Goal: Task Accomplishment & Management: Use online tool/utility

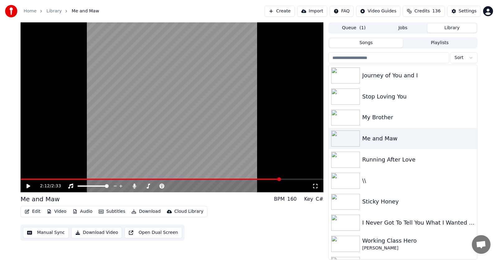
click at [281, 178] on span at bounding box center [279, 180] width 4 height 4
click at [27, 185] on icon at bounding box center [28, 186] width 4 height 4
click at [28, 185] on icon at bounding box center [33, 186] width 15 height 5
click at [28, 185] on icon at bounding box center [28, 186] width 4 height 4
click at [28, 185] on icon at bounding box center [33, 186] width 15 height 5
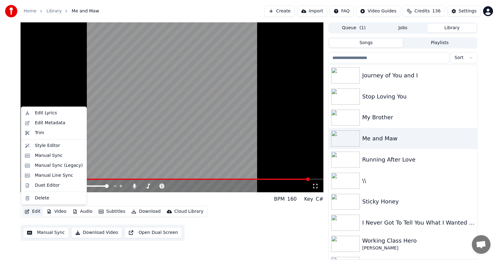
click at [35, 211] on button "Edit" at bounding box center [32, 212] width 21 height 9
click at [44, 164] on div "Manual Sync (Legacy)" at bounding box center [59, 166] width 48 height 6
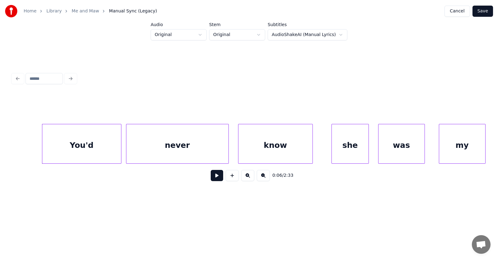
scroll to position [0, 1353]
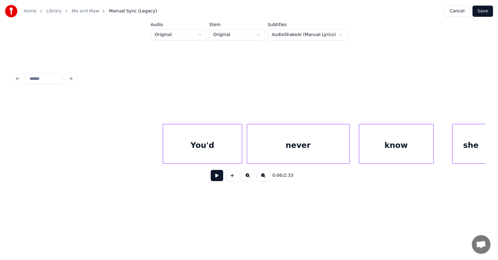
click at [211, 178] on button at bounding box center [217, 175] width 12 height 11
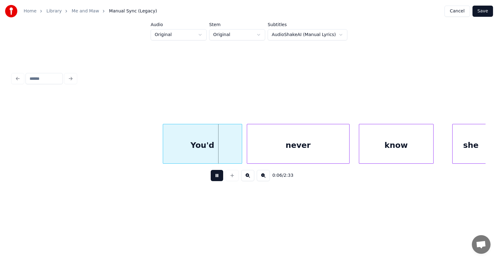
click at [211, 178] on button at bounding box center [217, 175] width 12 height 11
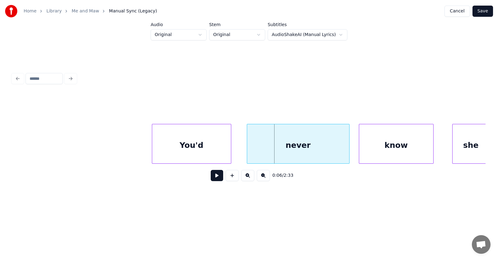
click at [188, 151] on div "You'd" at bounding box center [191, 145] width 79 height 42
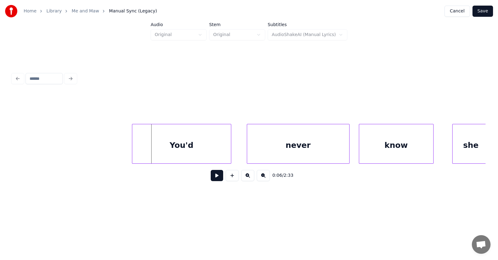
click at [133, 147] on div at bounding box center [133, 143] width 2 height 39
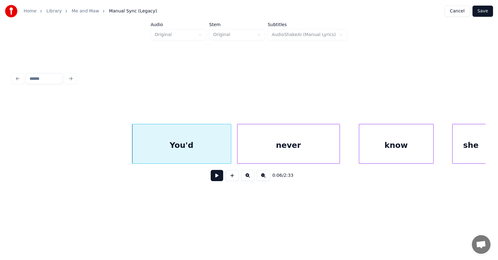
click at [275, 156] on div "never" at bounding box center [288, 145] width 102 height 42
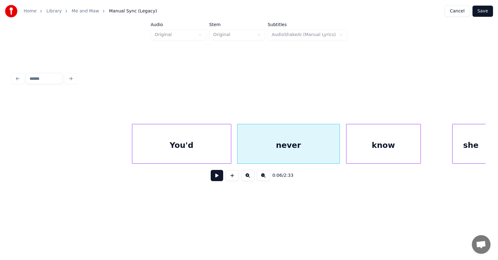
click at [368, 154] on div "know" at bounding box center [383, 145] width 74 height 42
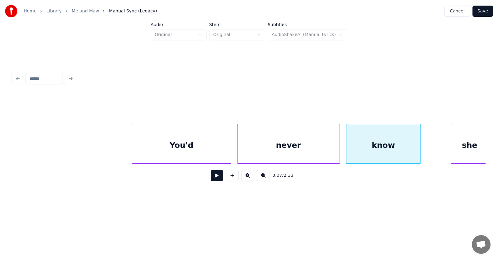
scroll to position [0, 1355]
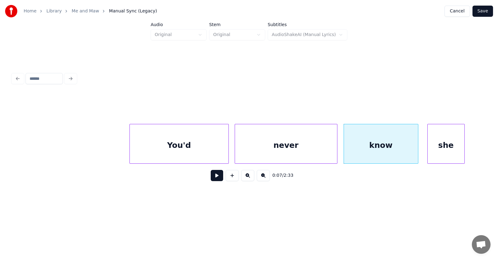
click at [449, 148] on div "she" at bounding box center [446, 145] width 37 height 42
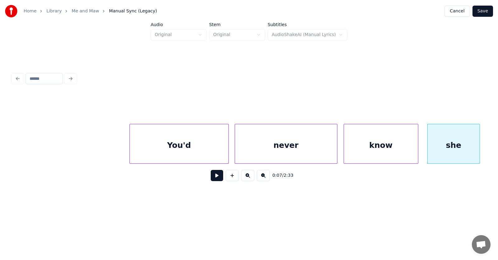
click at [479, 145] on div at bounding box center [479, 143] width 2 height 39
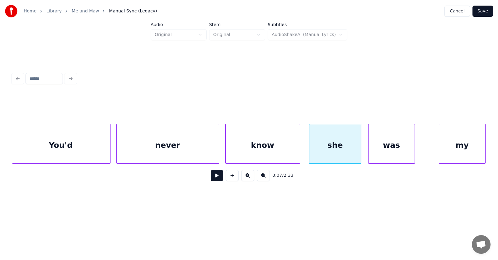
click at [377, 152] on div "was" at bounding box center [391, 145] width 46 height 42
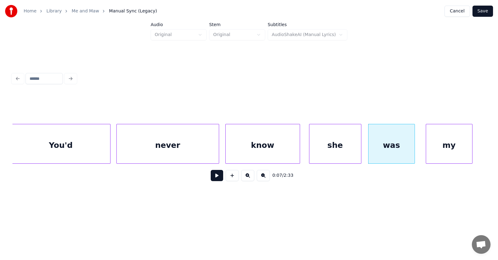
click at [456, 152] on div "my" at bounding box center [449, 145] width 46 height 42
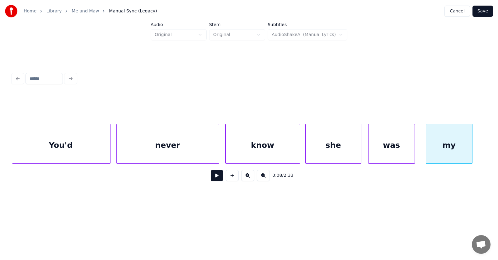
click at [307, 149] on div at bounding box center [307, 143] width 2 height 39
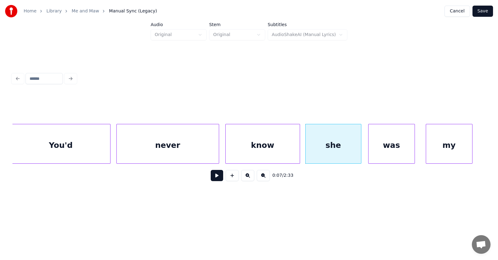
click at [287, 147] on div "know" at bounding box center [263, 145] width 74 height 42
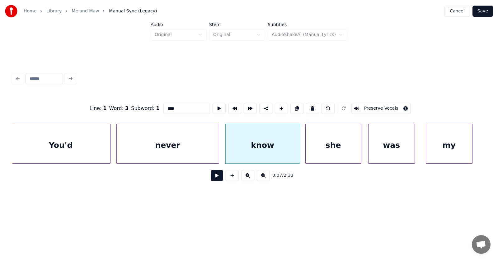
click at [215, 176] on button at bounding box center [217, 175] width 12 height 11
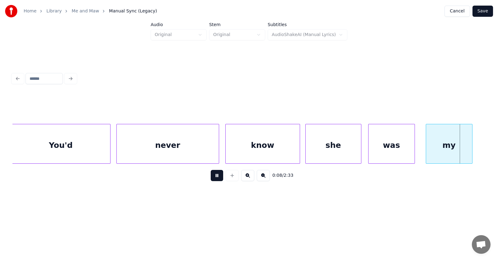
scroll to position [0, 1947]
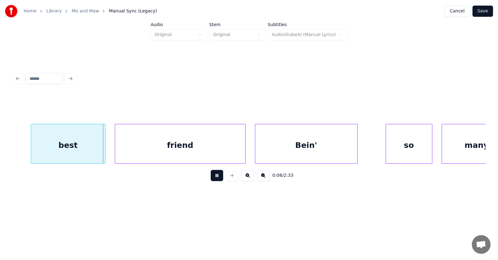
click at [215, 176] on button at bounding box center [217, 175] width 12 height 11
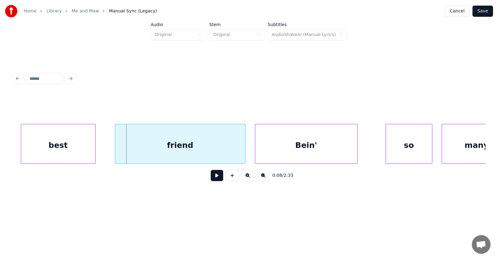
click at [50, 144] on div "best" at bounding box center [58, 145] width 74 height 42
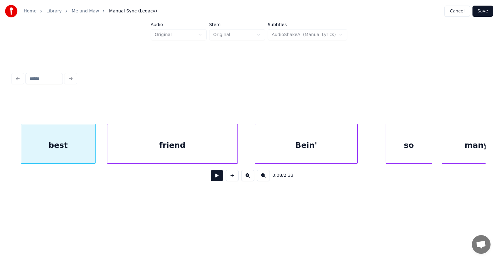
click at [134, 149] on div "friend" at bounding box center [172, 145] width 130 height 42
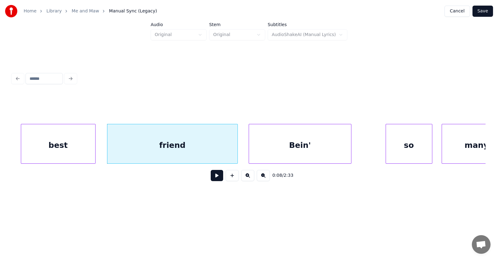
click at [277, 152] on div "Bein'" at bounding box center [300, 145] width 102 height 42
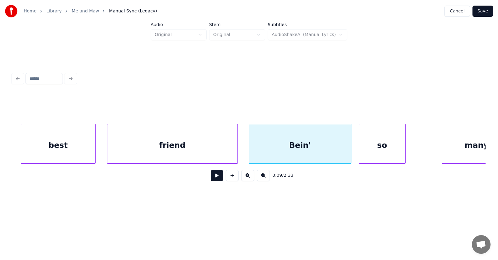
click at [374, 151] on div "so" at bounding box center [382, 145] width 46 height 42
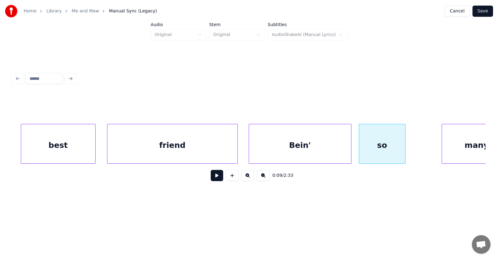
scroll to position [0, 1971]
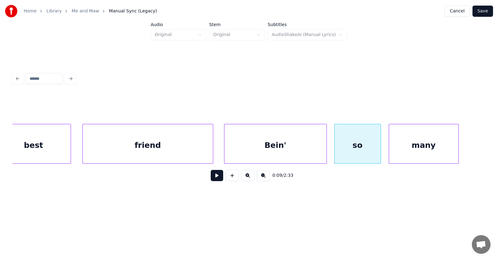
click at [416, 149] on div "many" at bounding box center [423, 145] width 69 height 42
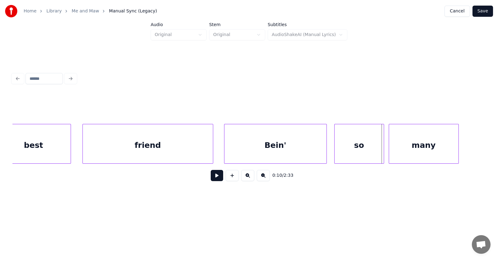
click at [383, 147] on div at bounding box center [383, 143] width 2 height 39
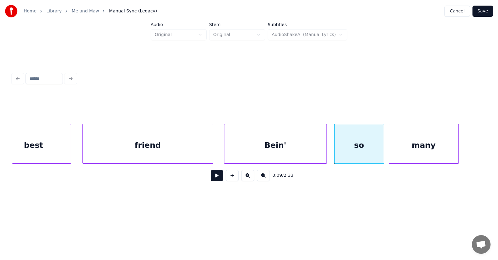
click at [355, 145] on div "so" at bounding box center [359, 145] width 49 height 42
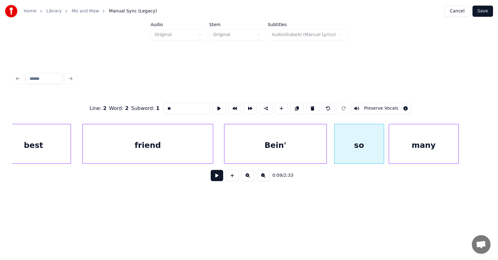
click at [279, 141] on div "Bein'" at bounding box center [275, 145] width 102 height 42
type input "*****"
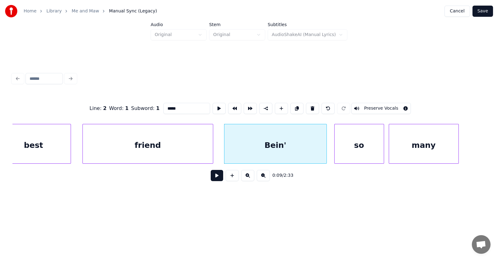
click at [215, 180] on button at bounding box center [217, 175] width 12 height 11
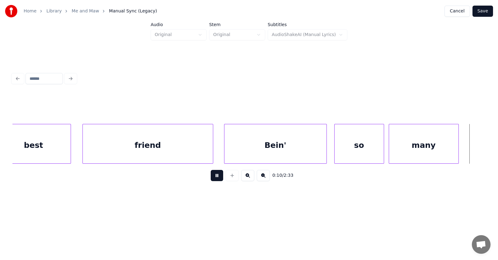
scroll to position [0, 2448]
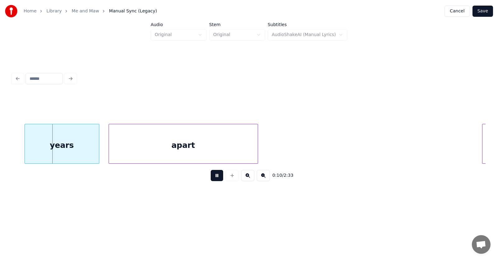
click at [215, 180] on button at bounding box center [217, 175] width 12 height 11
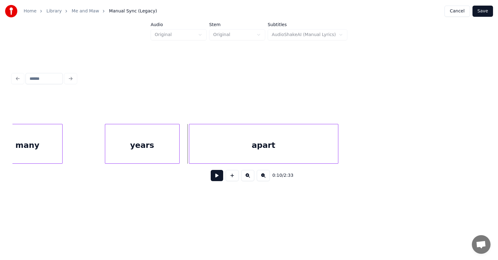
scroll to position [0, 2319]
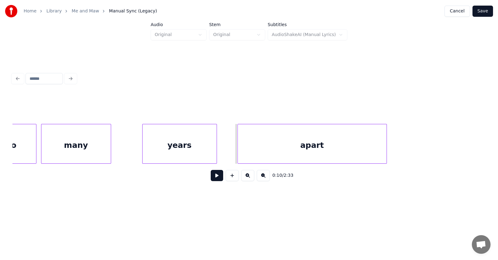
click at [168, 149] on div "years" at bounding box center [180, 145] width 74 height 42
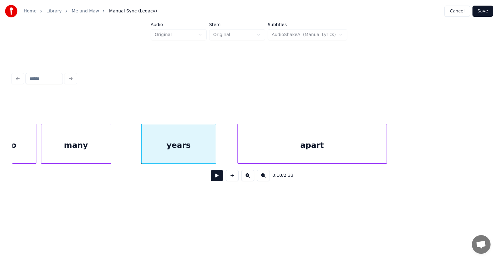
click at [172, 149] on div "years" at bounding box center [179, 145] width 74 height 42
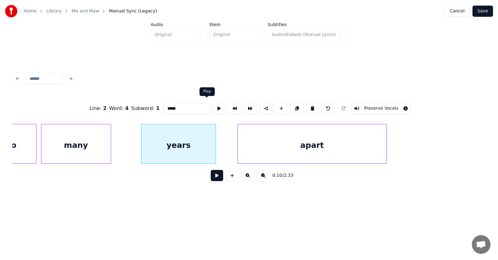
click at [213, 106] on button at bounding box center [219, 108] width 13 height 11
click at [129, 149] on div at bounding box center [130, 143] width 2 height 39
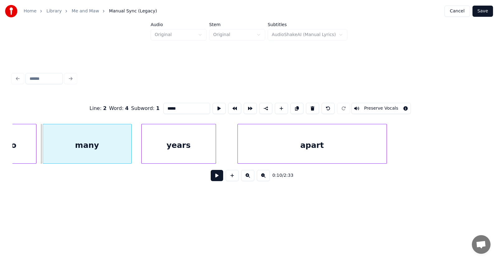
click at [112, 146] on div "many" at bounding box center [87, 145] width 88 height 42
click at [278, 152] on div "apart" at bounding box center [296, 145] width 149 height 42
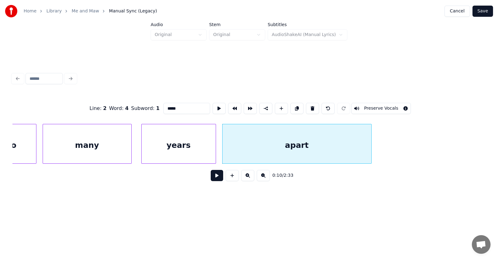
click at [211, 179] on button at bounding box center [217, 175] width 12 height 11
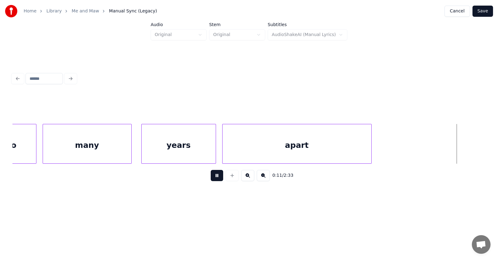
scroll to position [0, 2793]
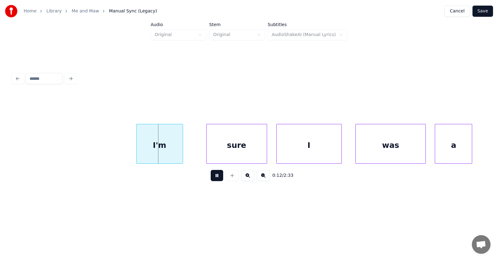
click at [212, 178] on button at bounding box center [217, 175] width 12 height 11
click at [161, 149] on div "I'm" at bounding box center [154, 145] width 46 height 42
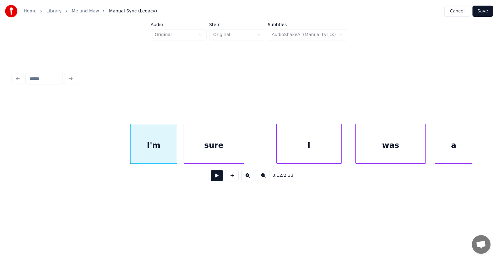
click at [205, 156] on div "sure" at bounding box center [214, 145] width 60 height 42
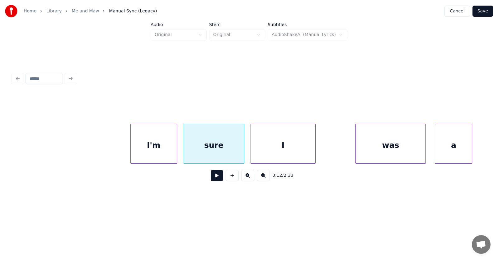
click at [266, 156] on div "I" at bounding box center [283, 145] width 65 height 42
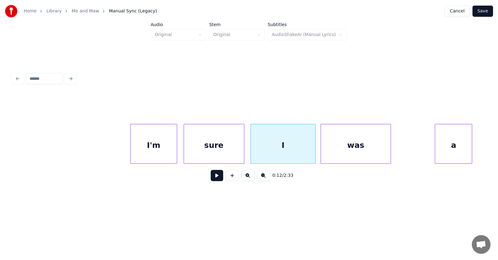
click at [336, 156] on div "was" at bounding box center [355, 145] width 69 height 42
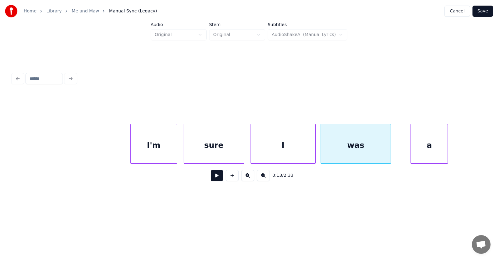
click at [422, 150] on div "a" at bounding box center [429, 145] width 37 height 42
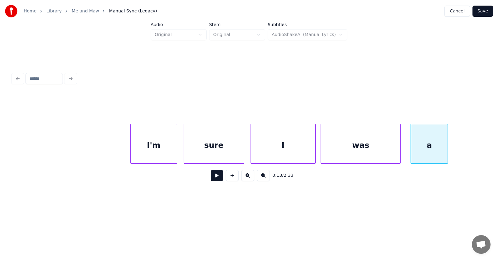
click at [400, 147] on div at bounding box center [399, 143] width 2 height 39
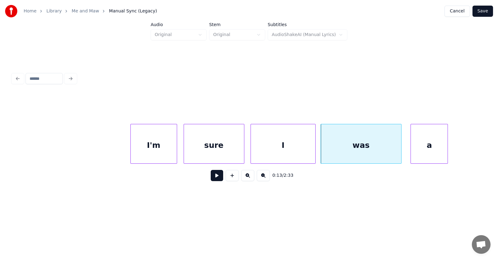
click at [155, 145] on div "I'm" at bounding box center [154, 145] width 46 height 42
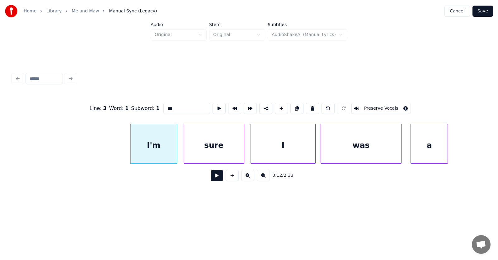
click at [211, 178] on button at bounding box center [217, 175] width 12 height 11
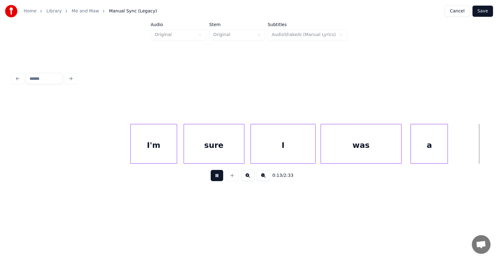
scroll to position [0, 3268]
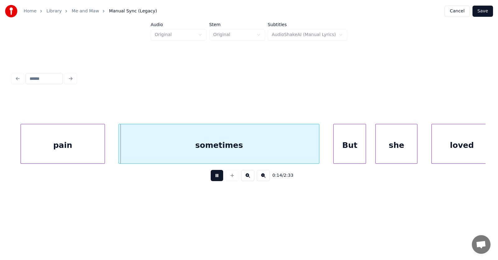
click at [211, 178] on button at bounding box center [217, 175] width 12 height 11
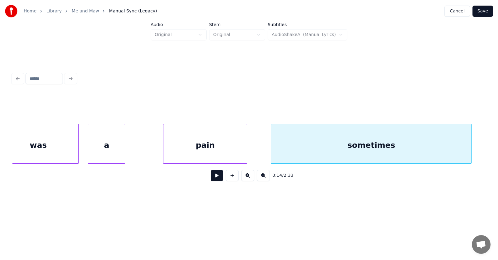
click at [192, 147] on div "pain" at bounding box center [204, 145] width 83 height 42
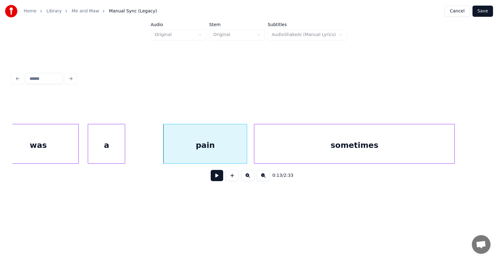
click at [284, 149] on div "sometimes" at bounding box center [354, 145] width 200 height 42
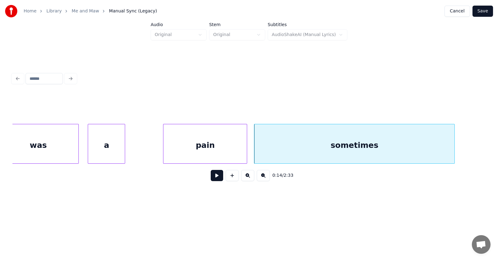
click at [211, 178] on button at bounding box center [217, 175] width 12 height 11
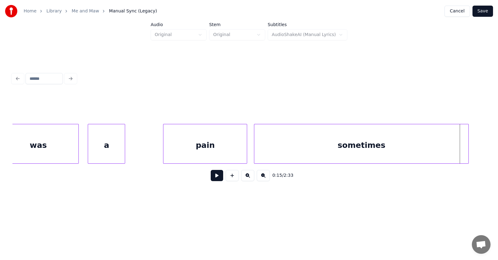
click at [468, 143] on div at bounding box center [467, 143] width 2 height 39
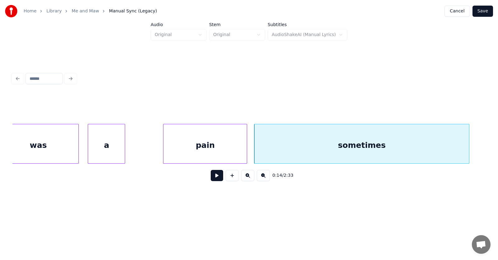
click at [215, 177] on button at bounding box center [217, 175] width 12 height 11
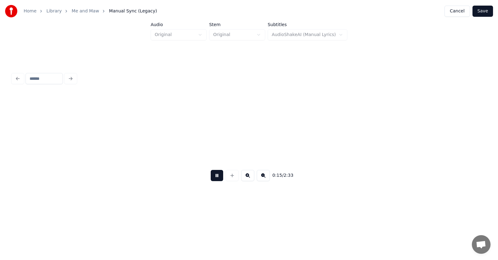
scroll to position [0, 3591]
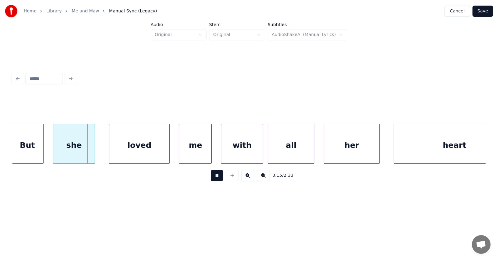
click at [214, 176] on button at bounding box center [217, 175] width 12 height 11
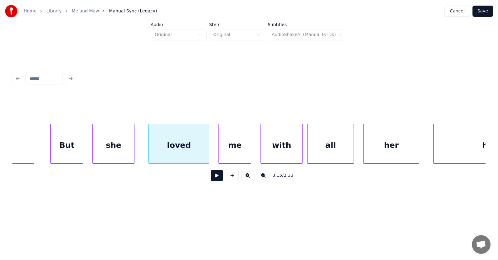
scroll to position [0, 3503]
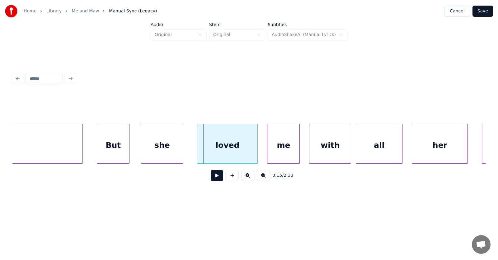
click at [118, 151] on div "But" at bounding box center [113, 145] width 32 height 42
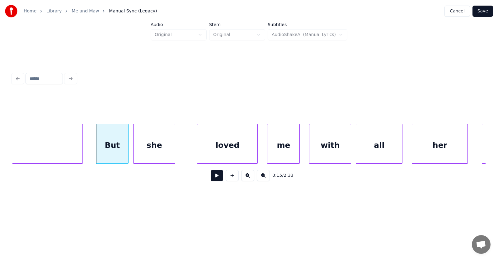
click at [158, 151] on div "she" at bounding box center [153, 145] width 41 height 42
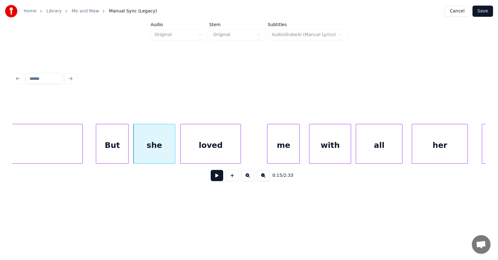
click at [190, 153] on div "loved" at bounding box center [210, 145] width 60 height 42
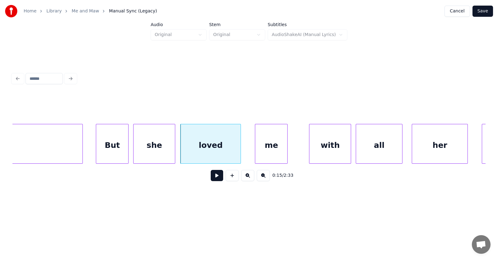
click at [271, 151] on div "me" at bounding box center [271, 145] width 32 height 42
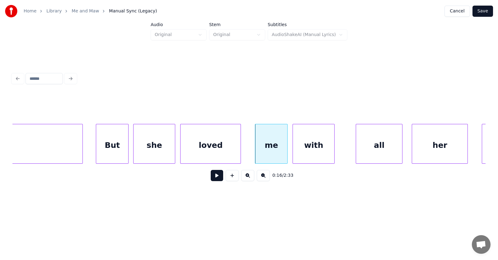
click at [306, 152] on div "with" at bounding box center [313, 145] width 41 height 42
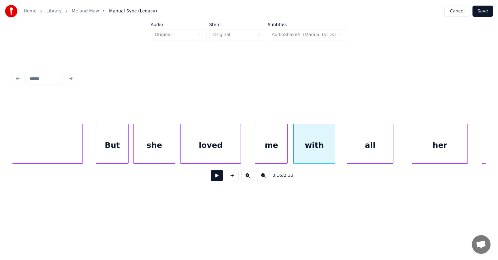
click at [356, 149] on div "all" at bounding box center [370, 145] width 46 height 42
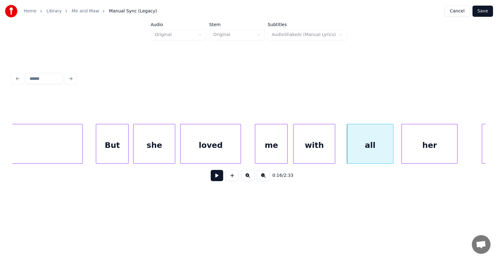
click at [415, 150] on div "her" at bounding box center [429, 145] width 55 height 42
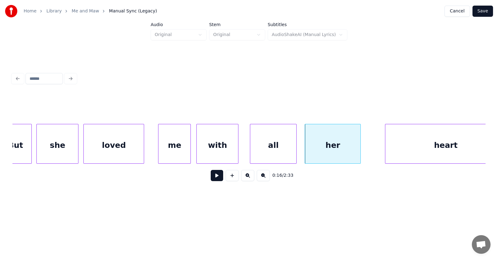
scroll to position [0, 3619]
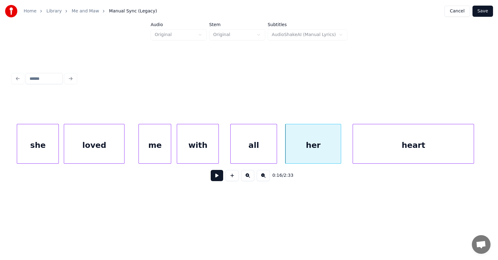
click at [390, 147] on div "heart" at bounding box center [413, 145] width 121 height 42
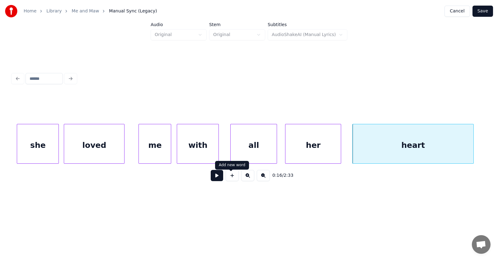
click at [217, 179] on button at bounding box center [217, 175] width 12 height 11
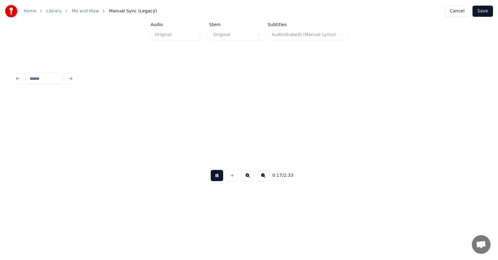
scroll to position [0, 4093]
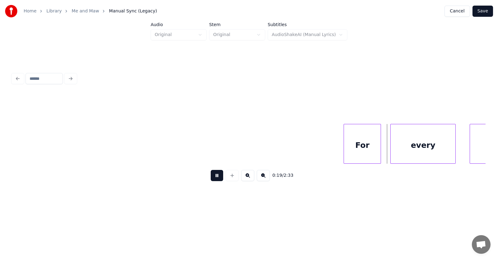
click at [217, 179] on button at bounding box center [217, 175] width 12 height 11
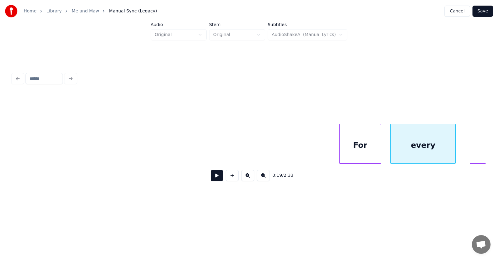
click at [341, 148] on div at bounding box center [340, 143] width 2 height 39
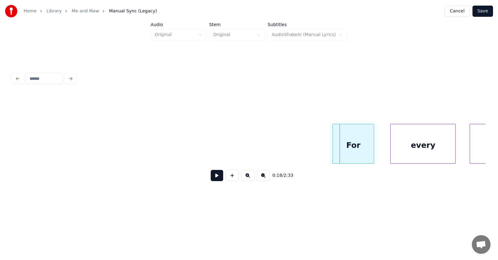
click at [353, 150] on div "For" at bounding box center [353, 145] width 41 height 42
click at [408, 152] on div "every" at bounding box center [413, 145] width 65 height 42
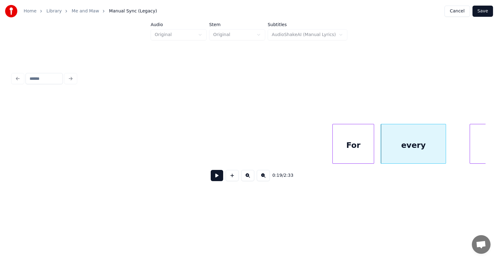
scroll to position [0, 4169]
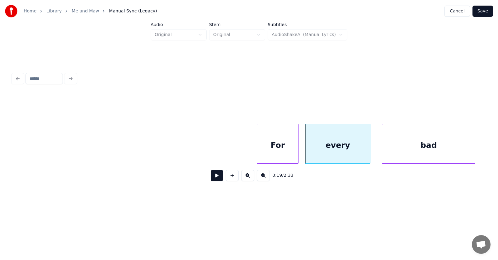
click at [464, 145] on div "bad" at bounding box center [428, 145] width 93 height 42
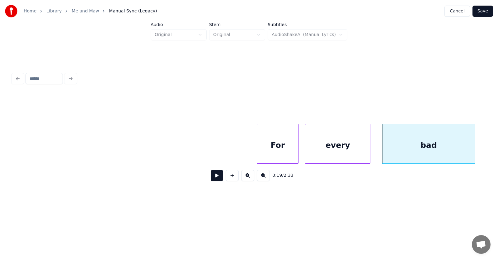
click at [211, 180] on button at bounding box center [217, 175] width 12 height 11
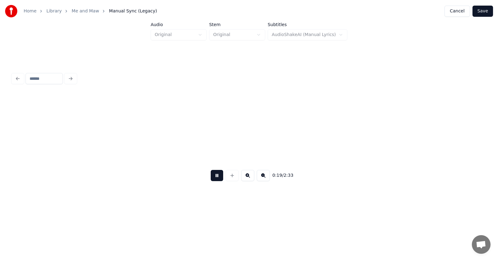
scroll to position [0, 4642]
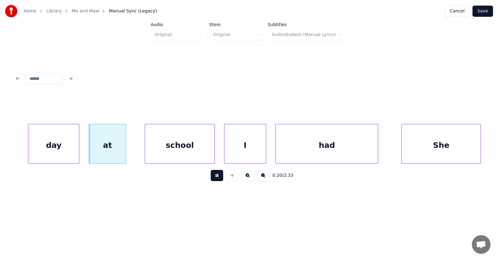
click at [211, 180] on button at bounding box center [217, 175] width 12 height 11
click at [42, 150] on div "day" at bounding box center [44, 145] width 51 height 42
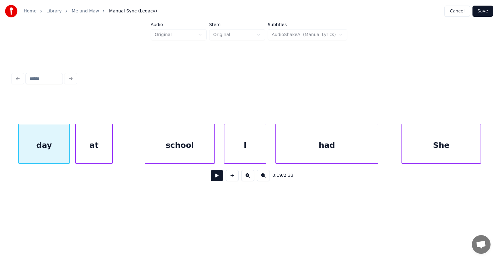
click at [84, 152] on div "at" at bounding box center [94, 145] width 37 height 42
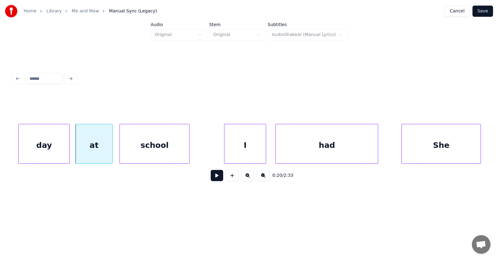
click at [132, 155] on div "school" at bounding box center [154, 145] width 69 height 42
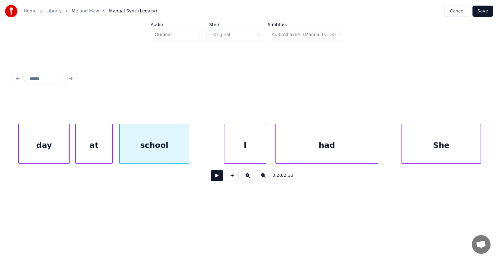
click at [148, 153] on div "school" at bounding box center [153, 145] width 69 height 42
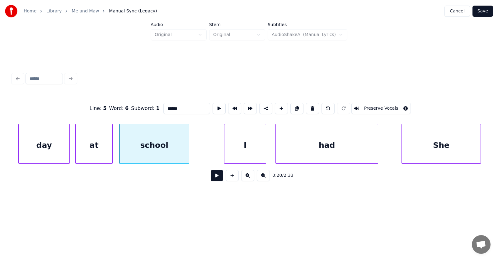
click at [214, 177] on button at bounding box center [217, 175] width 12 height 11
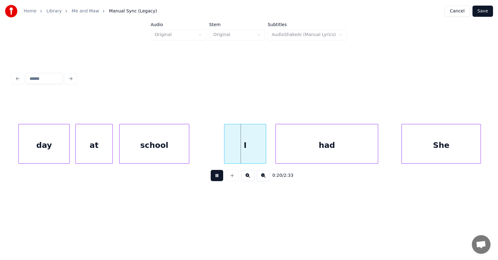
click at [213, 177] on button at bounding box center [217, 175] width 12 height 11
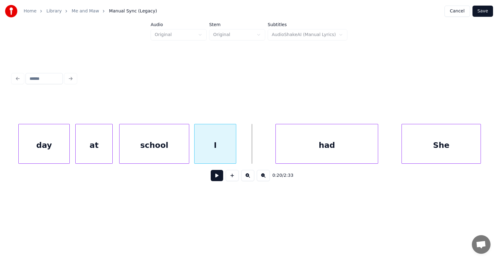
click at [212, 150] on div "I" at bounding box center [214, 145] width 41 height 42
click at [252, 147] on div at bounding box center [251, 143] width 2 height 39
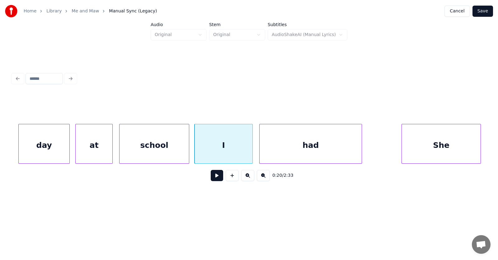
click at [283, 152] on div "had" at bounding box center [311, 145] width 102 height 42
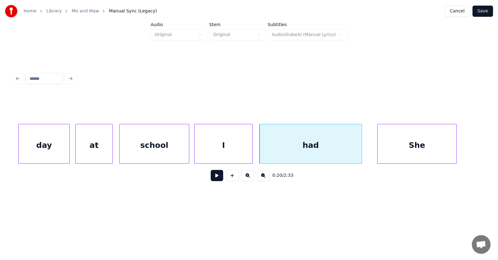
click at [388, 151] on div "She" at bounding box center [416, 145] width 79 height 42
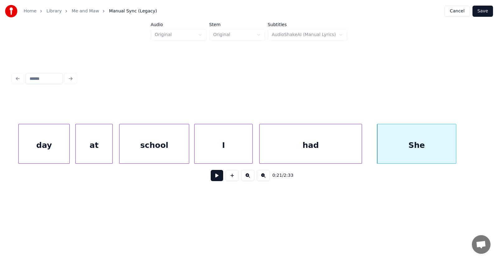
click at [211, 177] on button at bounding box center [217, 175] width 12 height 11
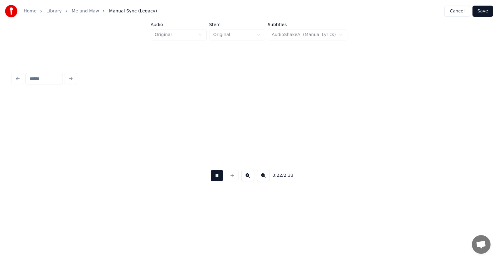
scroll to position [0, 5117]
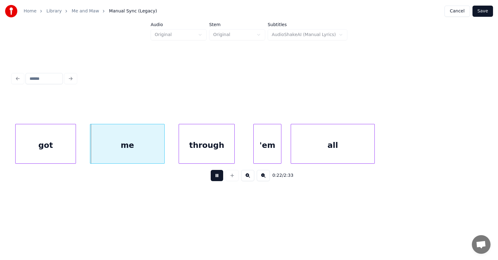
click at [211, 177] on button at bounding box center [217, 175] width 12 height 11
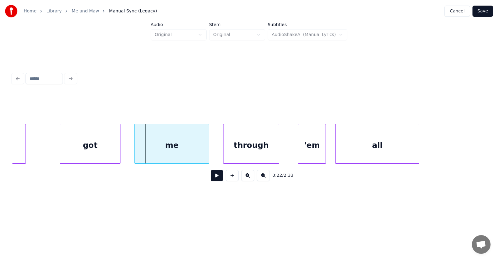
scroll to position [0, 5024]
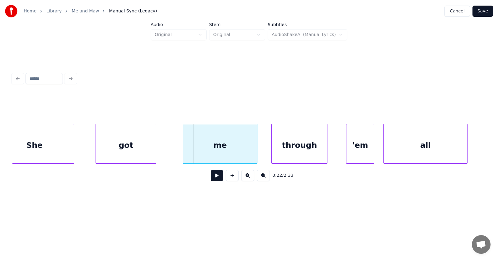
click at [107, 148] on div "got" at bounding box center [126, 145] width 60 height 42
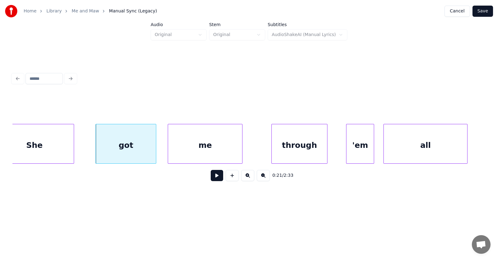
click at [190, 150] on div "me" at bounding box center [205, 145] width 74 height 42
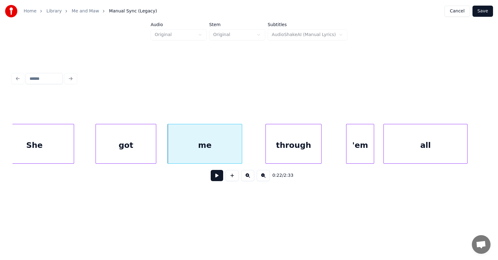
click at [296, 153] on div "through" at bounding box center [293, 145] width 55 height 42
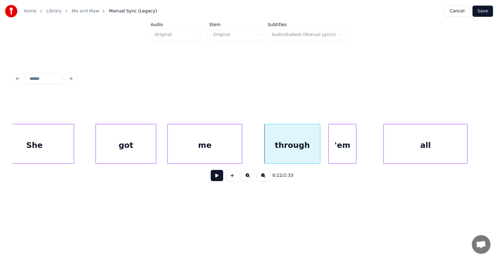
click at [337, 154] on div "'em" at bounding box center [342, 145] width 27 height 42
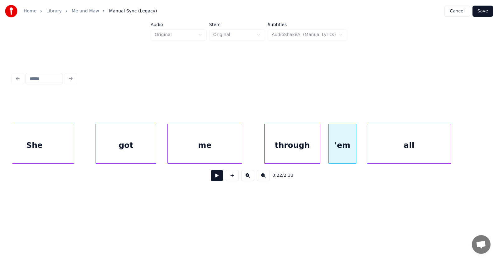
click at [380, 153] on div "all" at bounding box center [408, 145] width 83 height 42
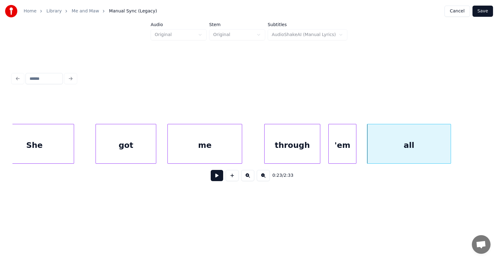
click at [287, 151] on div "through" at bounding box center [291, 145] width 55 height 42
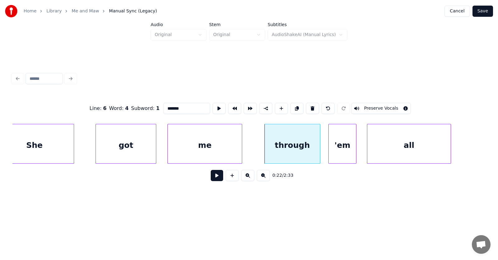
click at [213, 179] on button at bounding box center [217, 175] width 12 height 11
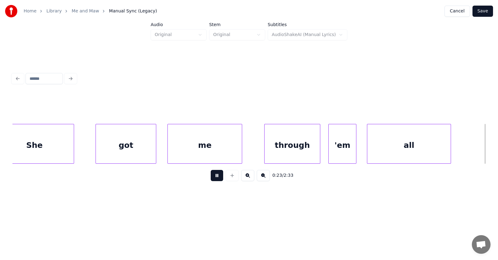
scroll to position [0, 5502]
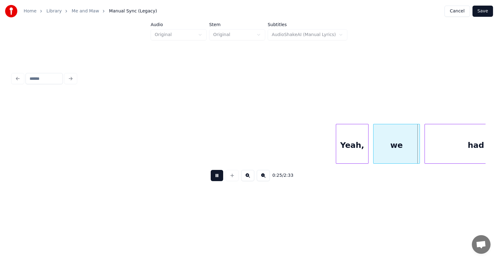
click at [213, 179] on button at bounding box center [217, 175] width 12 height 11
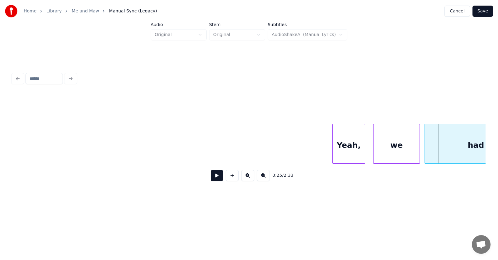
click at [344, 156] on div "Yeah," at bounding box center [349, 145] width 32 height 42
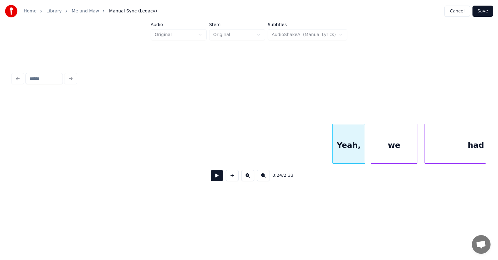
click at [384, 155] on div "we" at bounding box center [394, 145] width 46 height 42
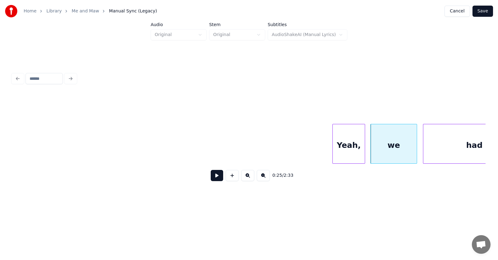
scroll to position [0, 5542]
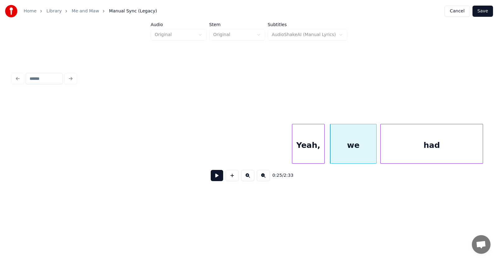
click at [441, 154] on div "had" at bounding box center [432, 145] width 102 height 42
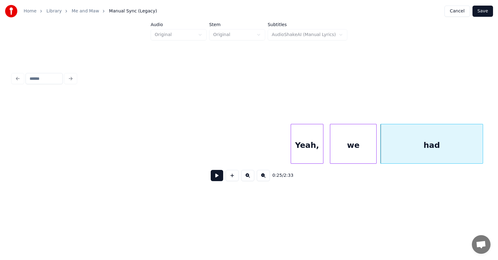
click at [303, 150] on div "Yeah," at bounding box center [307, 145] width 32 height 42
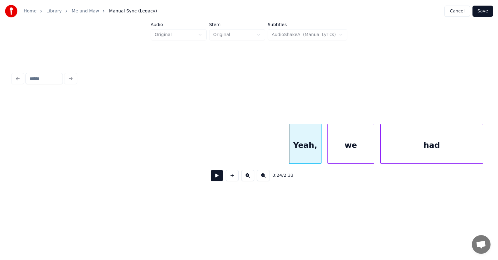
click at [344, 152] on div "we" at bounding box center [351, 145] width 46 height 42
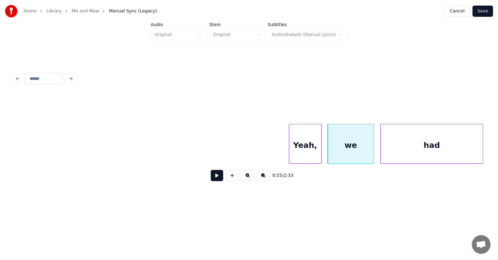
click at [397, 156] on div "had" at bounding box center [432, 145] width 102 height 42
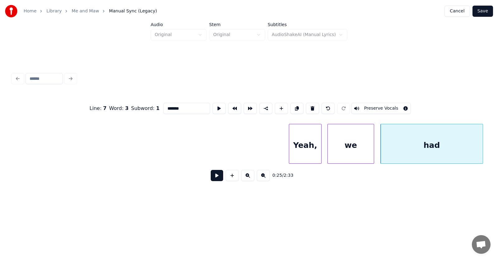
type input "***"
click at [214, 177] on button at bounding box center [217, 175] width 12 height 11
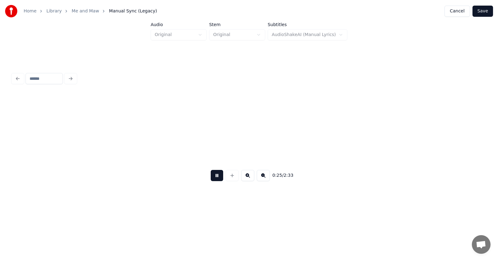
scroll to position [0, 6017]
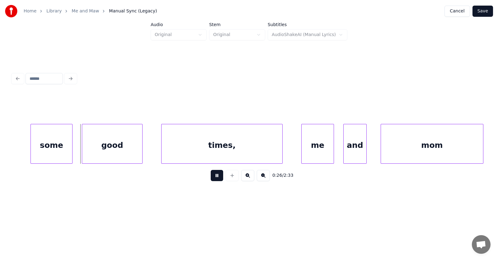
click at [214, 177] on button at bounding box center [217, 175] width 12 height 11
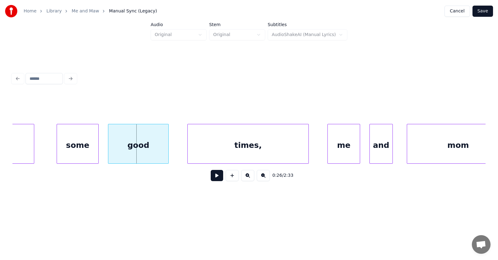
scroll to position [0, 5942]
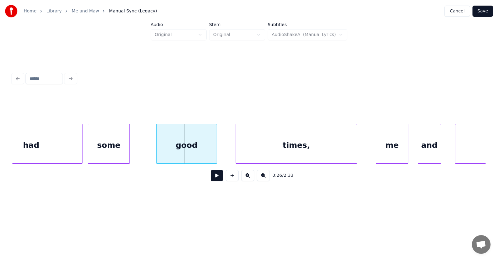
click at [101, 148] on div "some" at bounding box center [108, 145] width 41 height 42
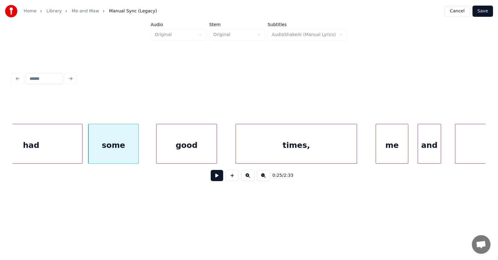
click at [137, 147] on div at bounding box center [138, 143] width 2 height 39
click at [180, 153] on div "good" at bounding box center [180, 145] width 60 height 42
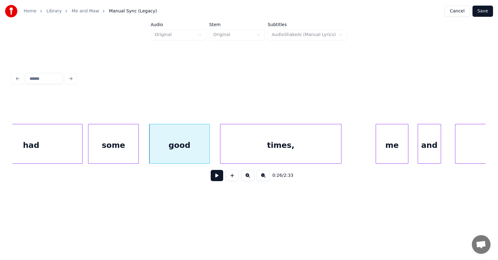
click at [247, 152] on div "times," at bounding box center [280, 145] width 121 height 42
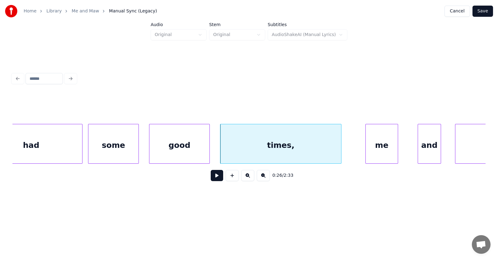
click at [370, 145] on div "me" at bounding box center [382, 145] width 32 height 42
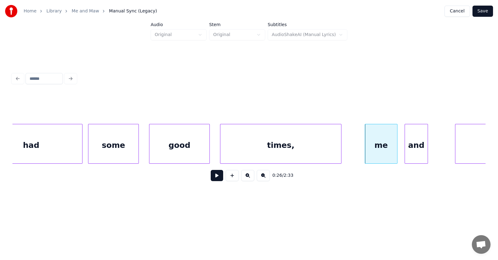
click at [418, 150] on div "and" at bounding box center [416, 145] width 23 height 42
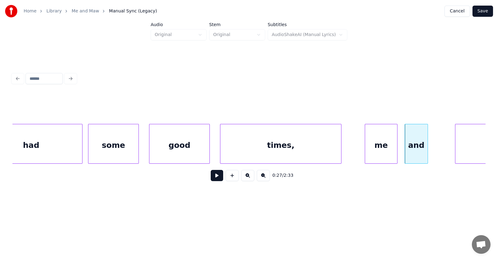
scroll to position [0, 6013]
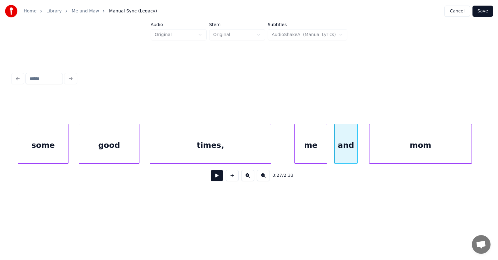
click at [448, 152] on div "mom" at bounding box center [420, 145] width 102 height 42
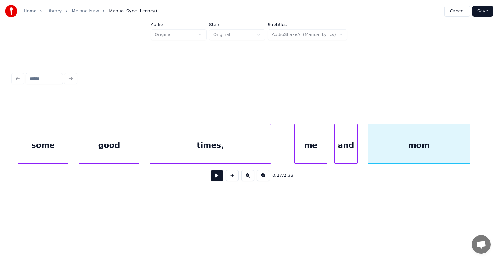
click at [238, 150] on div "times," at bounding box center [210, 145] width 121 height 42
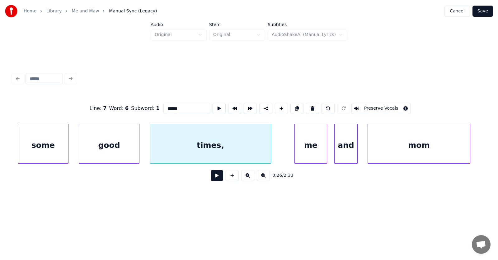
click at [213, 177] on button at bounding box center [217, 175] width 12 height 11
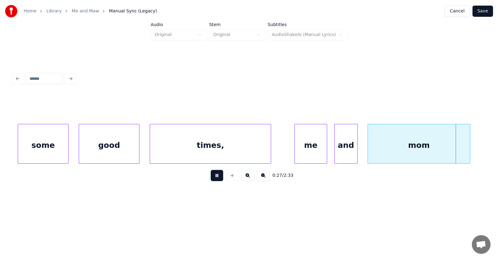
scroll to position [0, 6487]
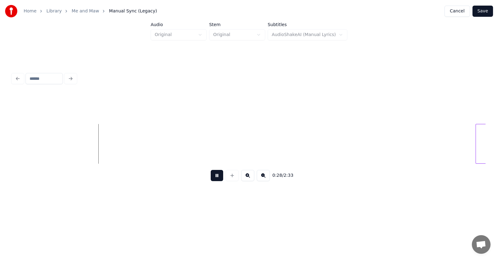
click at [213, 177] on button at bounding box center [217, 175] width 12 height 11
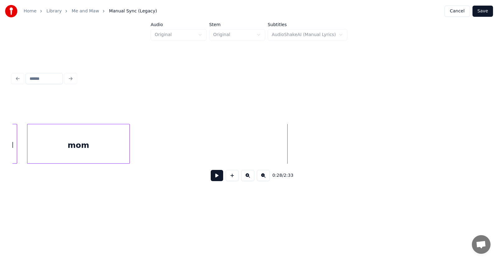
click at [90, 147] on div "mom" at bounding box center [78, 145] width 102 height 42
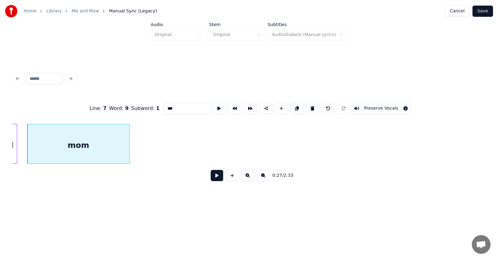
drag, startPoint x: 165, startPoint y: 107, endPoint x: 157, endPoint y: 106, distance: 8.4
click at [163, 106] on input "***" at bounding box center [186, 108] width 47 height 11
type input "***"
click at [211, 176] on button at bounding box center [217, 175] width 12 height 11
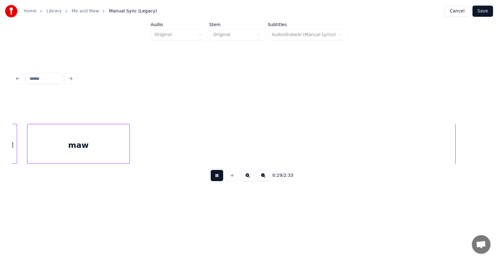
scroll to position [0, 6829]
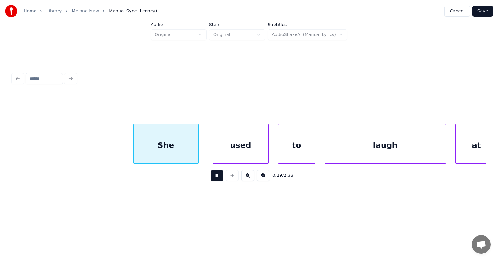
click at [211, 178] on button at bounding box center [217, 175] width 12 height 11
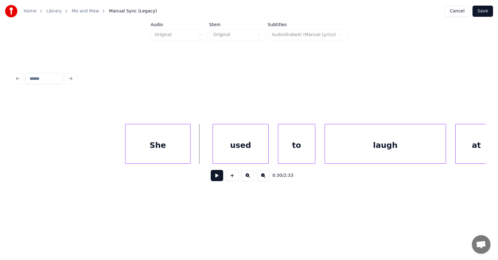
click at [155, 151] on div "She" at bounding box center [157, 145] width 65 height 42
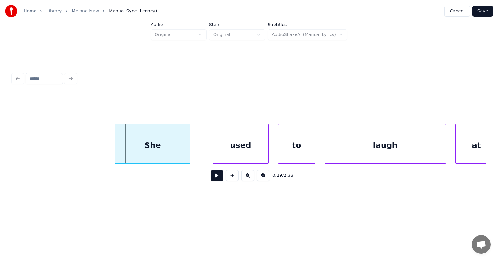
click at [115, 149] on div at bounding box center [116, 143] width 2 height 39
click at [215, 150] on div "used" at bounding box center [224, 145] width 55 height 42
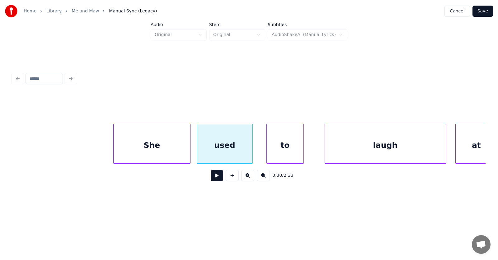
click at [290, 144] on div "to" at bounding box center [285, 145] width 37 height 42
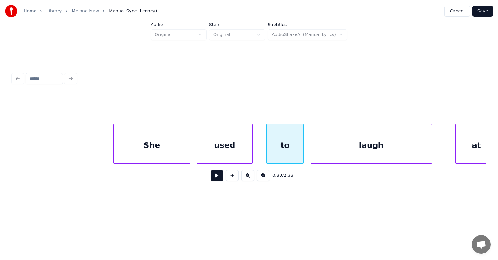
click at [321, 148] on div "laugh" at bounding box center [371, 145] width 121 height 42
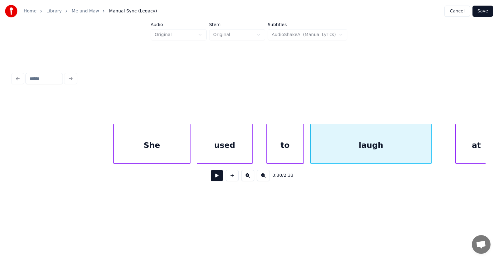
scroll to position [0, 6839]
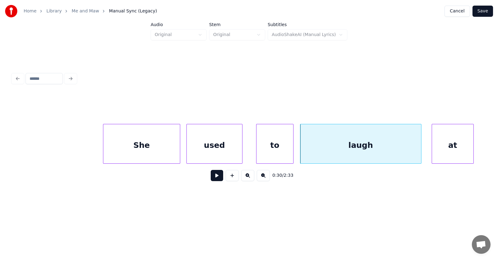
click at [452, 147] on div "at" at bounding box center [452, 145] width 41 height 42
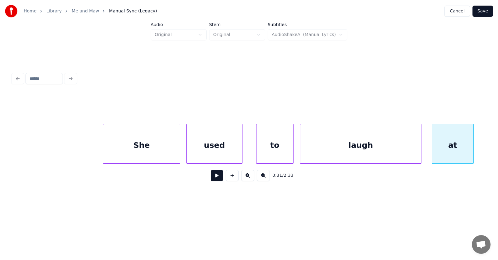
click at [214, 177] on button at bounding box center [217, 175] width 12 height 11
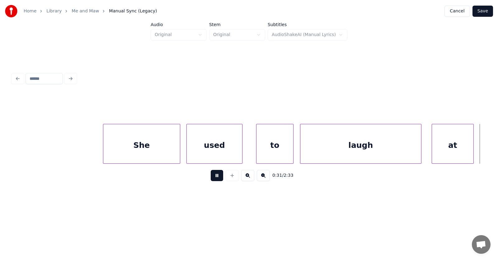
scroll to position [0, 7315]
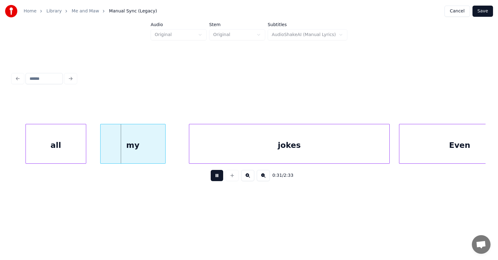
click at [214, 177] on button at bounding box center [217, 175] width 12 height 11
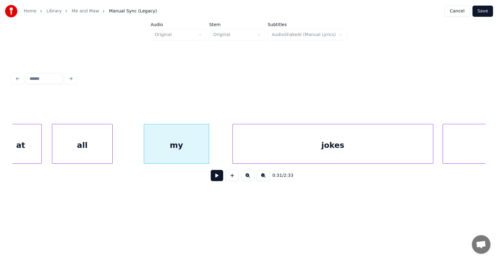
click at [88, 146] on div "all" at bounding box center [82, 145] width 60 height 42
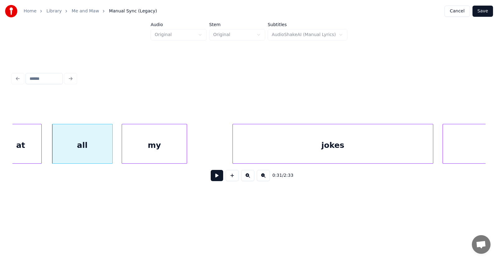
click at [149, 150] on div "my" at bounding box center [154, 145] width 65 height 42
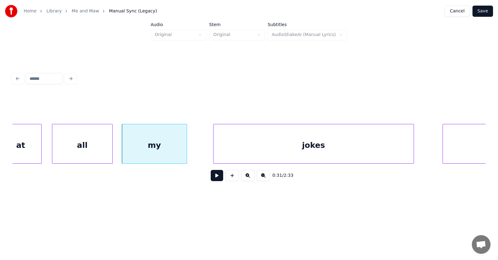
click at [235, 153] on div "jokes" at bounding box center [313, 145] width 200 height 42
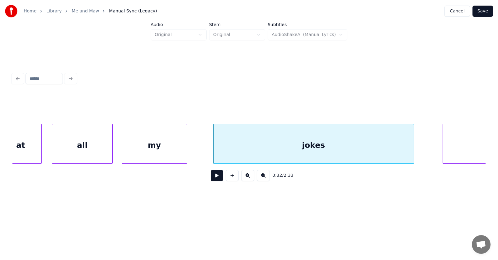
click at [211, 181] on button at bounding box center [217, 175] width 12 height 11
click at [211, 180] on button at bounding box center [217, 175] width 12 height 11
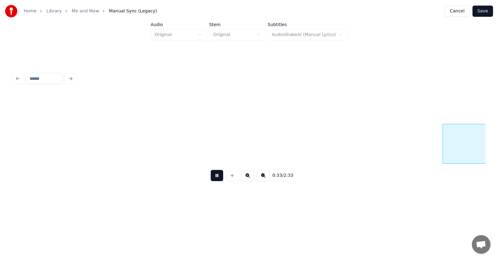
scroll to position [0, 7745]
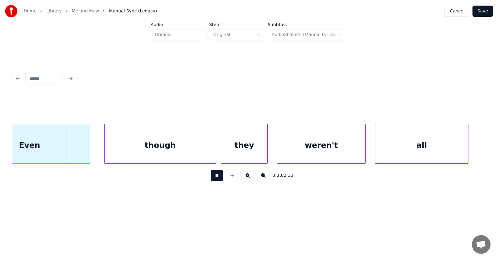
click at [211, 180] on button at bounding box center [217, 175] width 12 height 11
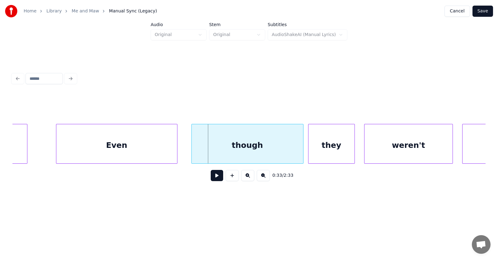
scroll to position [0, 7609]
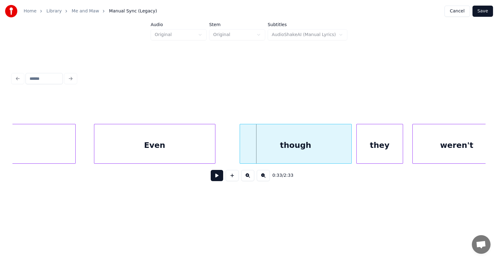
click at [135, 151] on div "Even" at bounding box center [154, 145] width 121 height 42
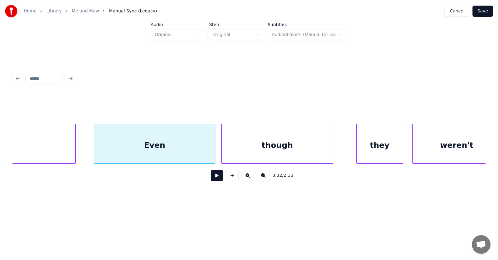
click at [255, 152] on div "though" at bounding box center [277, 145] width 111 height 42
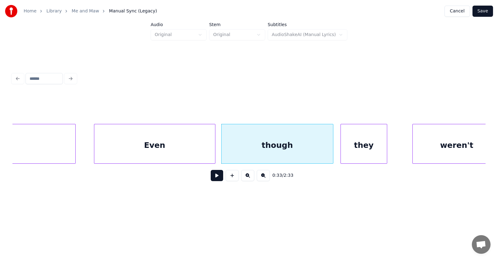
click at [358, 151] on div "they" at bounding box center [364, 145] width 46 height 42
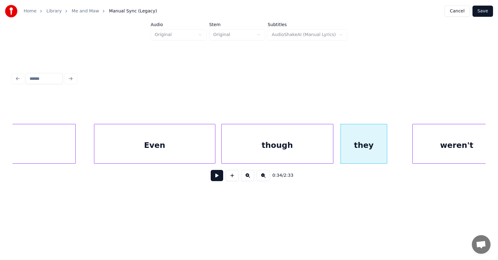
scroll to position [0, 7623]
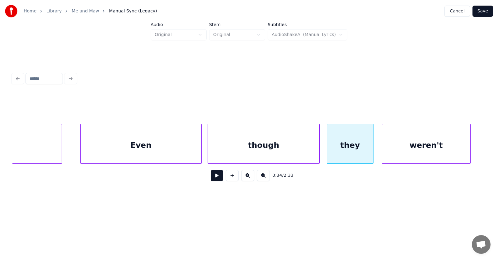
click at [417, 149] on div "weren't" at bounding box center [426, 145] width 88 height 42
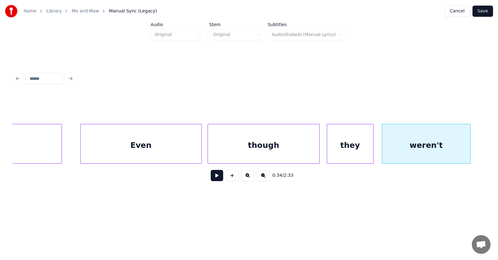
click at [217, 176] on button at bounding box center [217, 175] width 12 height 11
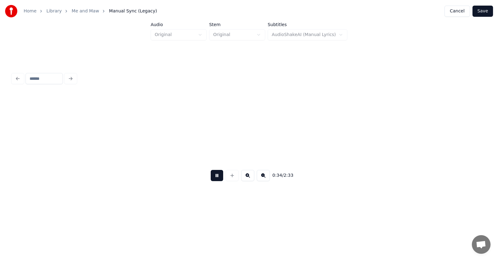
scroll to position [0, 8099]
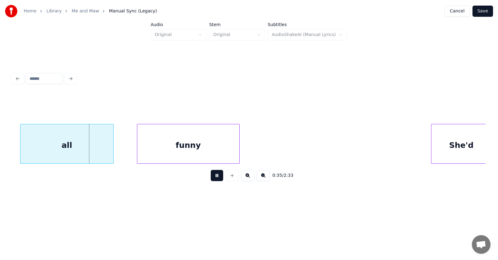
click at [217, 176] on button at bounding box center [217, 175] width 12 height 11
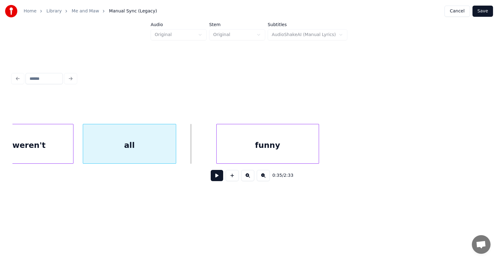
click at [117, 149] on div "all" at bounding box center [129, 145] width 93 height 42
click at [239, 152] on div "funny" at bounding box center [253, 145] width 102 height 42
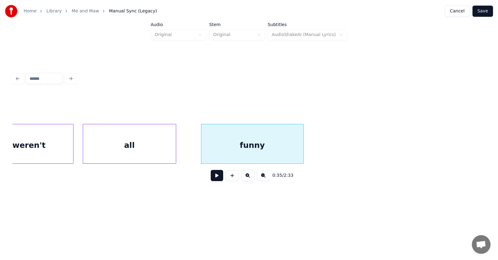
click at [211, 177] on button at bounding box center [217, 175] width 12 height 11
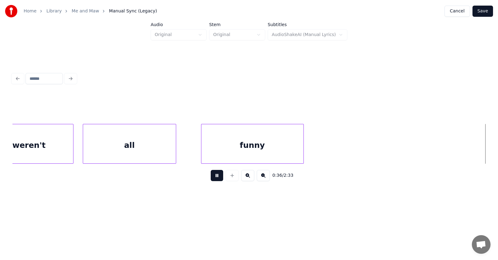
scroll to position [0, 8497]
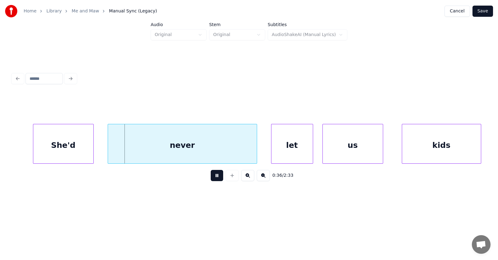
drag, startPoint x: 210, startPoint y: 175, endPoint x: 202, endPoint y: 171, distance: 8.9
click at [211, 175] on button at bounding box center [217, 175] width 12 height 11
click at [59, 144] on div "She'd" at bounding box center [49, 145] width 60 height 42
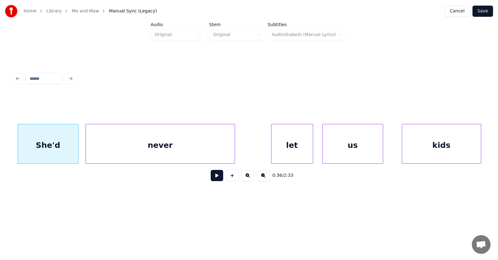
click at [116, 151] on div "never" at bounding box center [160, 145] width 149 height 42
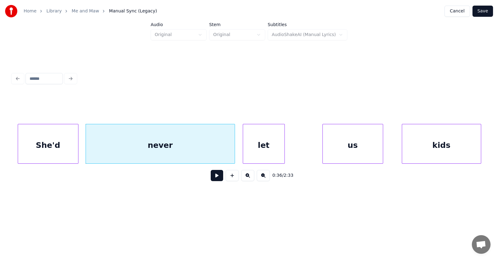
click at [265, 153] on div "let" at bounding box center [263, 145] width 41 height 42
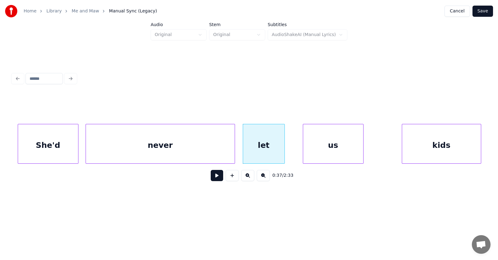
click at [323, 152] on div "us" at bounding box center [333, 145] width 60 height 42
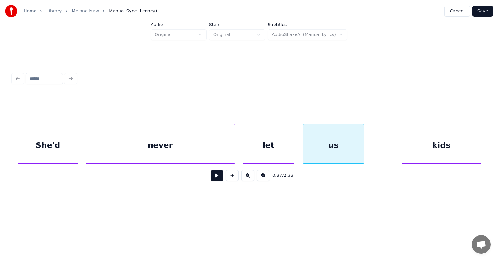
click at [294, 147] on div at bounding box center [293, 143] width 2 height 39
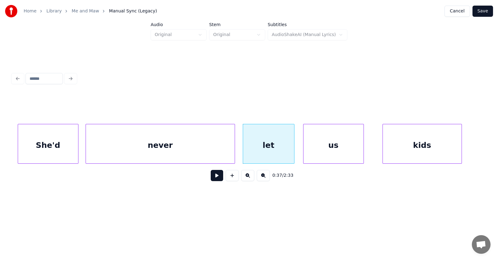
click at [413, 146] on div "kids" at bounding box center [422, 145] width 79 height 42
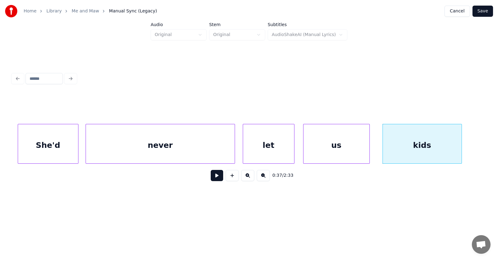
click at [367, 146] on div at bounding box center [368, 143] width 2 height 39
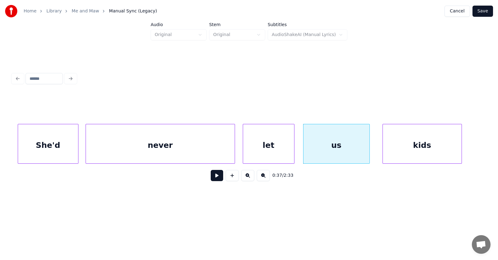
click at [213, 180] on button at bounding box center [217, 175] width 12 height 11
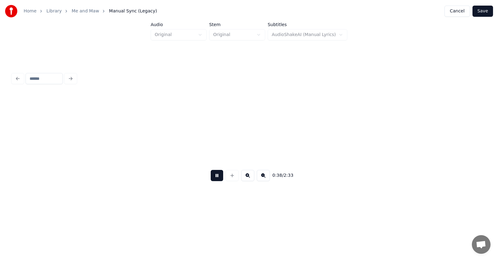
scroll to position [0, 8973]
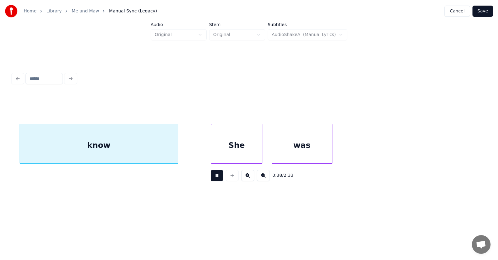
click at [213, 180] on button at bounding box center [217, 175] width 12 height 11
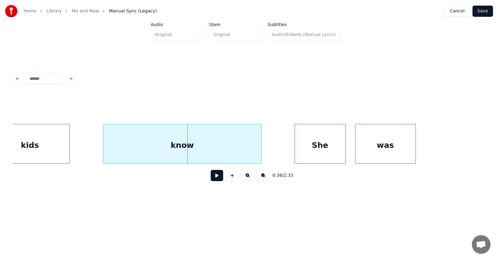
scroll to position [0, 8841]
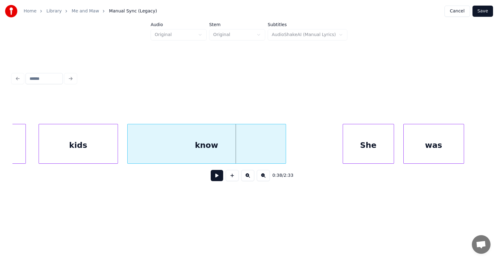
click at [183, 151] on div "know" at bounding box center [207, 145] width 158 height 42
click at [321, 150] on div "She" at bounding box center [328, 145] width 51 height 42
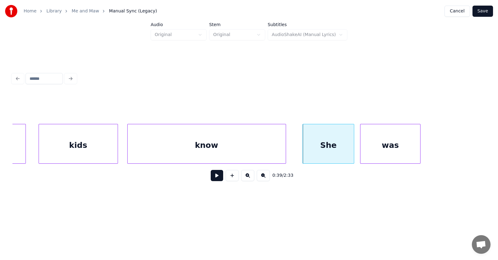
click at [386, 157] on div "was" at bounding box center [390, 145] width 60 height 42
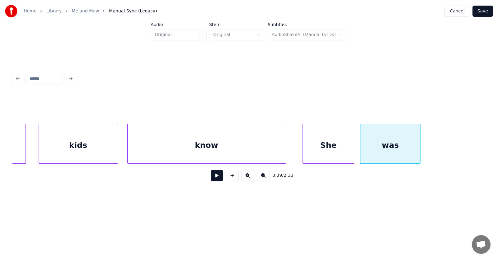
click at [317, 149] on div "She" at bounding box center [328, 145] width 51 height 42
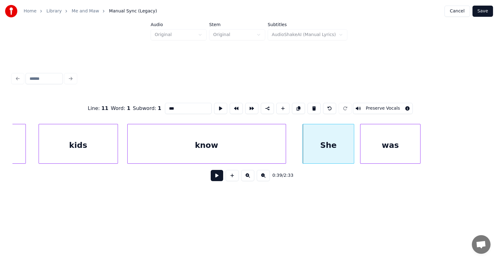
click at [215, 178] on button at bounding box center [217, 175] width 12 height 11
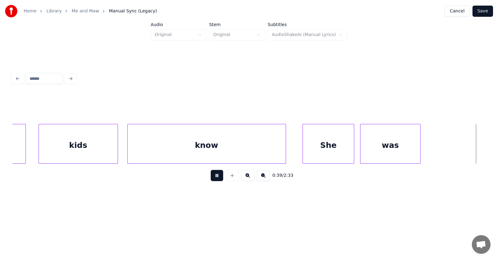
scroll to position [0, 9315]
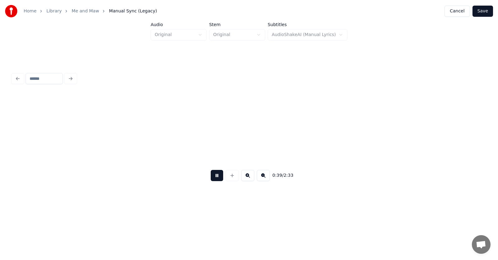
click at [215, 178] on button at bounding box center [217, 175] width 12 height 11
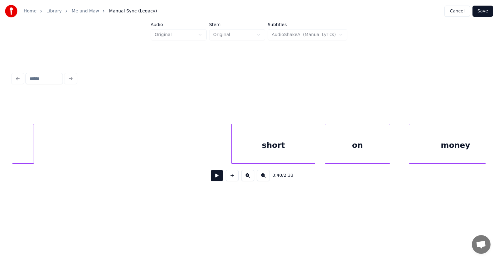
scroll to position [0, 9180]
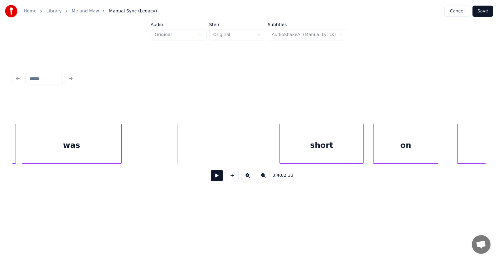
click at [120, 152] on div at bounding box center [120, 143] width 2 height 39
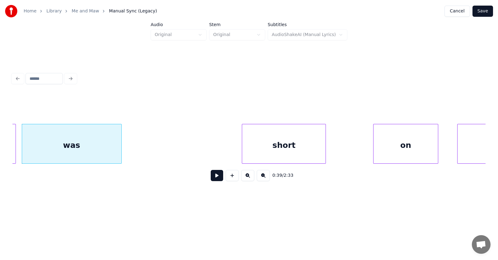
click at [282, 152] on div "short" at bounding box center [283, 145] width 83 height 42
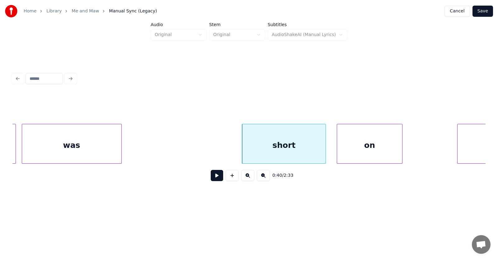
click at [363, 158] on div "on" at bounding box center [369, 145] width 65 height 42
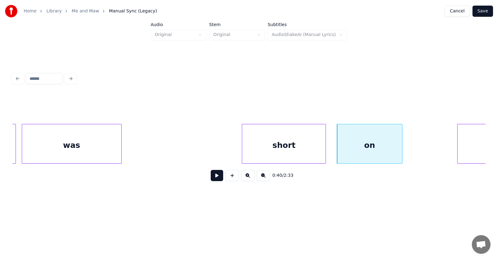
scroll to position [0, 9243]
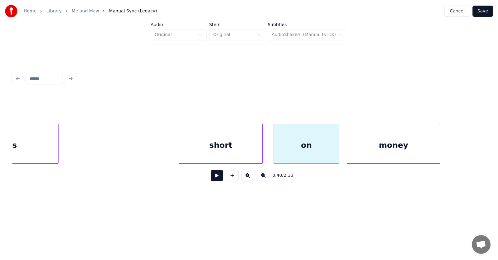
click at [423, 157] on div "money" at bounding box center [393, 145] width 93 height 42
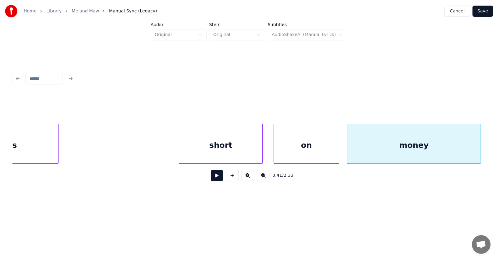
click at [480, 147] on div at bounding box center [480, 143] width 2 height 39
click at [211, 178] on button at bounding box center [217, 175] width 12 height 11
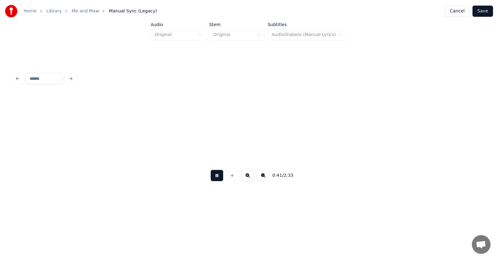
scroll to position [0, 9717]
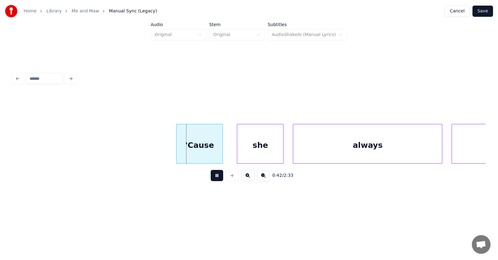
click at [211, 178] on button at bounding box center [217, 175] width 12 height 11
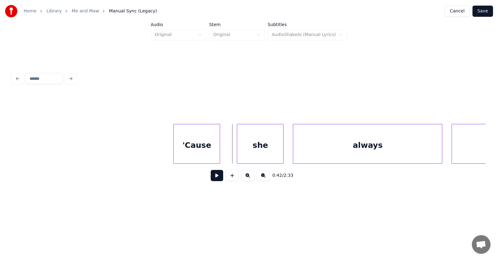
click at [198, 146] on div "'Cause" at bounding box center [197, 145] width 46 height 42
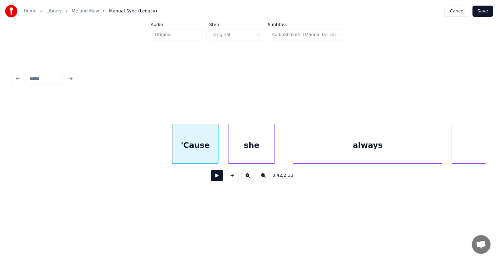
click at [246, 152] on div "she" at bounding box center [251, 145] width 46 height 42
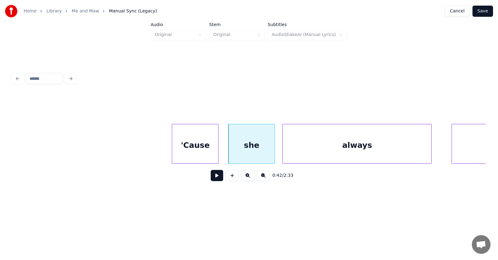
click at [305, 151] on div "always" at bounding box center [357, 145] width 149 height 42
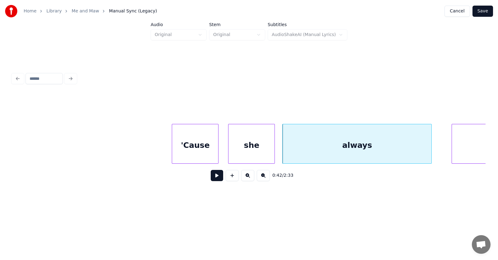
scroll to position [0, 9765]
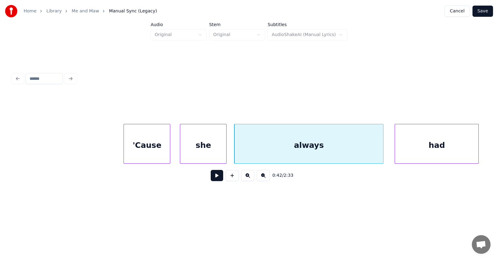
click at [457, 145] on div "had" at bounding box center [436, 145] width 83 height 42
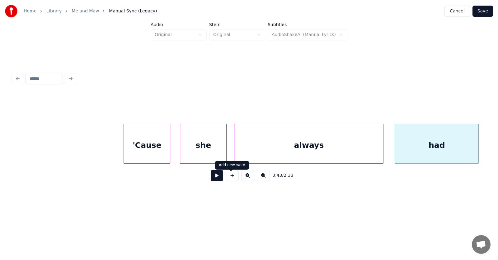
click at [211, 178] on button at bounding box center [217, 175] width 12 height 11
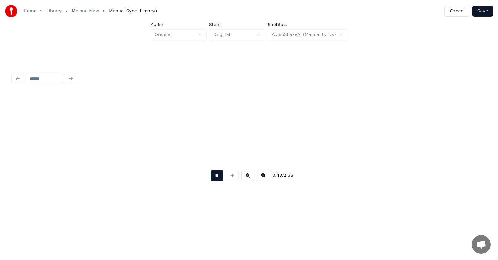
scroll to position [0, 10238]
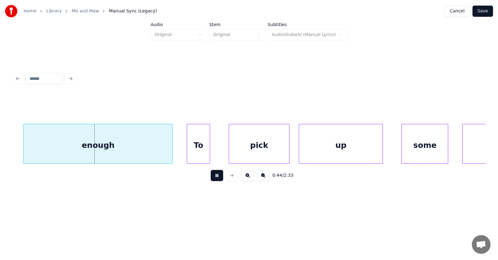
click at [211, 178] on button at bounding box center [217, 175] width 12 height 11
click at [113, 145] on div "enough" at bounding box center [87, 145] width 149 height 42
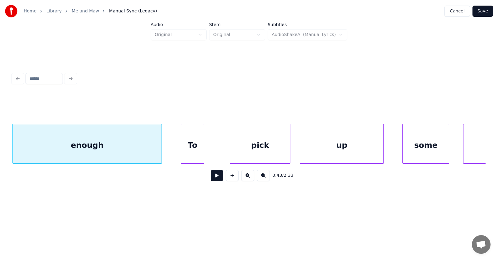
click at [188, 150] on div "To" at bounding box center [192, 145] width 23 height 42
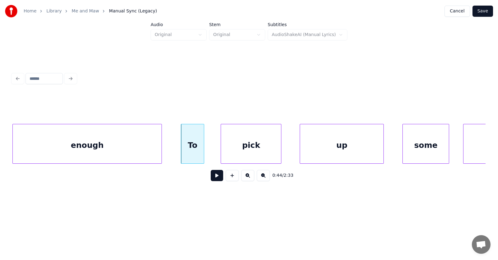
click at [247, 151] on div "pick" at bounding box center [251, 145] width 60 height 42
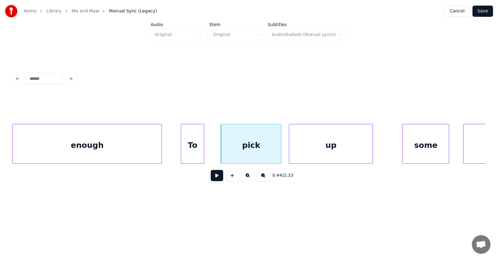
click at [303, 150] on div "up" at bounding box center [330, 145] width 83 height 42
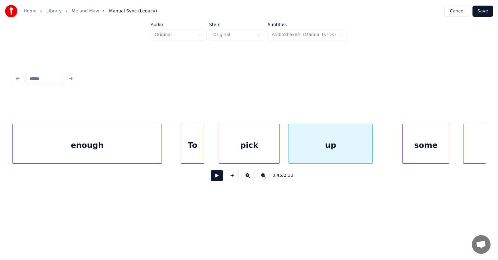
click at [255, 148] on div "pick" at bounding box center [249, 145] width 60 height 42
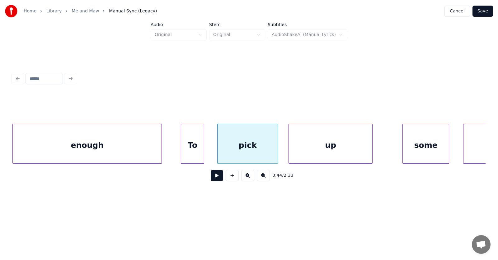
click at [130, 143] on div "enough" at bounding box center [87, 145] width 149 height 42
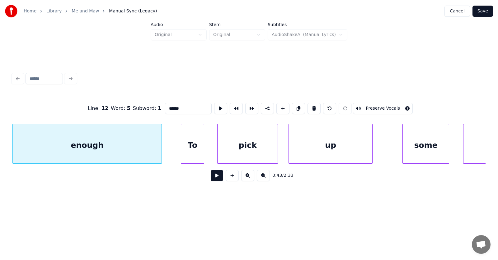
click at [211, 179] on button at bounding box center [217, 175] width 12 height 11
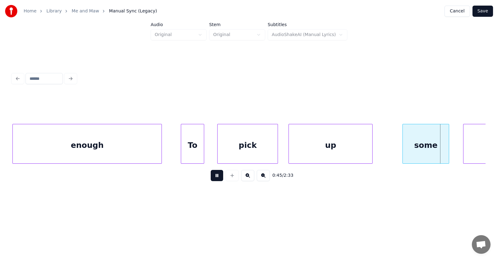
click at [211, 179] on button at bounding box center [217, 175] width 12 height 11
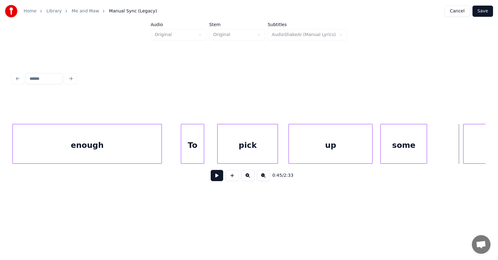
click at [404, 152] on div "some" at bounding box center [404, 145] width 46 height 42
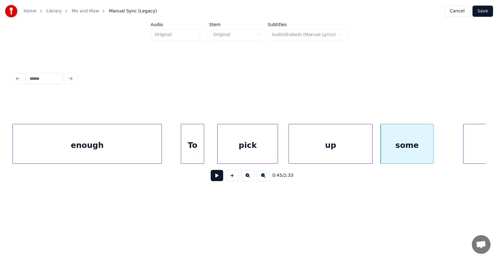
click at [433, 149] on div at bounding box center [432, 143] width 2 height 39
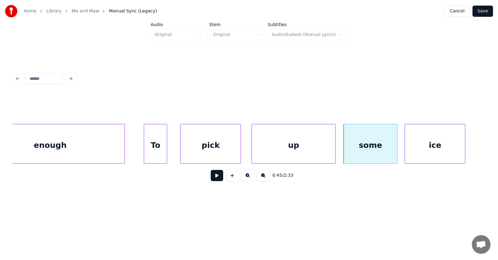
click at [447, 148] on div "ice" at bounding box center [435, 145] width 60 height 42
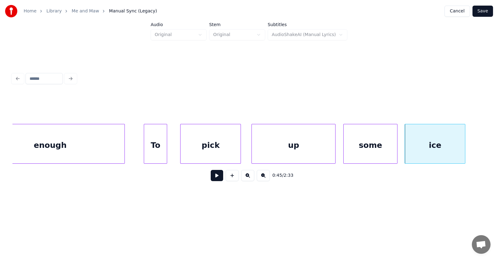
click at [211, 179] on button at bounding box center [217, 175] width 12 height 11
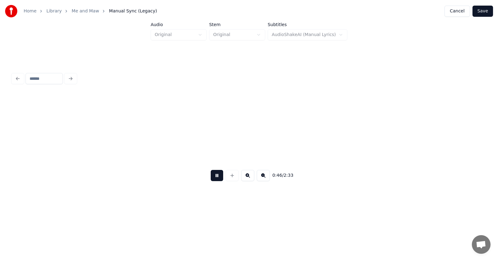
scroll to position [0, 10750]
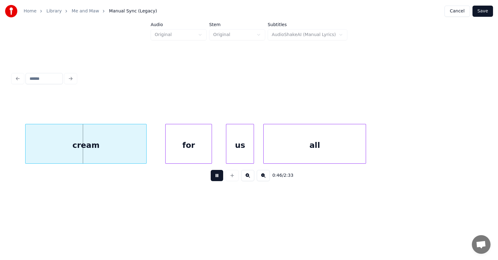
click at [211, 179] on button at bounding box center [217, 175] width 12 height 11
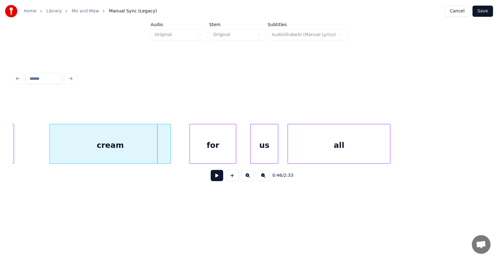
scroll to position [0, 10629]
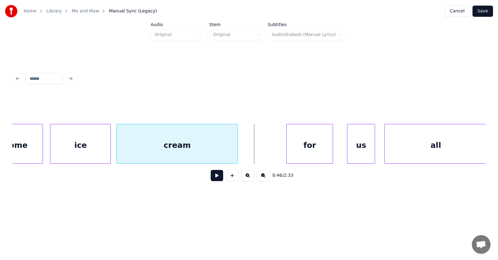
click at [173, 149] on div "cream" at bounding box center [177, 145] width 121 height 42
click at [251, 147] on div at bounding box center [251, 143] width 2 height 39
click at [297, 147] on div "for" at bounding box center [304, 145] width 46 height 42
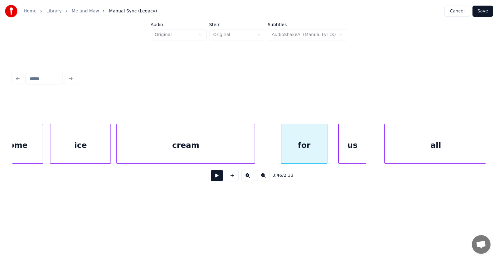
click at [352, 151] on div "us" at bounding box center [352, 145] width 27 height 42
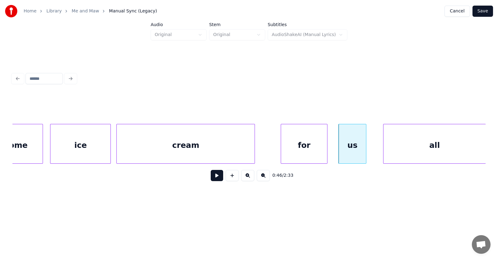
scroll to position [0, 10629]
click at [395, 153] on div "all" at bounding box center [428, 145] width 102 height 42
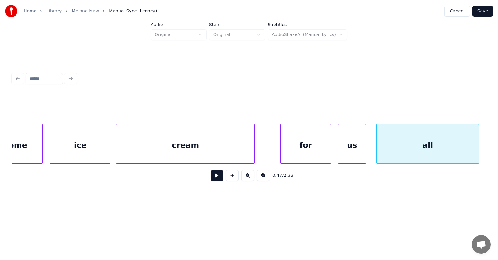
click at [330, 150] on div at bounding box center [330, 143] width 2 height 39
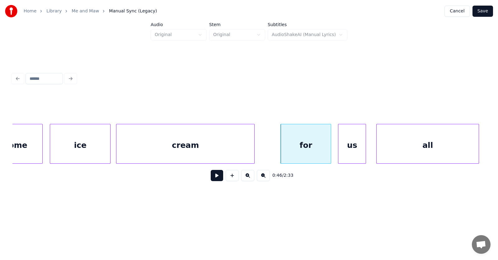
click at [316, 146] on div "for" at bounding box center [306, 145] width 50 height 42
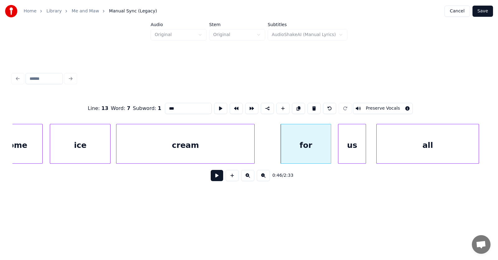
click at [211, 178] on button at bounding box center [217, 175] width 12 height 11
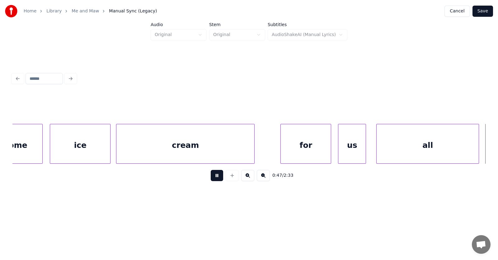
scroll to position [0, 11104]
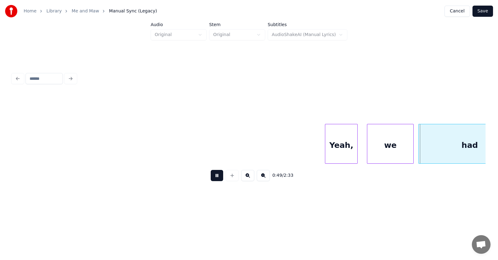
click at [211, 178] on button at bounding box center [217, 175] width 12 height 11
click at [341, 146] on div "Yeah," at bounding box center [337, 145] width 32 height 42
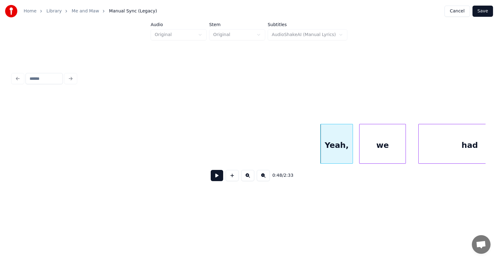
click at [369, 149] on div "we" at bounding box center [382, 145] width 46 height 42
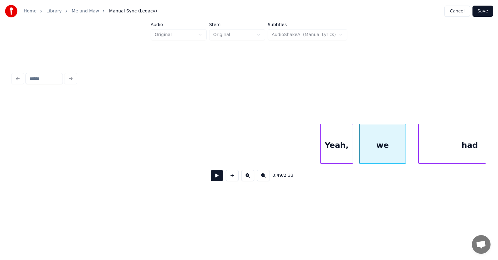
scroll to position [0, 11138]
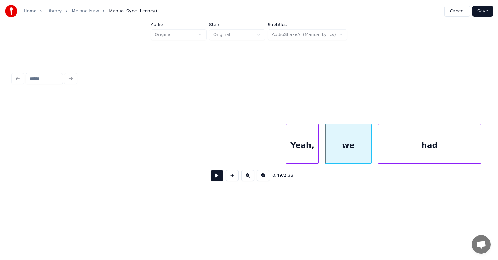
click at [431, 147] on div "had" at bounding box center [429, 145] width 102 height 42
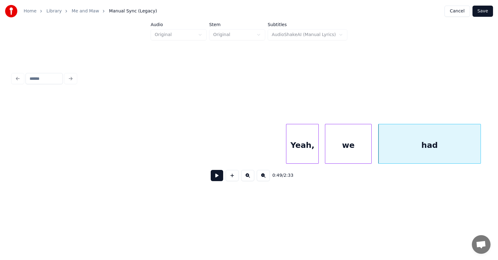
click at [218, 180] on button at bounding box center [217, 175] width 12 height 11
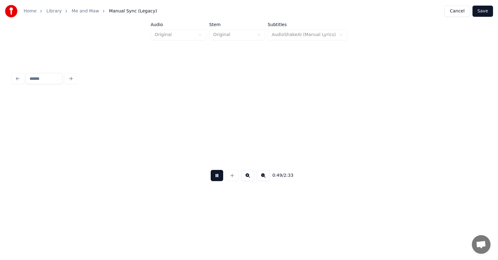
scroll to position [0, 11612]
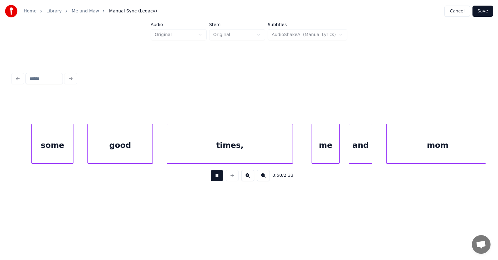
click at [217, 179] on button at bounding box center [217, 175] width 12 height 11
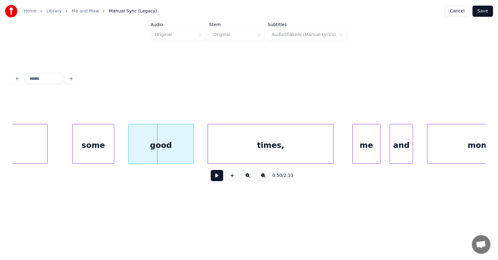
scroll to position [0, 11523]
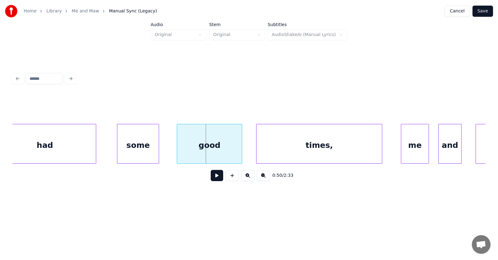
click at [144, 147] on div "some" at bounding box center [137, 145] width 41 height 42
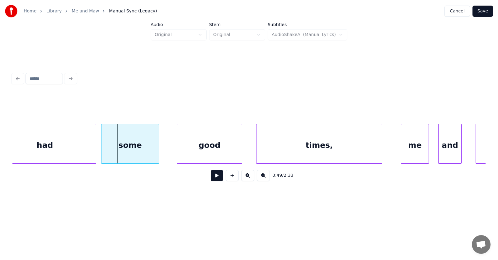
click at [103, 146] on div at bounding box center [102, 143] width 2 height 39
click at [195, 149] on div "good" at bounding box center [201, 145] width 65 height 42
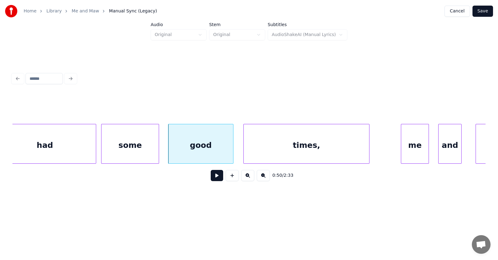
click at [278, 149] on div "times," at bounding box center [306, 145] width 125 height 42
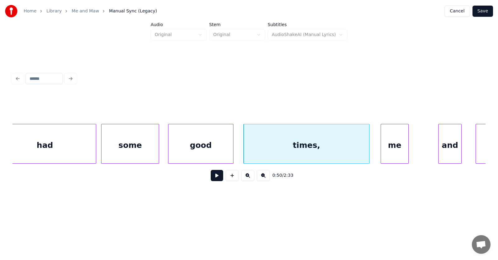
click at [391, 152] on div "me" at bounding box center [394, 145] width 27 height 42
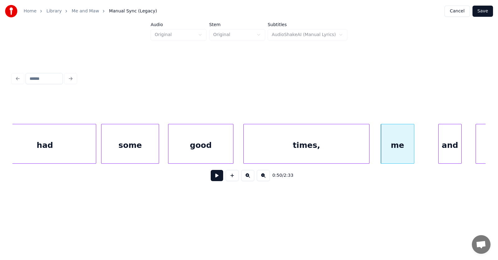
click at [413, 148] on div at bounding box center [413, 143] width 2 height 39
click at [431, 153] on div "and" at bounding box center [433, 145] width 23 height 42
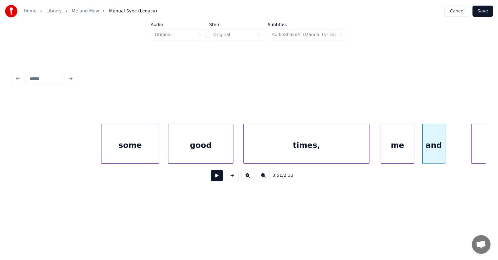
scroll to position [0, 11614]
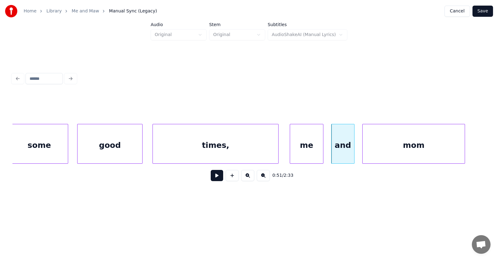
click at [455, 149] on div "mom" at bounding box center [414, 145] width 102 height 42
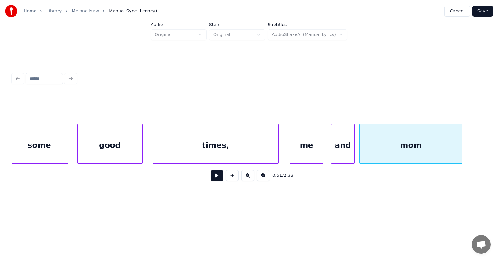
click at [234, 142] on div "times," at bounding box center [215, 145] width 125 height 42
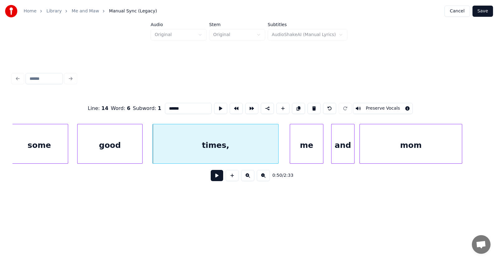
click at [211, 181] on button at bounding box center [217, 175] width 12 height 11
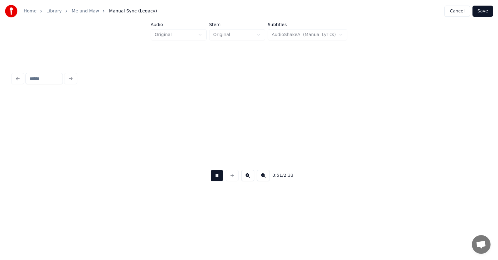
scroll to position [0, 12091]
click at [211, 181] on button at bounding box center [217, 175] width 12 height 11
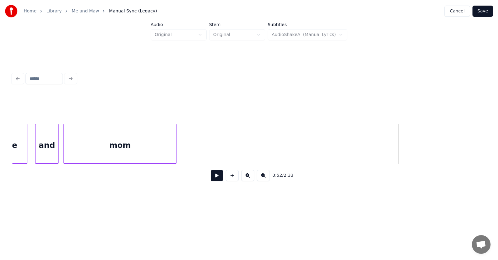
click at [176, 148] on div at bounding box center [175, 143] width 2 height 39
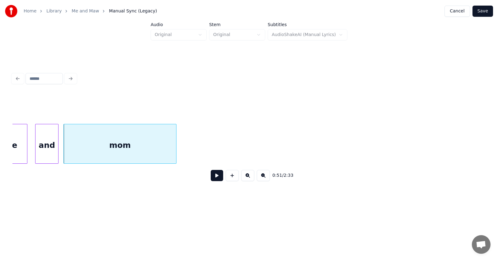
click at [125, 147] on div "mom" at bounding box center [120, 145] width 112 height 42
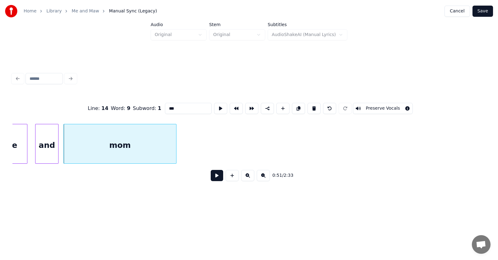
click at [211, 178] on button at bounding box center [217, 175] width 12 height 11
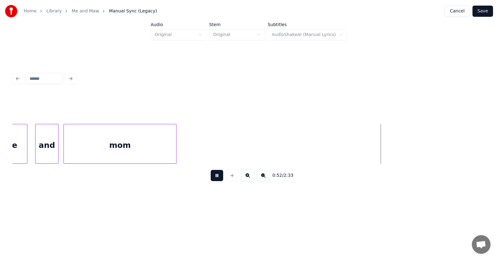
click at [211, 178] on button at bounding box center [217, 175] width 12 height 11
click at [213, 178] on button at bounding box center [217, 175] width 12 height 11
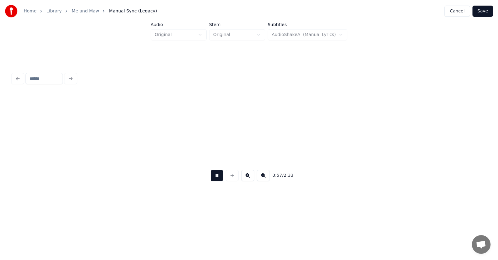
scroll to position [0, 13336]
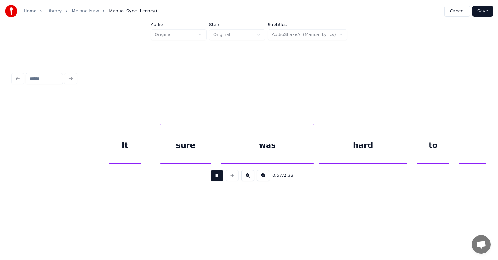
click at [212, 181] on button at bounding box center [217, 175] width 12 height 11
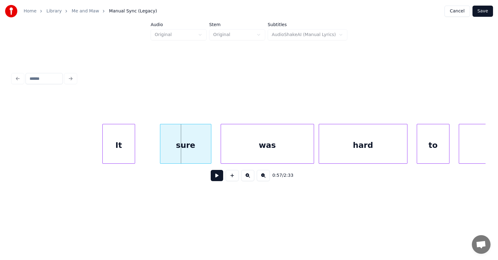
click at [124, 152] on div "It" at bounding box center [119, 145] width 32 height 42
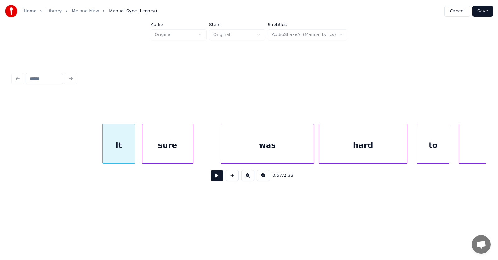
click at [159, 153] on div "sure" at bounding box center [167, 145] width 51 height 42
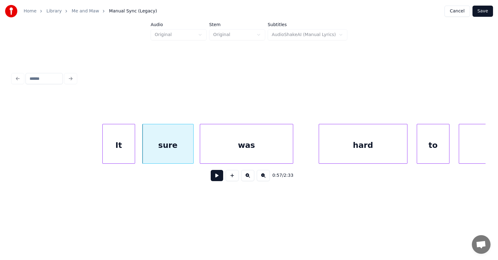
click at [229, 157] on div "was" at bounding box center [246, 145] width 93 height 42
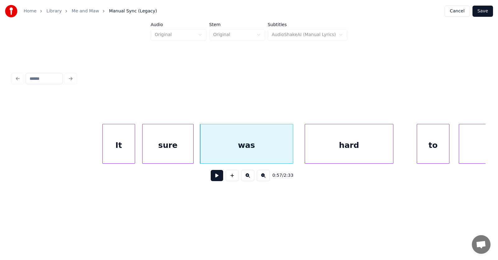
click at [321, 153] on div "hard" at bounding box center [349, 145] width 88 height 42
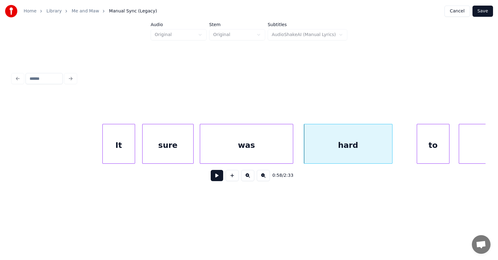
click at [293, 150] on div at bounding box center [292, 143] width 2 height 39
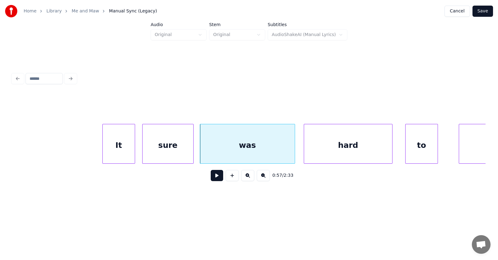
click at [414, 147] on div "to" at bounding box center [421, 145] width 32 height 42
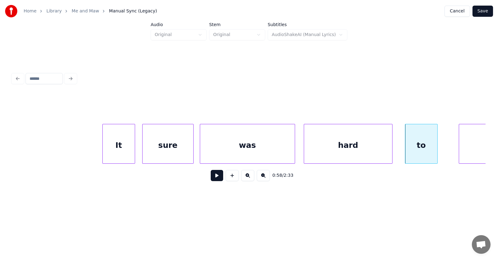
scroll to position [0, 13439]
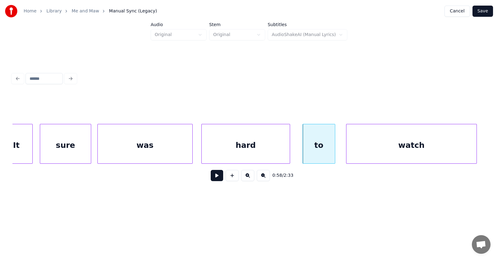
click at [461, 146] on div "watch" at bounding box center [411, 145] width 130 height 42
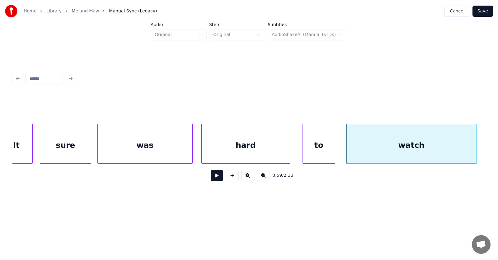
click at [215, 177] on button at bounding box center [217, 175] width 12 height 11
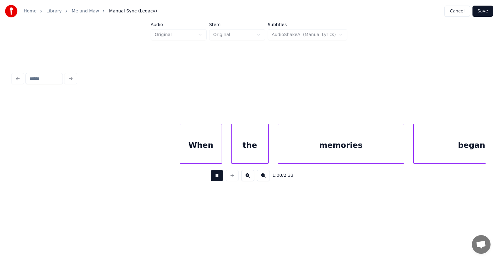
click at [215, 177] on button at bounding box center [217, 175] width 12 height 11
click at [194, 157] on div "When" at bounding box center [197, 145] width 41 height 42
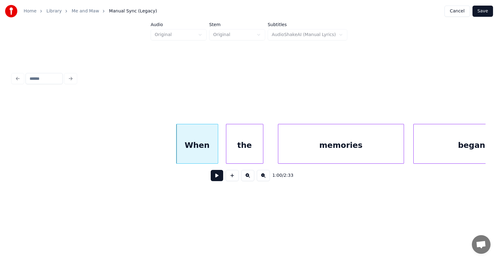
click at [247, 157] on div "the" at bounding box center [244, 145] width 37 height 42
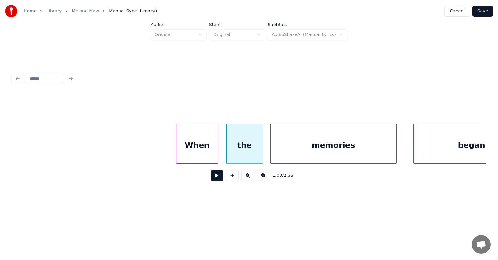
click at [291, 155] on div "memories" at bounding box center [333, 145] width 125 height 42
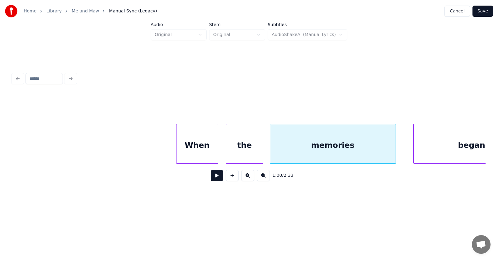
scroll to position [0, 13956]
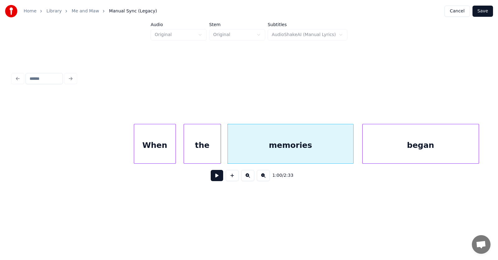
click at [425, 154] on div "began" at bounding box center [421, 145] width 116 height 42
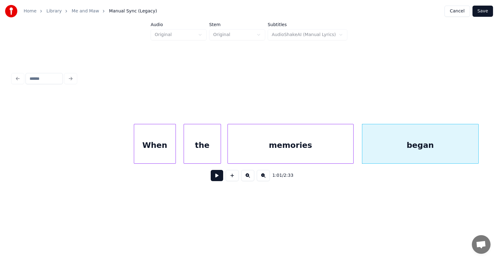
click at [214, 178] on button at bounding box center [217, 175] width 12 height 11
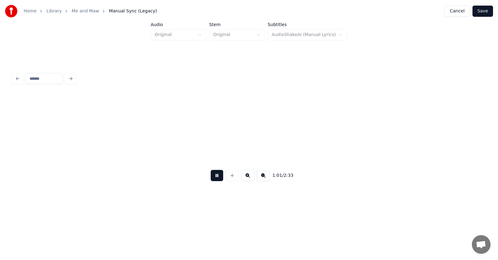
scroll to position [0, 14430]
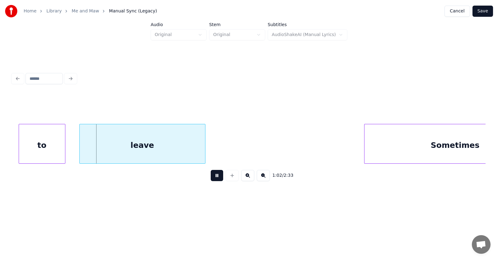
click at [214, 178] on button at bounding box center [217, 175] width 12 height 11
click at [42, 147] on div "to" at bounding box center [36, 145] width 46 height 42
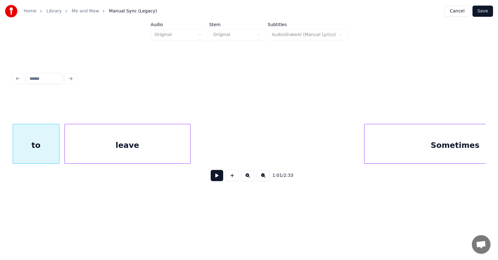
click at [80, 152] on div "leave" at bounding box center [127, 145] width 125 height 42
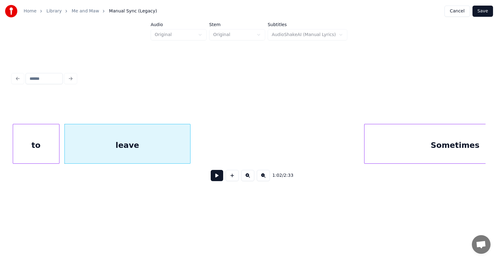
scroll to position [0, 14489]
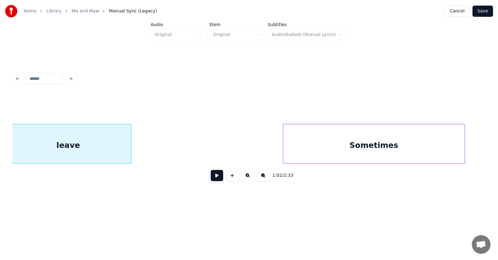
click at [361, 154] on div "Sometimes" at bounding box center [373, 145] width 181 height 42
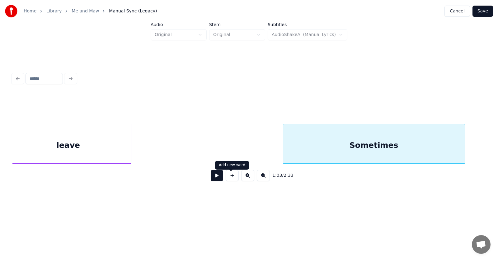
click at [211, 178] on button at bounding box center [217, 175] width 12 height 11
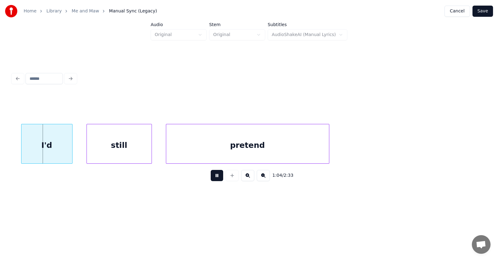
click at [211, 179] on button at bounding box center [217, 175] width 12 height 11
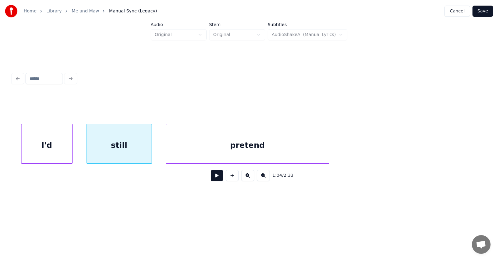
scroll to position [0, 14857]
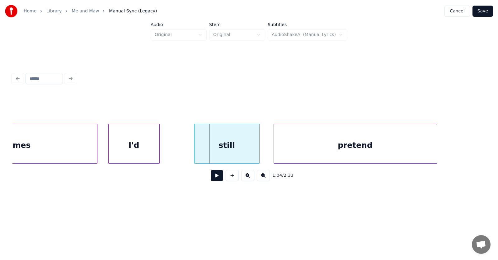
click at [132, 143] on div "I'd" at bounding box center [134, 145] width 51 height 42
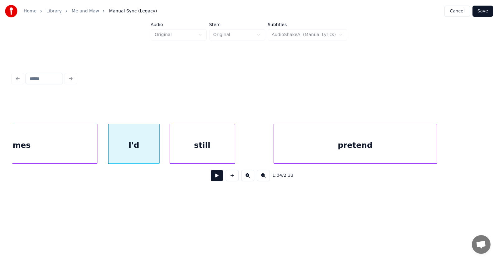
click at [198, 148] on div "still" at bounding box center [202, 145] width 65 height 42
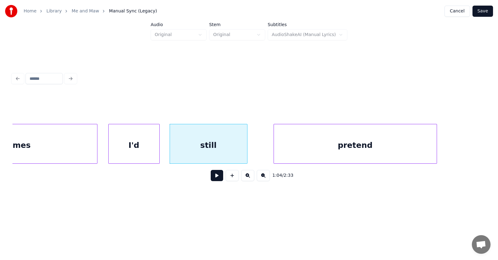
click at [246, 148] on div at bounding box center [246, 143] width 2 height 39
click at [272, 147] on div "pretend" at bounding box center [346, 145] width 163 height 42
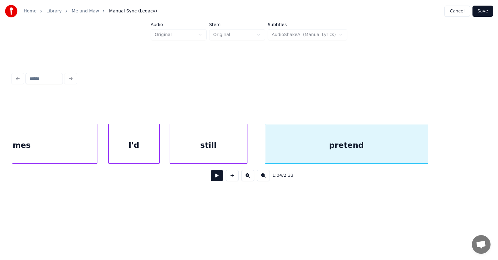
click at [212, 181] on button at bounding box center [217, 175] width 12 height 11
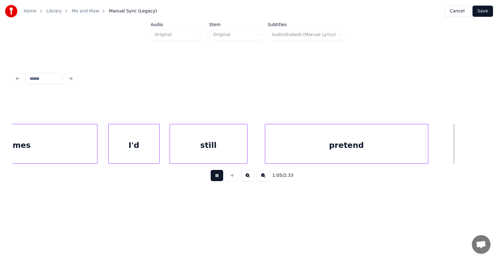
scroll to position [0, 15330]
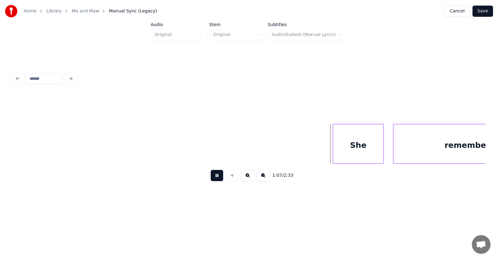
click at [212, 181] on button at bounding box center [217, 175] width 12 height 11
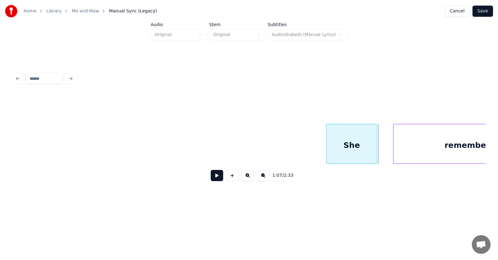
click at [344, 152] on div "She" at bounding box center [351, 145] width 51 height 42
click at [313, 151] on div at bounding box center [313, 143] width 2 height 39
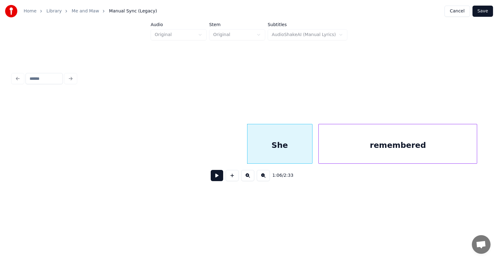
click at [392, 153] on div "remembered" at bounding box center [398, 145] width 158 height 42
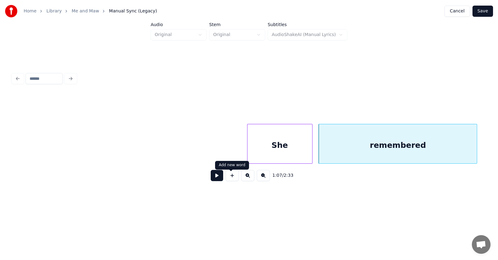
click at [214, 178] on button at bounding box center [217, 175] width 12 height 11
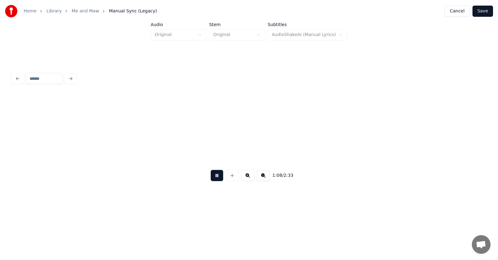
scroll to position [0, 15871]
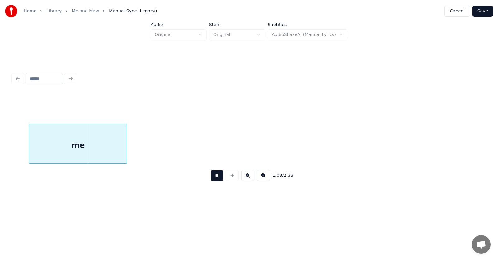
click at [214, 178] on button at bounding box center [217, 175] width 12 height 11
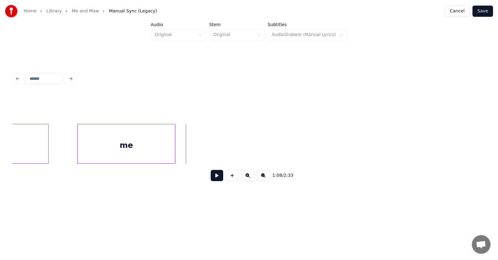
scroll to position [0, 15775]
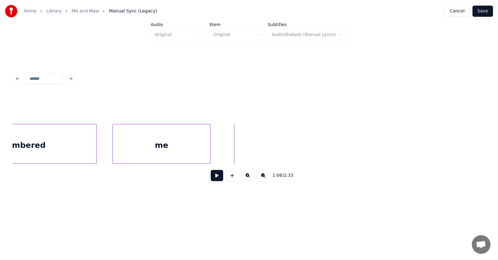
click at [187, 151] on div "me" at bounding box center [161, 145] width 97 height 42
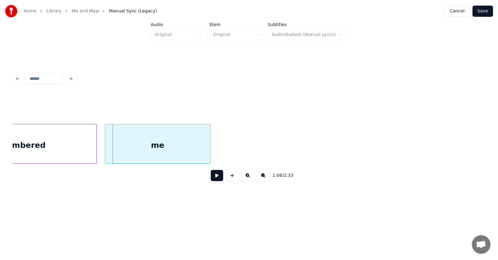
click at [105, 148] on div at bounding box center [106, 143] width 2 height 39
click at [214, 180] on button at bounding box center [217, 175] width 12 height 11
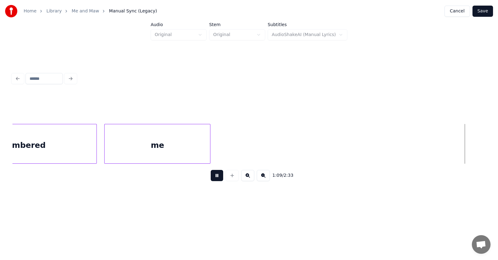
scroll to position [0, 16248]
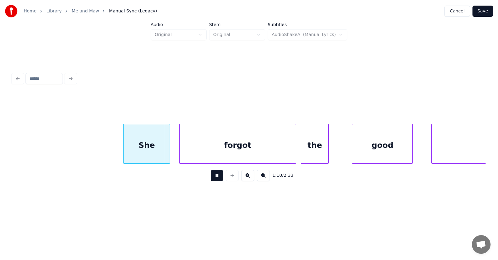
click at [214, 180] on button at bounding box center [217, 175] width 12 height 11
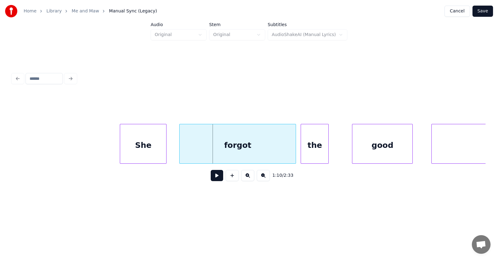
click at [155, 144] on div "She" at bounding box center [143, 145] width 46 height 42
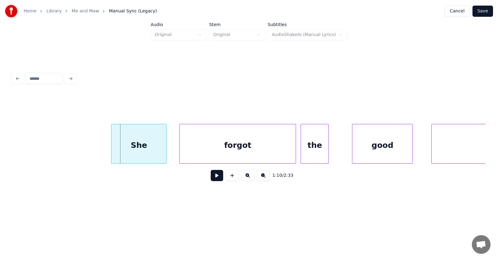
click at [112, 147] on div at bounding box center [112, 143] width 2 height 39
click at [205, 151] on div "forgot" at bounding box center [231, 145] width 116 height 42
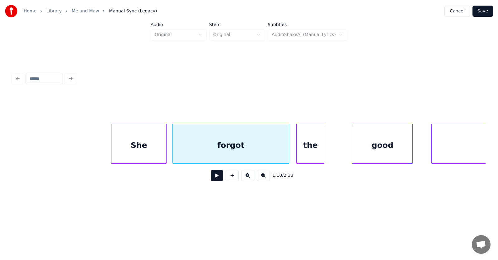
click at [312, 153] on div "the" at bounding box center [310, 145] width 27 height 42
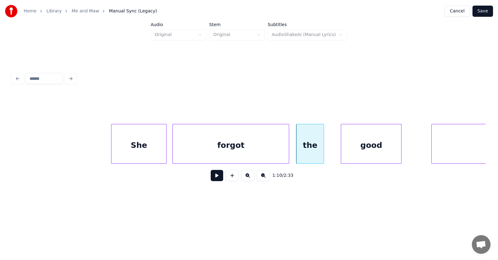
click at [353, 155] on div "good" at bounding box center [371, 145] width 60 height 42
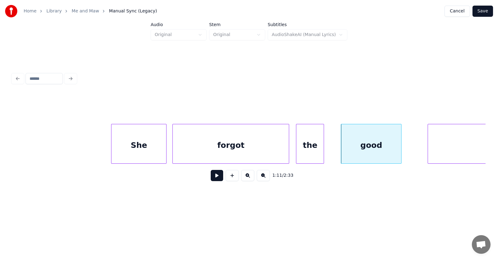
scroll to position [0, 16346]
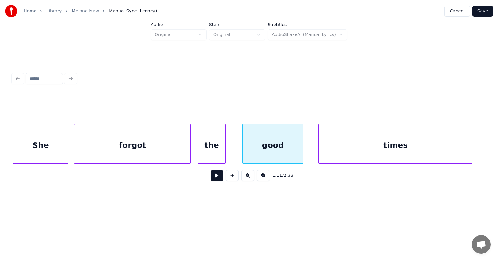
click at [427, 152] on div "times" at bounding box center [395, 145] width 153 height 42
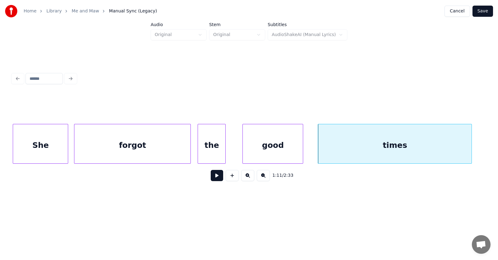
click at [275, 144] on div "good" at bounding box center [273, 145] width 60 height 42
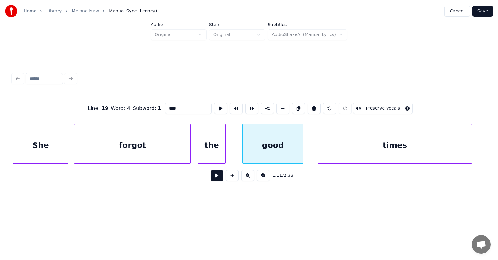
click at [214, 179] on button at bounding box center [217, 175] width 12 height 11
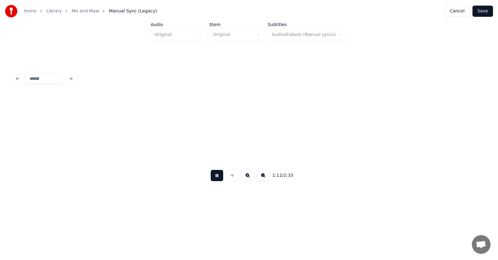
scroll to position [0, 16820]
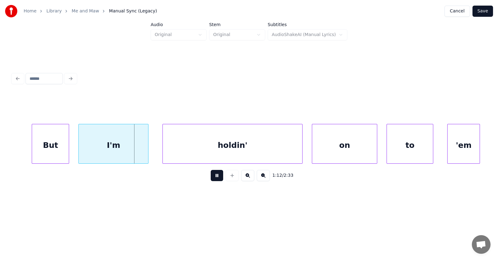
click at [214, 179] on button at bounding box center [217, 175] width 12 height 11
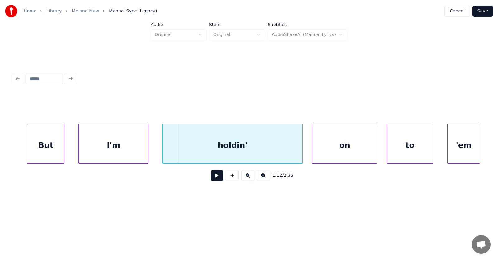
click at [55, 149] on div "But" at bounding box center [45, 145] width 37 height 42
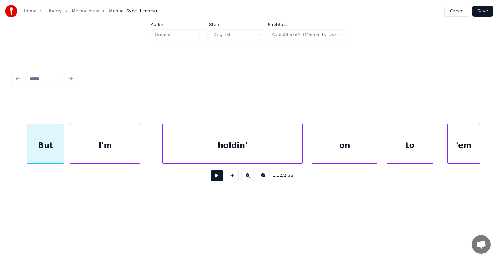
click at [91, 153] on div "I'm" at bounding box center [104, 145] width 69 height 42
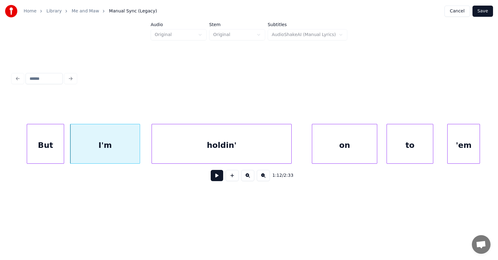
click at [195, 147] on div "holdin'" at bounding box center [221, 145] width 139 height 42
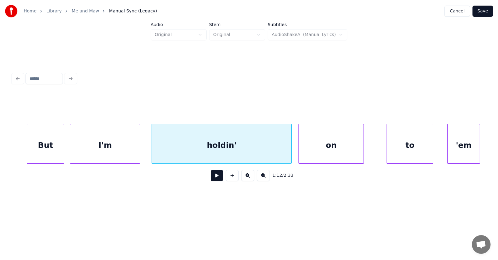
click at [327, 152] on div "on" at bounding box center [331, 145] width 65 height 42
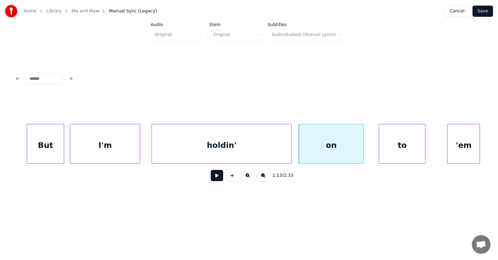
click at [396, 152] on div "to" at bounding box center [402, 145] width 46 height 42
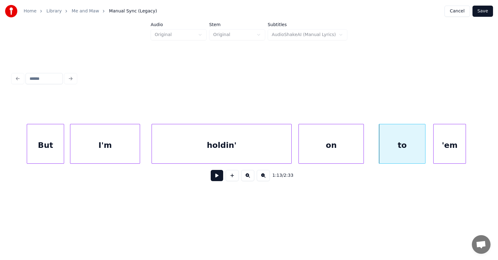
click at [441, 152] on div "'em" at bounding box center [449, 145] width 32 height 42
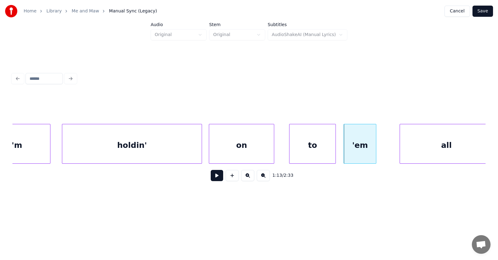
scroll to position [0, 16916]
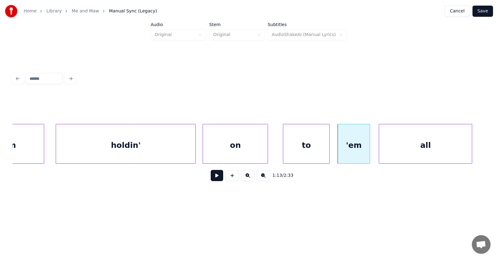
click at [403, 150] on div "all" at bounding box center [425, 145] width 93 height 42
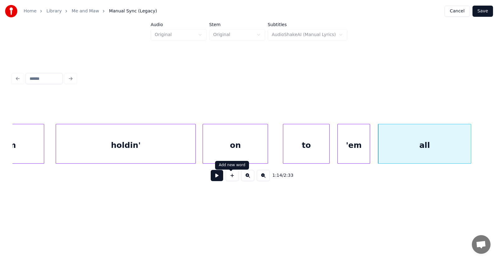
click at [214, 180] on button at bounding box center [217, 175] width 12 height 11
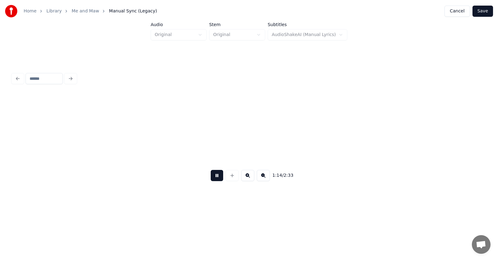
scroll to position [0, 17391]
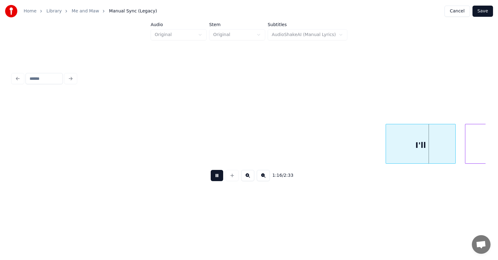
click at [214, 180] on button at bounding box center [217, 175] width 12 height 11
click at [402, 148] on div "I'll" at bounding box center [416, 145] width 69 height 42
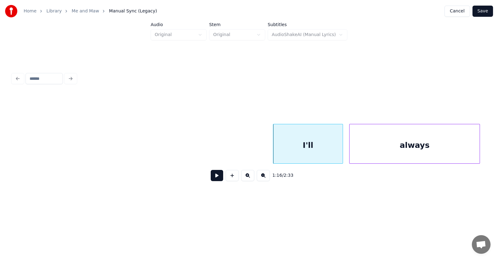
click at [468, 147] on div "always" at bounding box center [414, 145] width 130 height 42
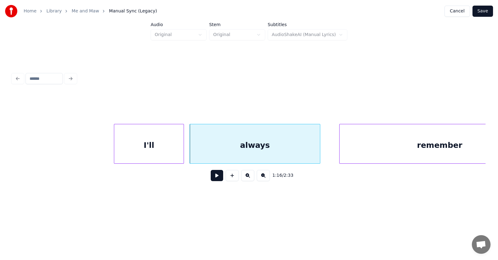
scroll to position [0, 17714]
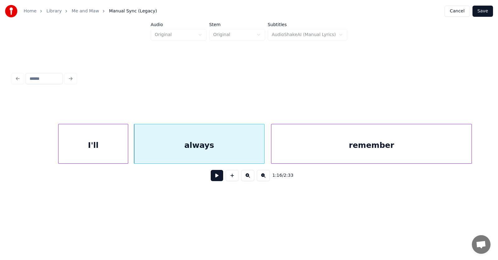
click at [367, 145] on div "remember" at bounding box center [371, 145] width 200 height 42
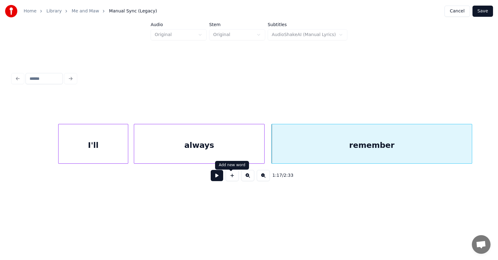
click at [216, 178] on button at bounding box center [217, 175] width 12 height 11
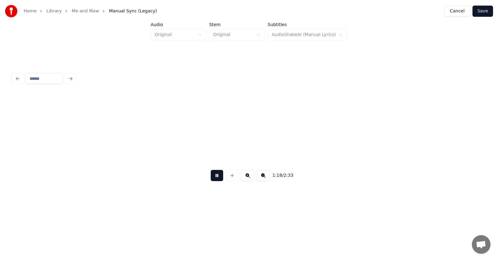
scroll to position [0, 18191]
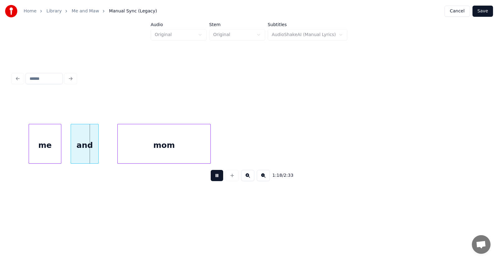
click at [216, 178] on button at bounding box center [217, 175] width 12 height 11
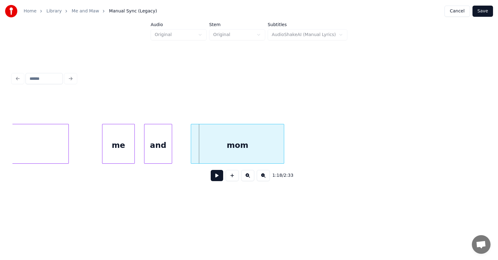
scroll to position [0, 18069]
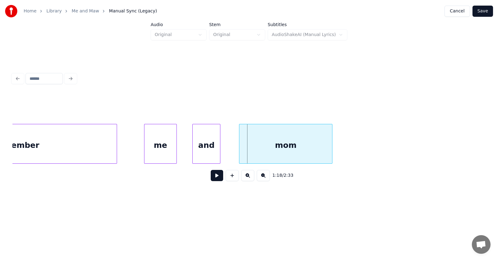
click at [163, 150] on div "me" at bounding box center [160, 145] width 32 height 42
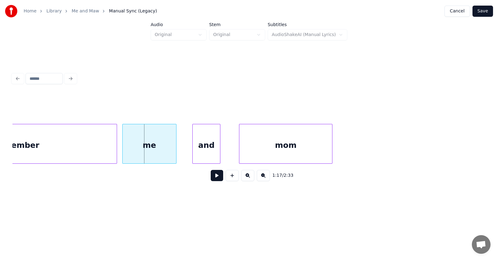
click at [123, 152] on div at bounding box center [124, 143] width 2 height 39
click at [194, 155] on div "and" at bounding box center [196, 145] width 27 height 42
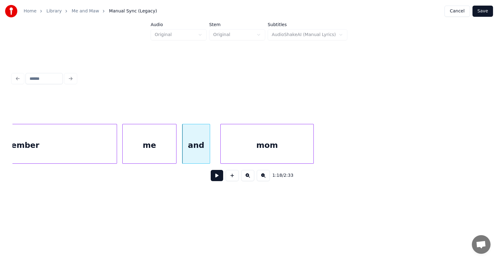
click at [251, 151] on div "mom" at bounding box center [267, 145] width 93 height 42
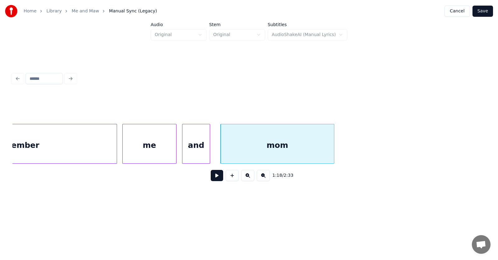
click at [333, 145] on div at bounding box center [333, 143] width 2 height 39
click at [148, 143] on div "me" at bounding box center [150, 145] width 54 height 42
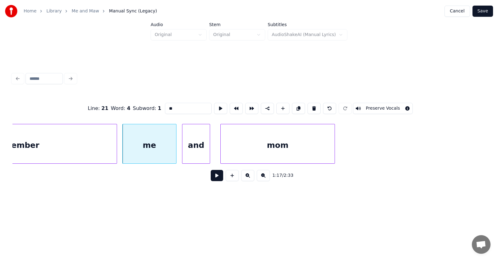
click at [211, 180] on button at bounding box center [217, 175] width 12 height 11
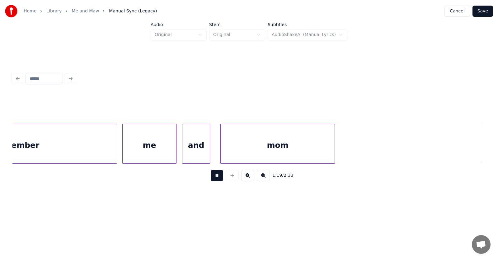
scroll to position [0, 18543]
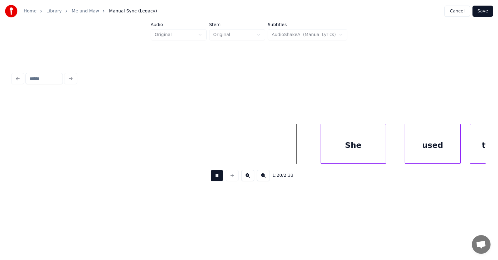
click at [211, 180] on button at bounding box center [217, 175] width 12 height 11
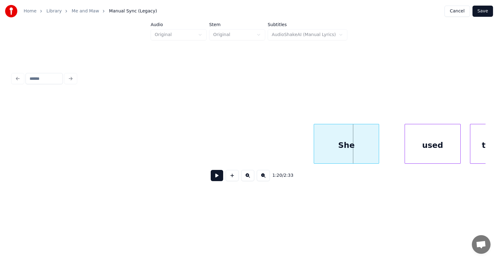
click at [347, 148] on div "She" at bounding box center [346, 145] width 65 height 42
click at [302, 147] on div at bounding box center [303, 143] width 2 height 39
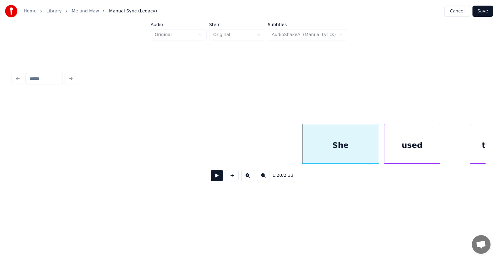
click at [403, 156] on div "used" at bounding box center [411, 145] width 55 height 42
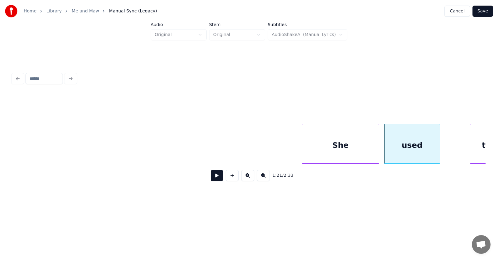
click at [440, 147] on div at bounding box center [439, 143] width 2 height 39
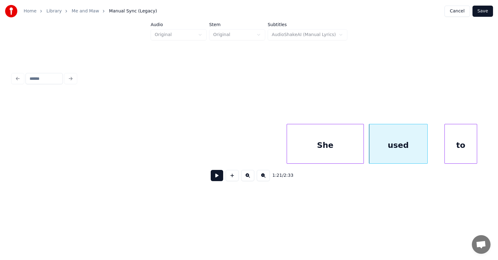
click at [468, 146] on div "to" at bounding box center [461, 145] width 32 height 42
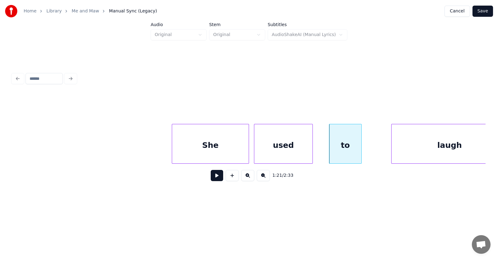
scroll to position [0, 18770]
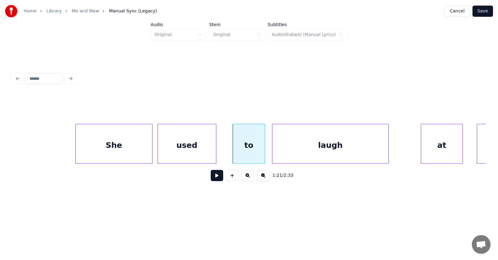
click at [304, 154] on div "laugh" at bounding box center [330, 145] width 116 height 42
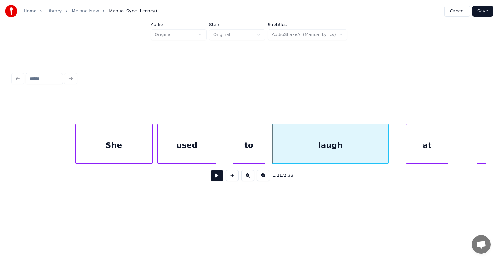
click at [438, 149] on div "at" at bounding box center [426, 145] width 41 height 42
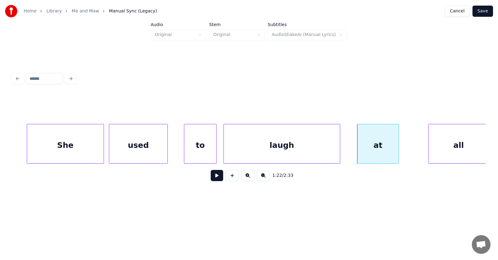
scroll to position [0, 18867]
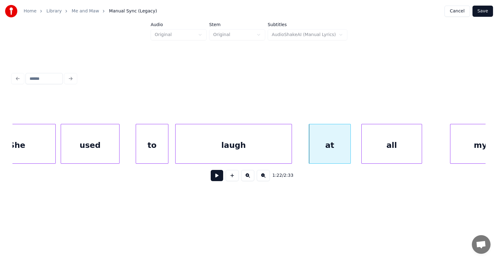
click at [376, 153] on div "all" at bounding box center [392, 145] width 60 height 42
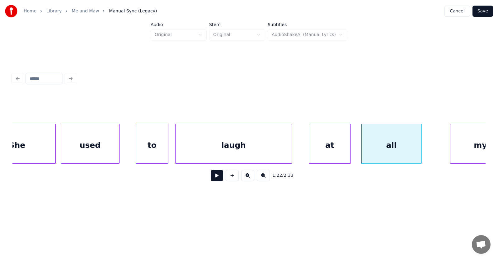
scroll to position [0, 18889]
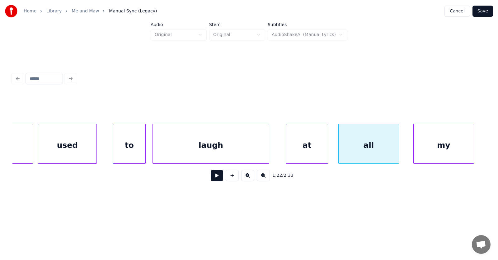
click at [442, 151] on div "my" at bounding box center [444, 145] width 60 height 42
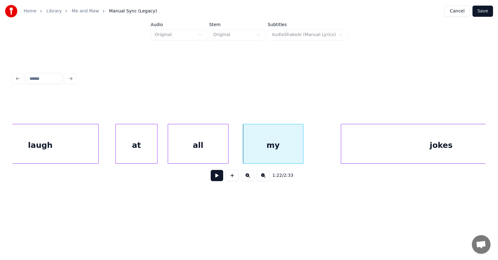
scroll to position [0, 19114]
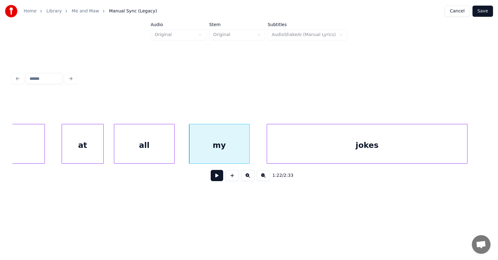
click at [375, 150] on div "jokes" at bounding box center [367, 145] width 200 height 42
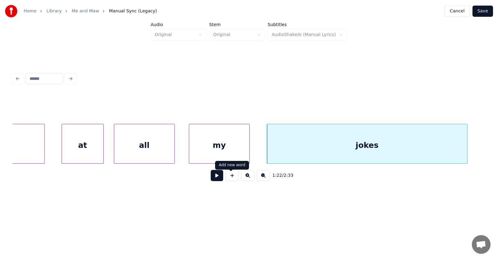
click at [219, 178] on button at bounding box center [217, 175] width 12 height 11
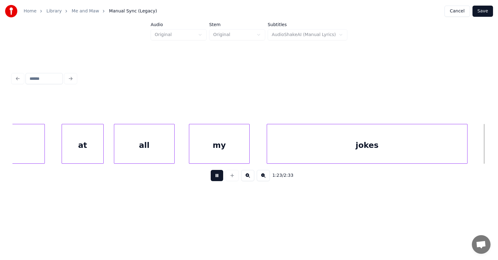
scroll to position [0, 19590]
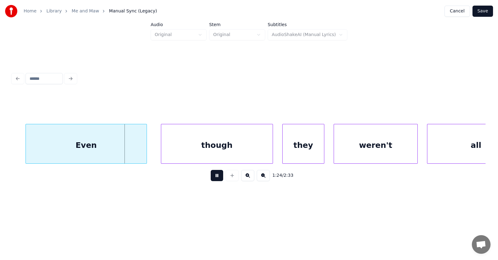
click at [218, 178] on button at bounding box center [217, 175] width 12 height 11
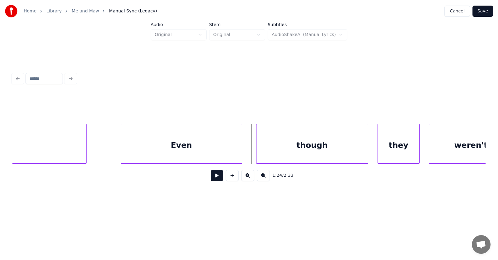
scroll to position [0, 19446]
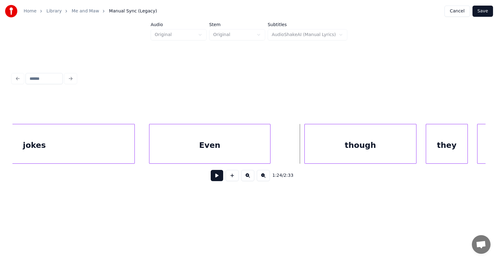
click at [204, 147] on div "Even" at bounding box center [209, 145] width 121 height 42
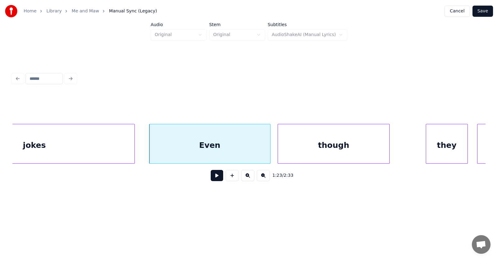
click at [312, 151] on div "though" at bounding box center [333, 145] width 111 height 42
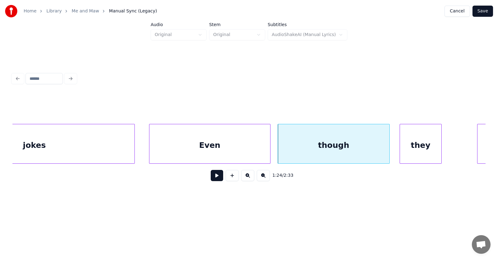
click at [413, 153] on div "they" at bounding box center [420, 145] width 41 height 42
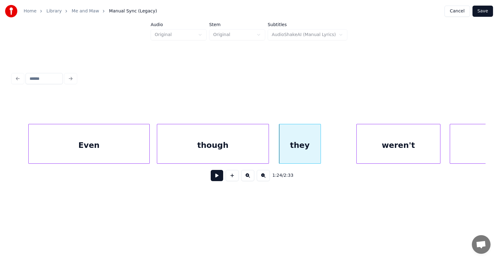
scroll to position [0, 19591]
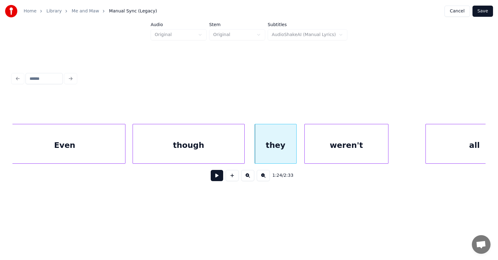
click at [347, 152] on div "weren't" at bounding box center [346, 145] width 83 height 42
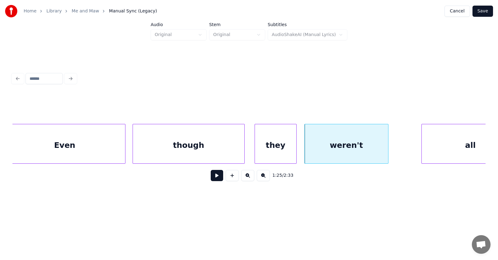
scroll to position [0, 19628]
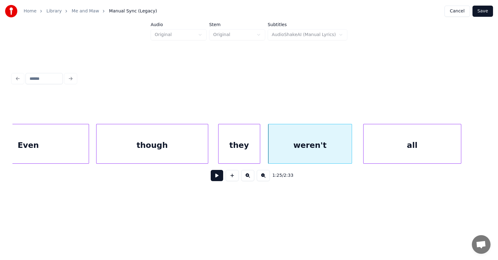
click at [418, 154] on div "all" at bounding box center [411, 145] width 97 height 42
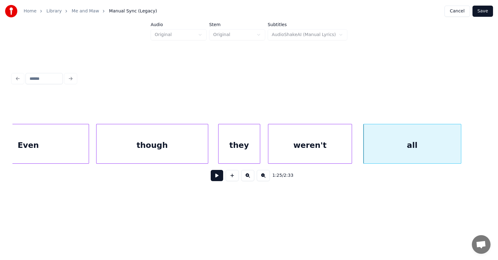
scroll to position [0, 19857]
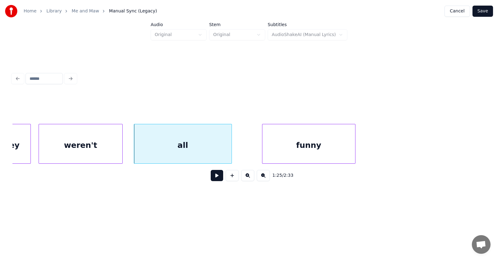
click at [302, 151] on div "funny" at bounding box center [308, 145] width 93 height 42
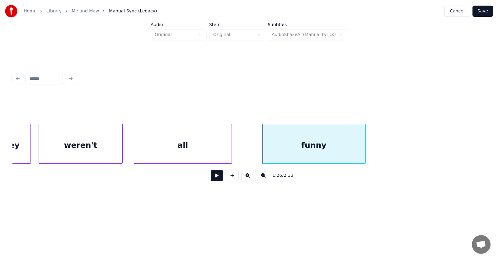
click at [365, 150] on div at bounding box center [364, 143] width 2 height 39
click at [211, 176] on button at bounding box center [217, 175] width 12 height 11
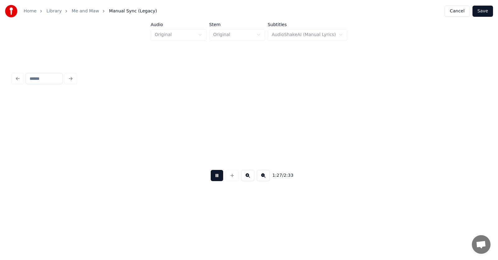
scroll to position [0, 20333]
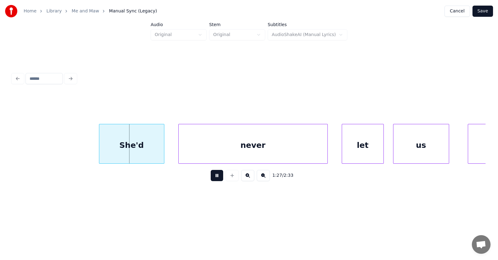
click at [211, 176] on button at bounding box center [217, 175] width 12 height 11
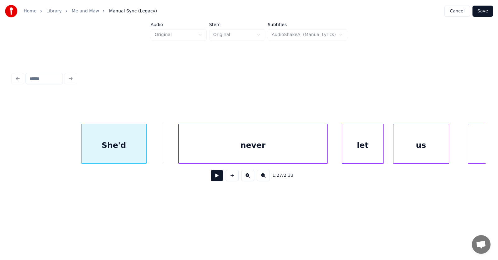
click at [123, 155] on div "She'd" at bounding box center [114, 145] width 65 height 42
click at [174, 157] on div "never" at bounding box center [229, 145] width 149 height 42
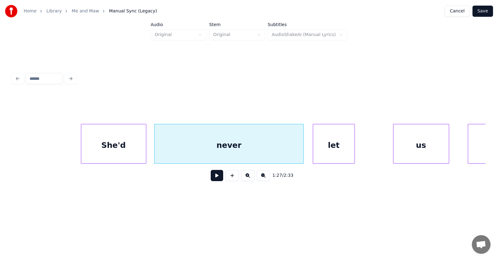
click at [328, 155] on div "let" at bounding box center [333, 145] width 41 height 42
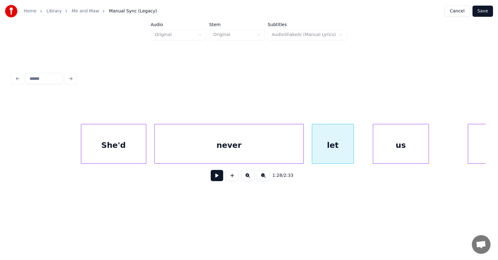
click at [398, 153] on div "us" at bounding box center [400, 145] width 55 height 42
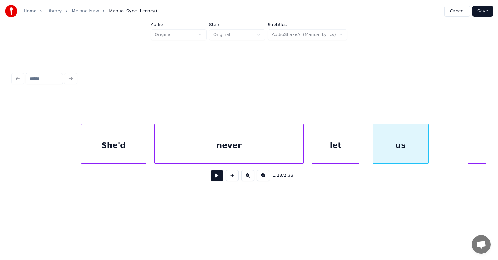
click at [359, 146] on div at bounding box center [358, 143] width 2 height 39
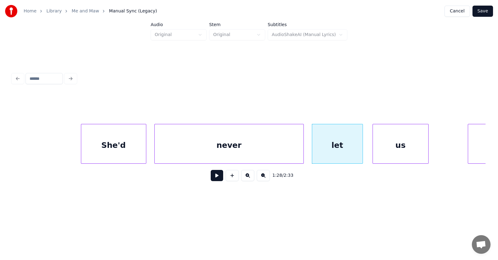
scroll to position [0, 20393]
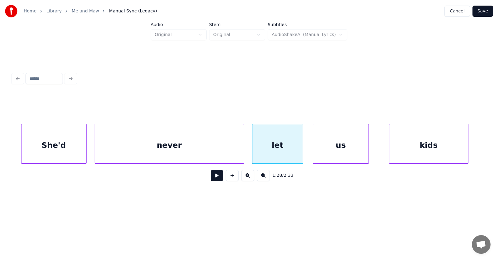
click at [453, 147] on div "kids" at bounding box center [428, 145] width 79 height 42
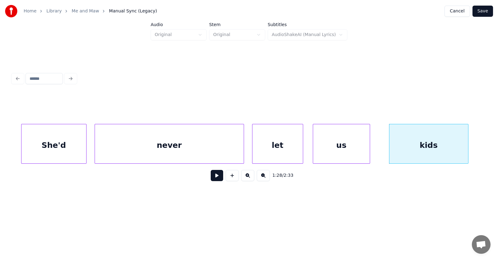
click at [370, 145] on div at bounding box center [369, 143] width 2 height 39
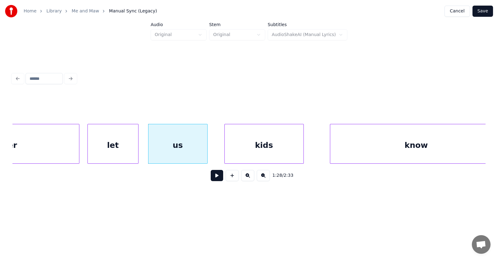
scroll to position [0, 20575]
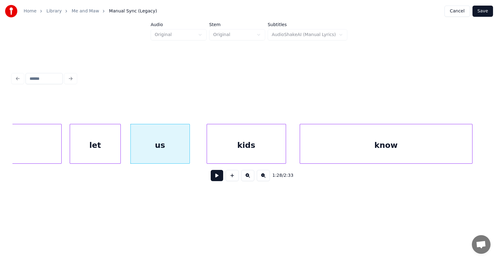
click at [353, 155] on div "know" at bounding box center [386, 145] width 172 height 42
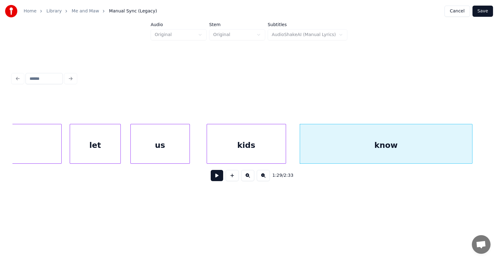
click at [215, 177] on button at bounding box center [217, 175] width 12 height 11
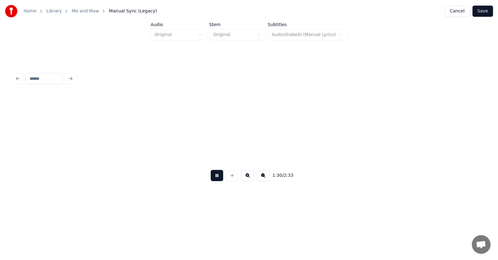
scroll to position [0, 21048]
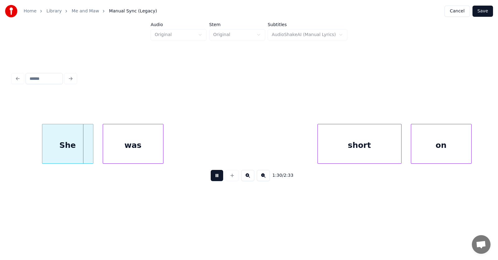
click at [218, 177] on button at bounding box center [217, 175] width 12 height 11
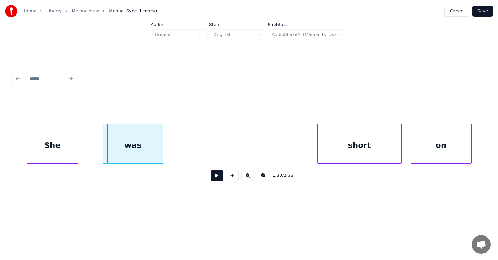
click at [58, 152] on div "She" at bounding box center [52, 145] width 51 height 42
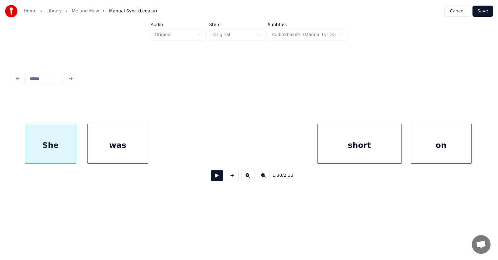
click at [117, 150] on div "was" at bounding box center [118, 145] width 60 height 42
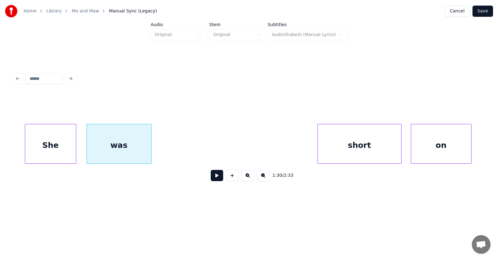
click at [151, 150] on div at bounding box center [150, 143] width 2 height 39
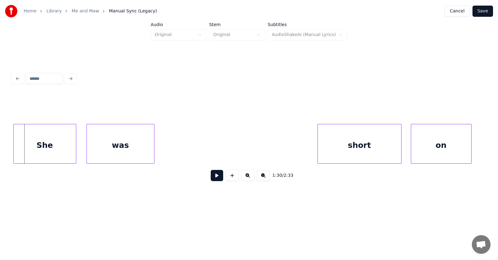
click at [14, 149] on div at bounding box center [15, 143] width 2 height 39
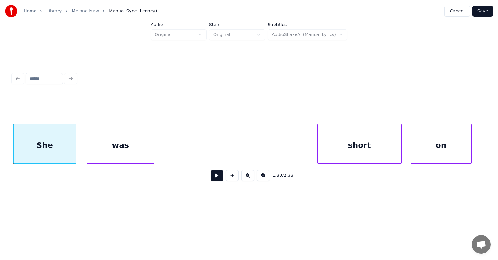
scroll to position [0, 20968]
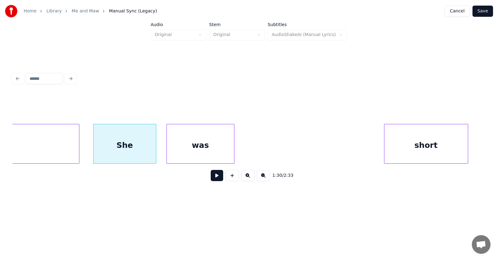
click at [421, 147] on div "short" at bounding box center [425, 145] width 83 height 42
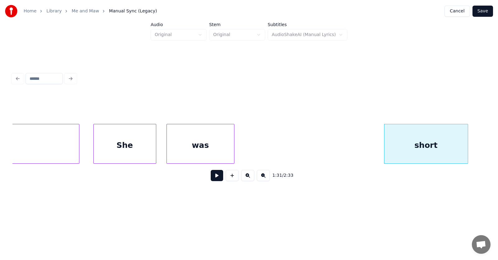
click at [386, 147] on div "short" at bounding box center [425, 145] width 83 height 42
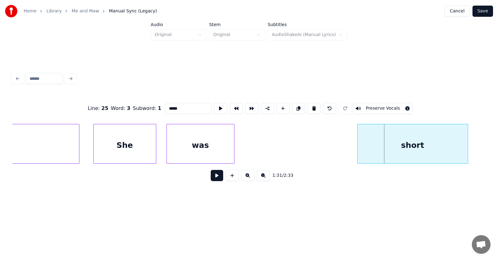
click at [359, 150] on div at bounding box center [359, 143] width 2 height 39
click at [91, 147] on div at bounding box center [92, 143] width 2 height 39
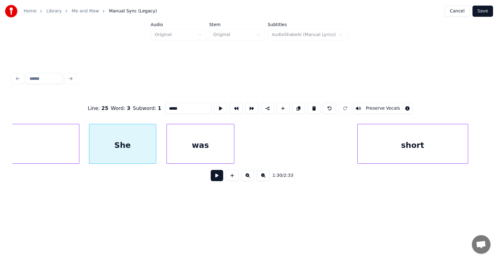
click at [211, 176] on button at bounding box center [217, 175] width 12 height 11
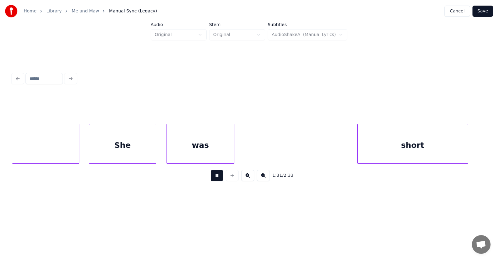
scroll to position [0, 21441]
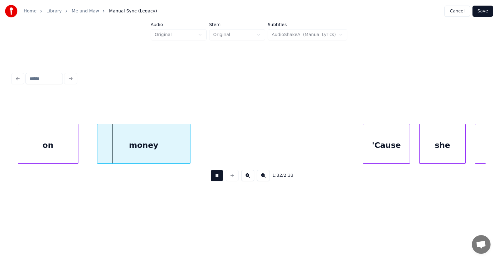
click at [212, 176] on button at bounding box center [217, 175] width 12 height 11
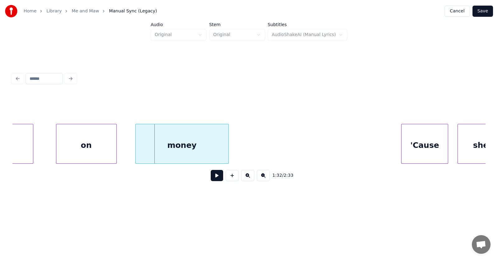
scroll to position [0, 21307]
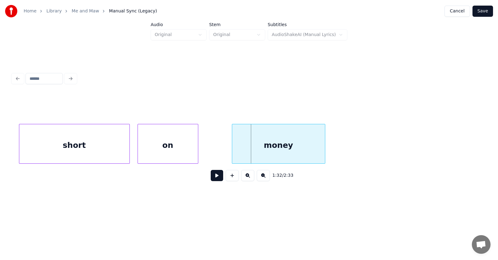
click at [158, 148] on div "on" at bounding box center [168, 145] width 60 height 42
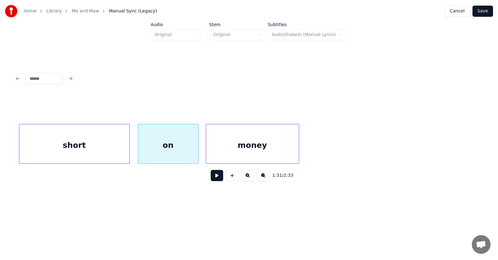
click at [216, 156] on div "money" at bounding box center [252, 145] width 93 height 42
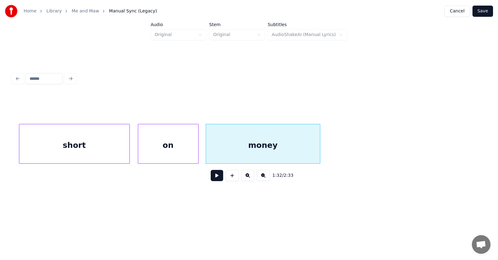
click at [320, 144] on div at bounding box center [319, 143] width 2 height 39
click at [211, 177] on button at bounding box center [217, 175] width 12 height 11
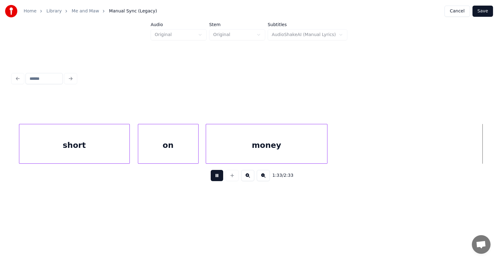
scroll to position [0, 21782]
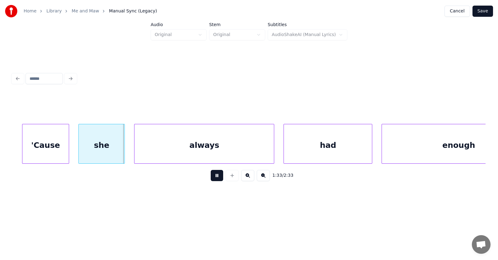
click at [211, 177] on button at bounding box center [217, 175] width 12 height 11
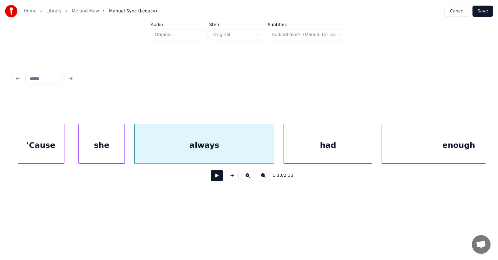
click at [48, 151] on div "'Cause" at bounding box center [41, 145] width 46 height 42
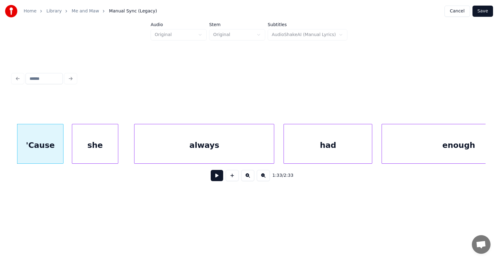
click at [105, 152] on div "she" at bounding box center [95, 145] width 46 height 42
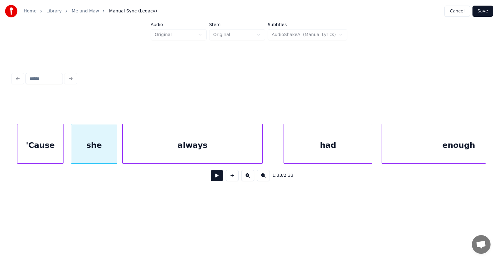
click at [160, 149] on div "always" at bounding box center [192, 145] width 139 height 42
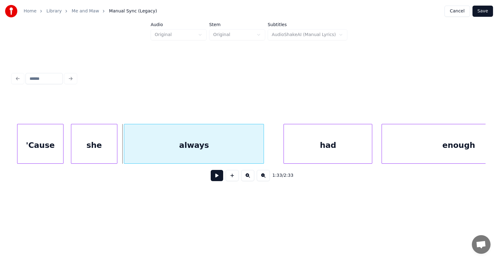
click at [163, 149] on div "always" at bounding box center [193, 145] width 139 height 42
click at [15, 143] on div at bounding box center [15, 143] width 2 height 39
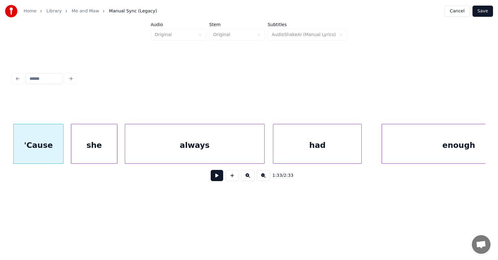
click at [317, 143] on div "had" at bounding box center [317, 145] width 88 height 42
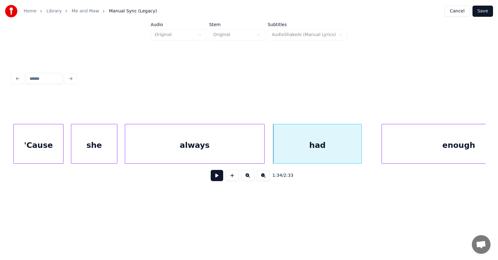
scroll to position [0, 21830]
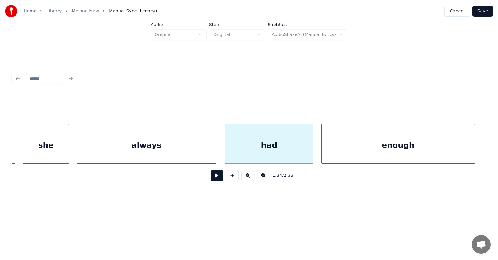
click at [393, 147] on div "enough" at bounding box center [397, 145] width 153 height 42
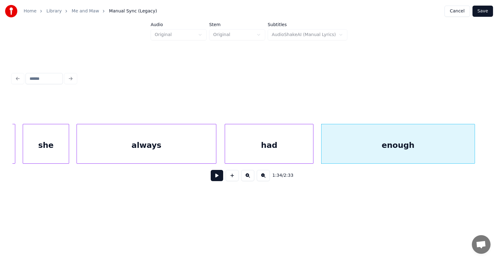
click at [211, 178] on button at bounding box center [217, 175] width 12 height 11
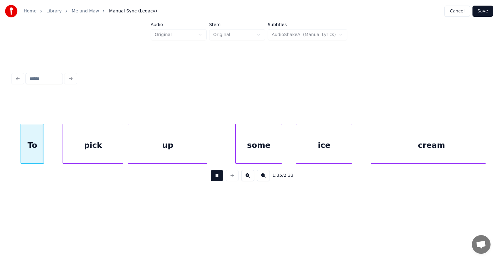
click at [211, 178] on button at bounding box center [217, 175] width 12 height 11
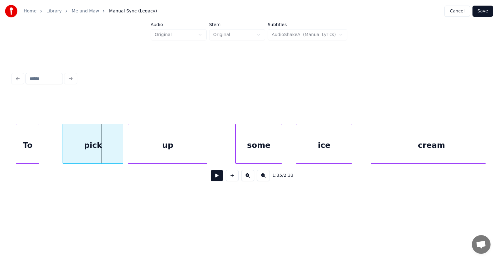
click at [24, 154] on div "To" at bounding box center [27, 145] width 23 height 42
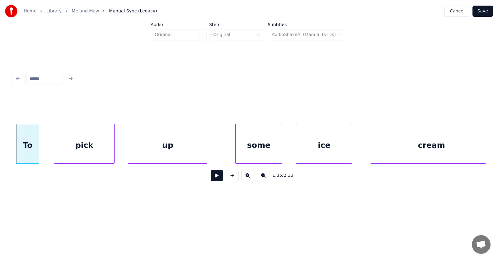
click at [74, 153] on div "pick" at bounding box center [84, 145] width 60 height 42
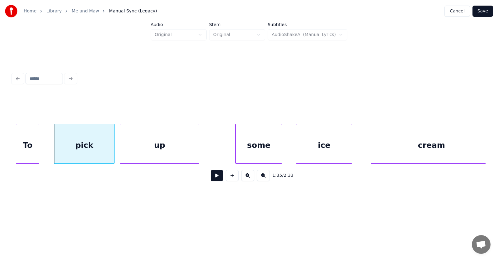
click at [135, 153] on div "up" at bounding box center [159, 145] width 79 height 42
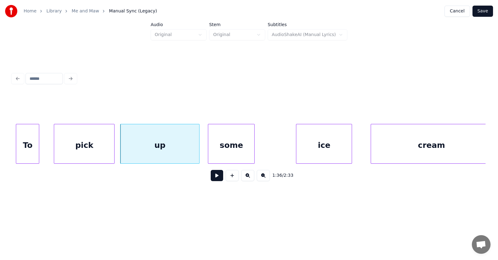
click at [227, 158] on div "some" at bounding box center [231, 145] width 46 height 42
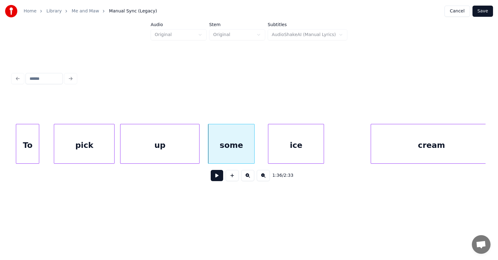
click at [298, 157] on div "ice" at bounding box center [295, 145] width 55 height 42
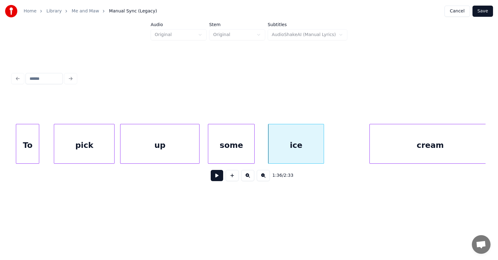
scroll to position [0, 22312]
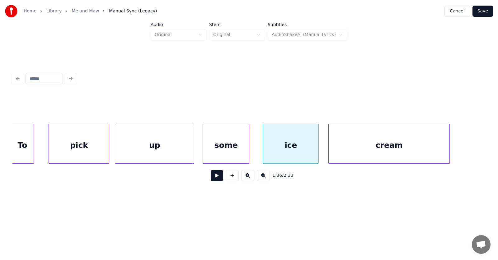
click at [387, 153] on div "cream" at bounding box center [389, 145] width 121 height 42
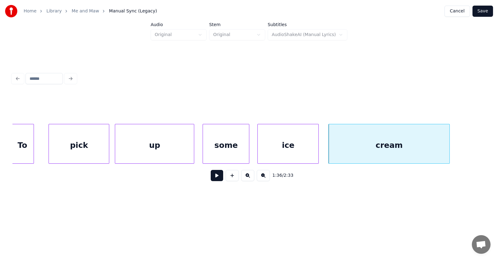
click at [259, 149] on div at bounding box center [259, 143] width 2 height 39
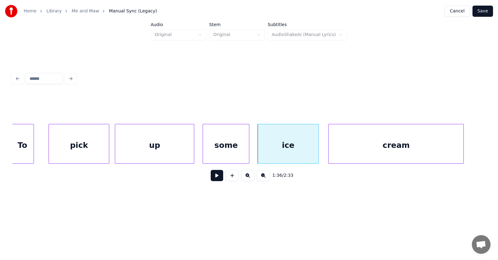
click at [463, 141] on div at bounding box center [462, 143] width 2 height 39
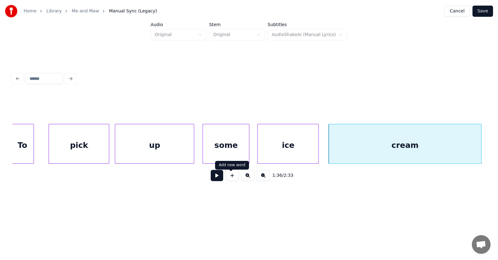
click at [211, 178] on button at bounding box center [217, 175] width 12 height 11
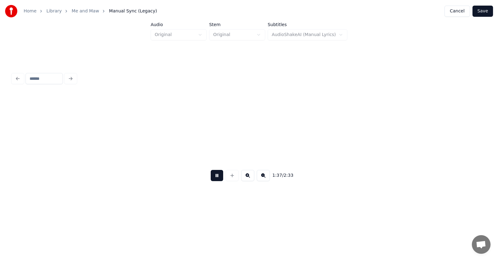
scroll to position [0, 22788]
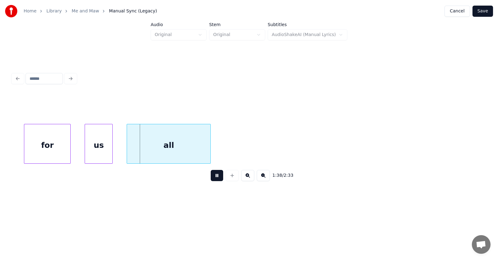
click at [211, 178] on button at bounding box center [217, 175] width 12 height 11
click at [53, 148] on div "for" at bounding box center [44, 145] width 46 height 42
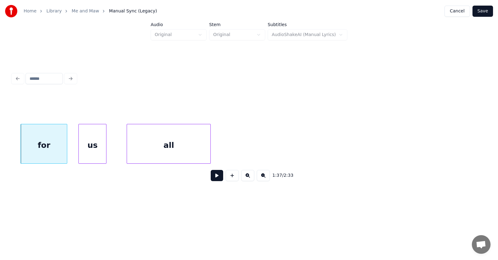
click at [90, 150] on div "us" at bounding box center [92, 145] width 27 height 42
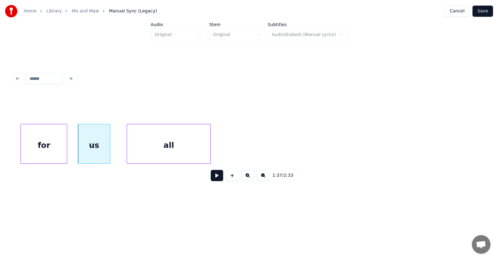
click at [109, 148] on div at bounding box center [109, 143] width 2 height 39
click at [148, 151] on div "all" at bounding box center [159, 145] width 83 height 42
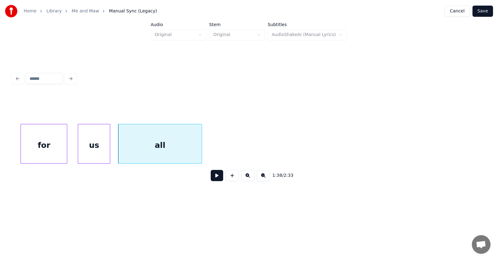
click at [213, 180] on button at bounding box center [217, 175] width 12 height 11
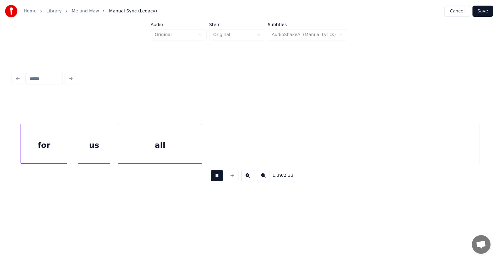
scroll to position [0, 23262]
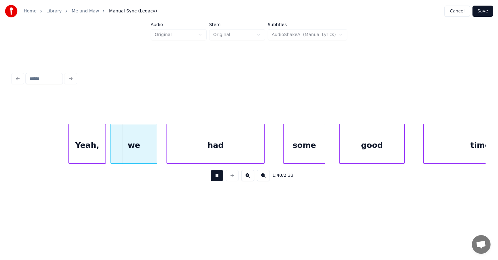
click at [213, 180] on button at bounding box center [217, 175] width 12 height 11
click at [87, 155] on div "Yeah," at bounding box center [84, 145] width 37 height 42
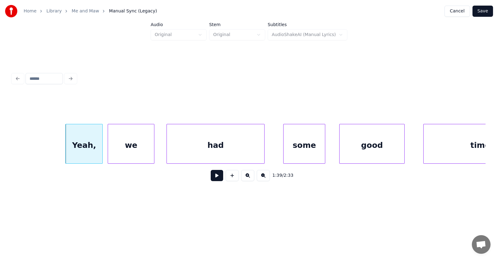
click at [126, 155] on div "we" at bounding box center [131, 145] width 46 height 42
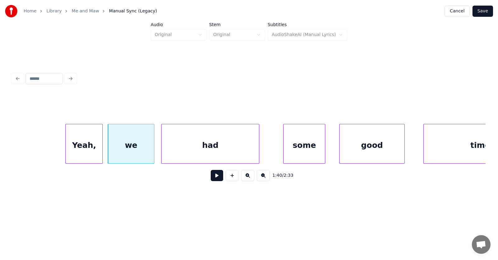
click at [173, 155] on div "had" at bounding box center [209, 145] width 97 height 42
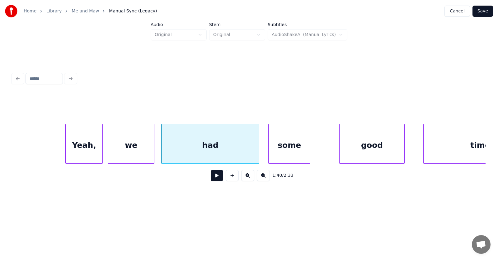
click at [293, 154] on div "some" at bounding box center [289, 145] width 41 height 42
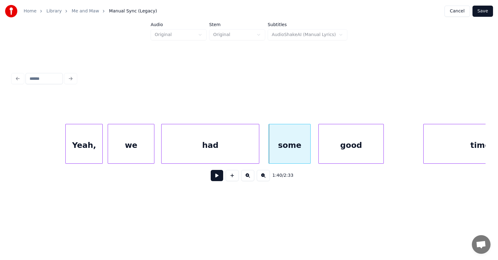
click at [342, 156] on div "good" at bounding box center [351, 145] width 65 height 42
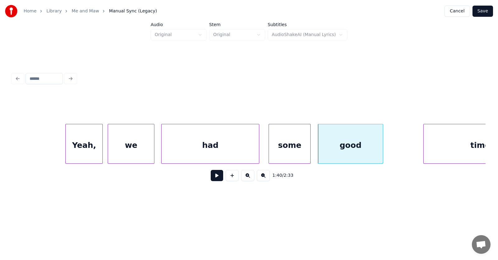
scroll to position [0, 23320]
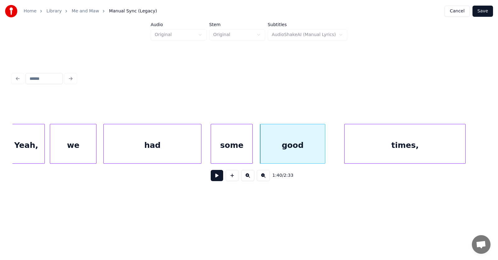
click at [422, 148] on div "times," at bounding box center [404, 145] width 121 height 42
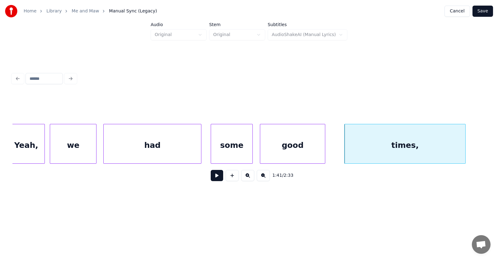
click at [212, 180] on button at bounding box center [217, 175] width 12 height 11
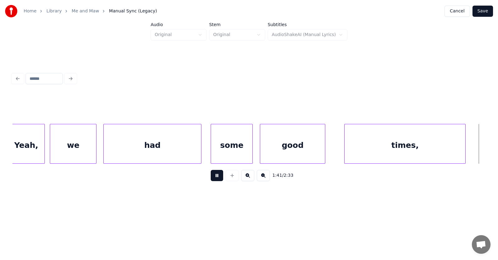
scroll to position [0, 23794]
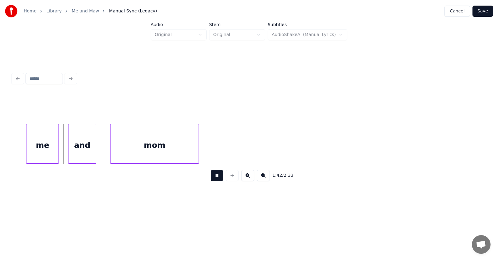
click at [212, 180] on button at bounding box center [217, 175] width 12 height 11
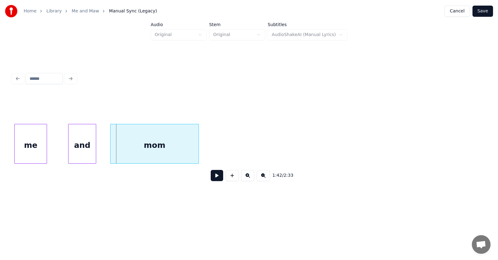
click at [33, 153] on div "me" at bounding box center [31, 145] width 32 height 42
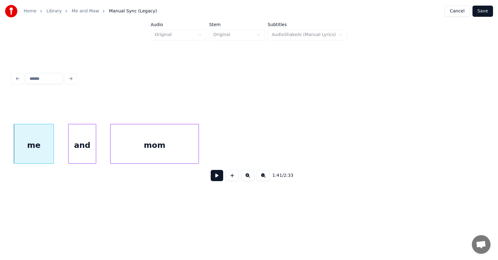
click at [53, 151] on div at bounding box center [53, 143] width 2 height 39
click at [73, 152] on div "and" at bounding box center [75, 145] width 27 height 42
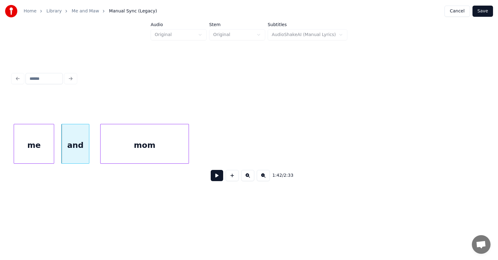
click at [117, 151] on div "mom" at bounding box center [145, 145] width 88 height 42
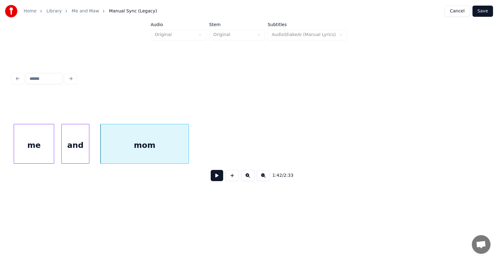
click at [30, 144] on div "me" at bounding box center [34, 145] width 40 height 42
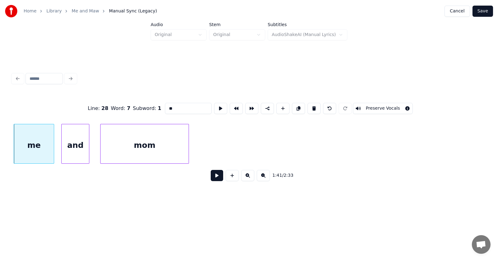
click at [211, 176] on button at bounding box center [217, 175] width 12 height 11
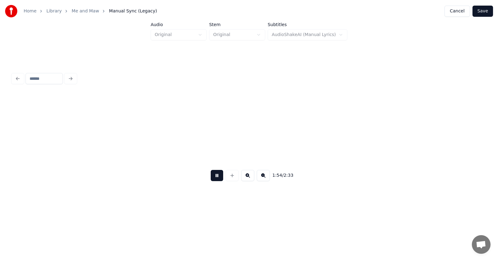
scroll to position [0, 26648]
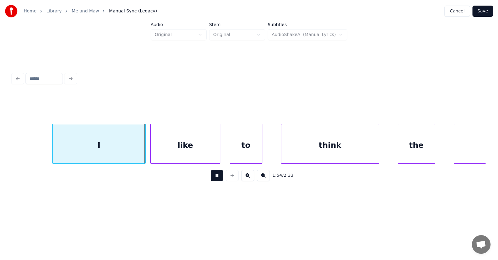
click at [212, 176] on button at bounding box center [217, 175] width 12 height 11
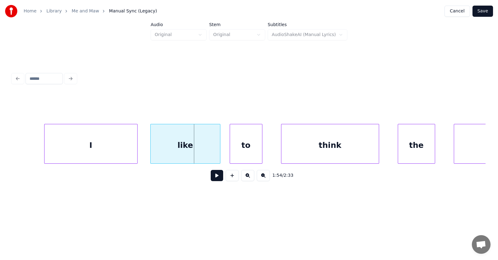
click at [94, 149] on div "I" at bounding box center [90, 145] width 93 height 42
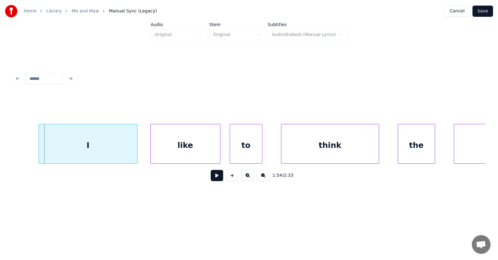
click at [39, 145] on div at bounding box center [40, 143] width 2 height 39
click at [190, 148] on div "like" at bounding box center [177, 145] width 69 height 42
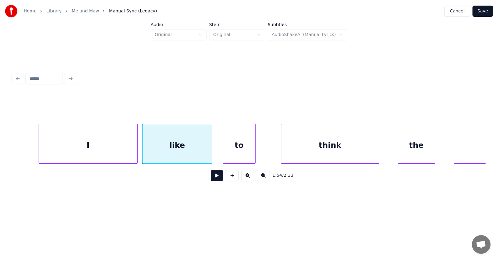
click at [239, 150] on div "to" at bounding box center [239, 145] width 32 height 42
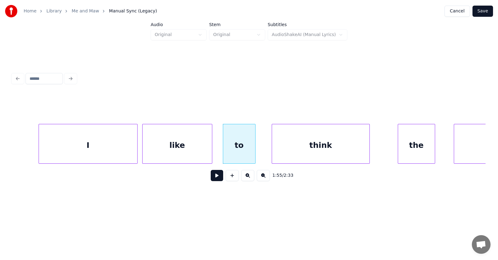
click at [289, 152] on div "think" at bounding box center [320, 145] width 97 height 42
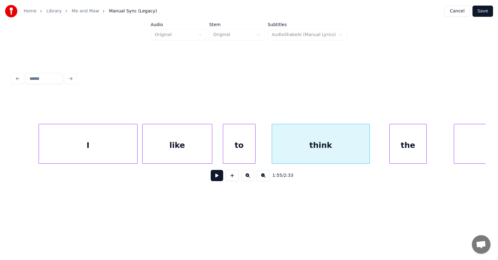
click at [401, 149] on div "the" at bounding box center [408, 145] width 37 height 42
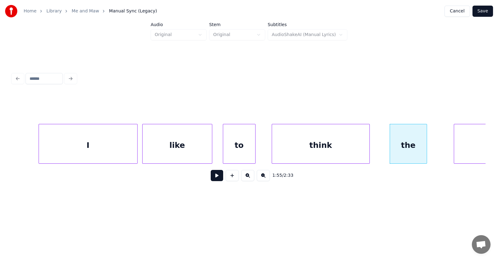
scroll to position [0, 26717]
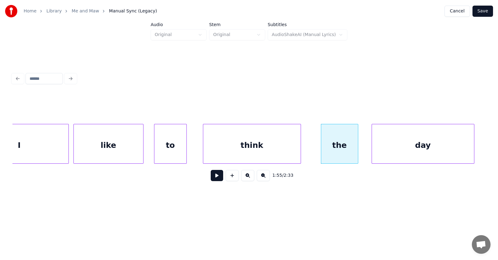
click at [450, 144] on div "day" at bounding box center [423, 145] width 102 height 42
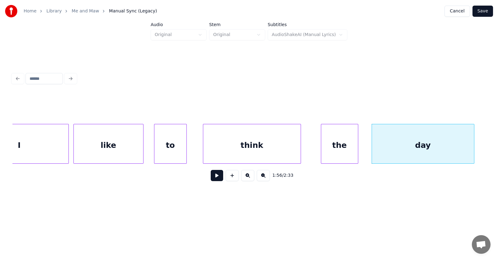
click at [215, 177] on button at bounding box center [217, 175] width 12 height 11
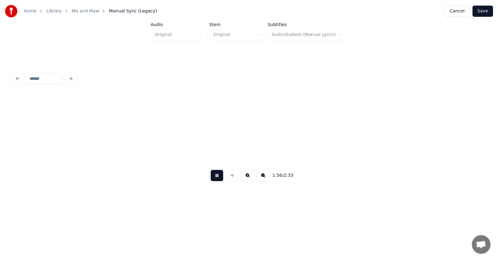
scroll to position [0, 27193]
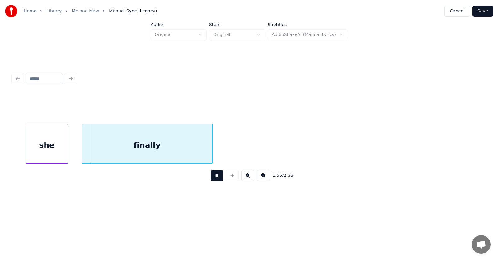
click at [215, 177] on button at bounding box center [217, 175] width 12 height 11
click at [48, 149] on div "she" at bounding box center [42, 145] width 41 height 42
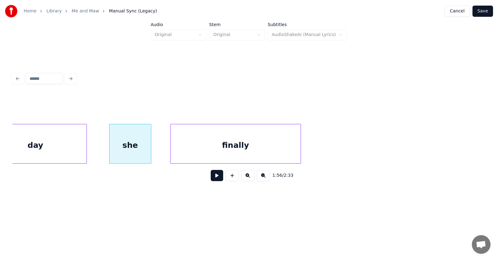
scroll to position [0, 27056]
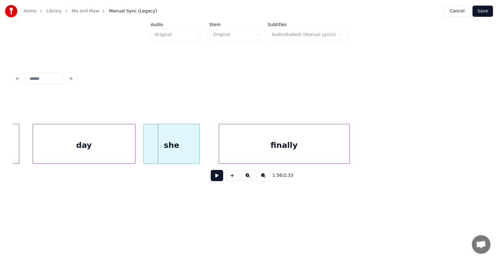
click at [145, 148] on div at bounding box center [145, 143] width 2 height 39
click at [245, 148] on div "finally" at bounding box center [274, 145] width 130 height 42
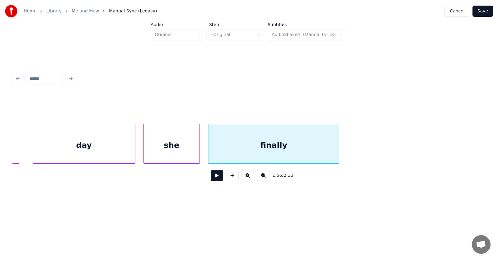
click at [216, 181] on button at bounding box center [217, 175] width 12 height 11
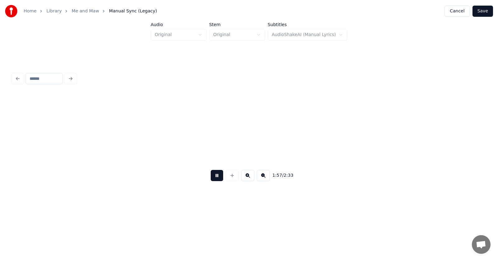
scroll to position [0, 27529]
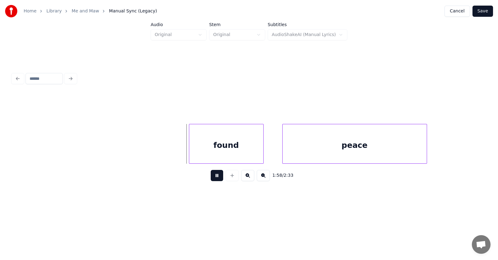
click at [216, 181] on button at bounding box center [217, 175] width 12 height 11
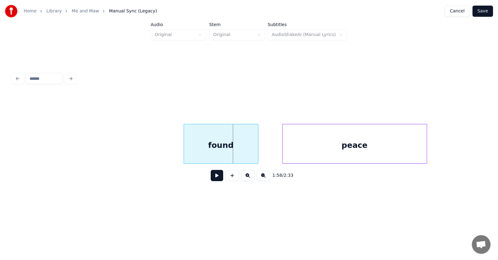
click at [216, 147] on div "found" at bounding box center [221, 145] width 74 height 42
click at [183, 145] on div at bounding box center [184, 143] width 2 height 39
click at [291, 153] on div "peace" at bounding box center [344, 145] width 144 height 42
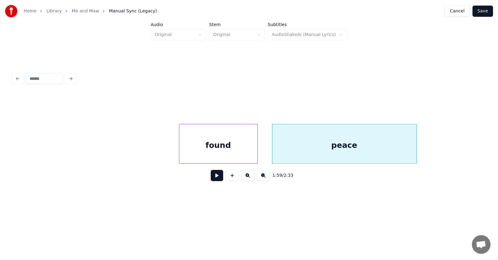
click at [211, 179] on button at bounding box center [217, 175] width 12 height 11
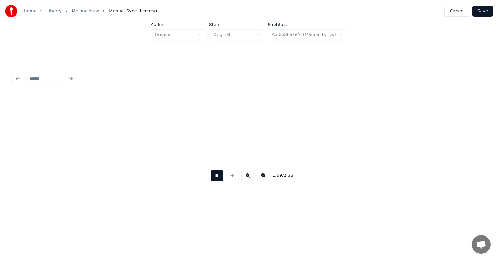
scroll to position [0, 28004]
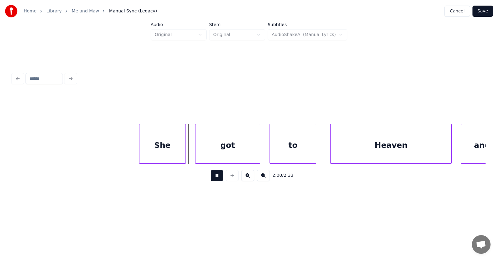
click at [211, 179] on button at bounding box center [217, 175] width 12 height 11
click at [173, 144] on div "She" at bounding box center [158, 145] width 46 height 42
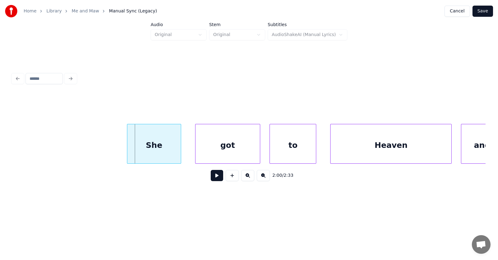
click at [128, 146] on div at bounding box center [128, 143] width 2 height 39
click at [209, 149] on div "got" at bounding box center [220, 145] width 65 height 42
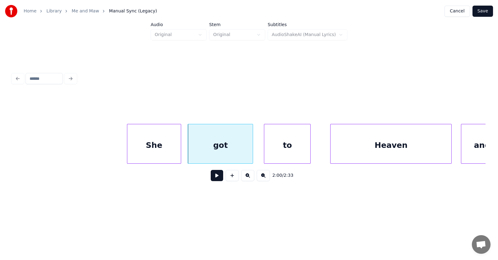
click at [286, 151] on div "to" at bounding box center [287, 145] width 46 height 42
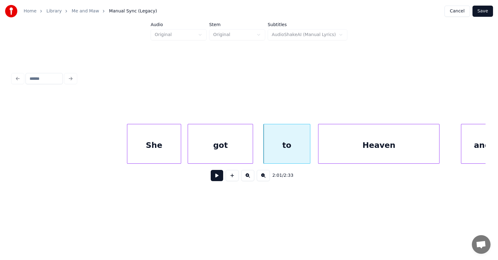
click at [344, 153] on div "Heaven" at bounding box center [378, 145] width 121 height 42
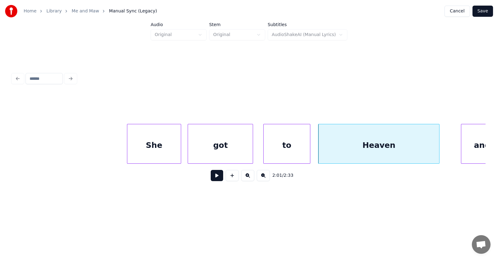
scroll to position [0, 28143]
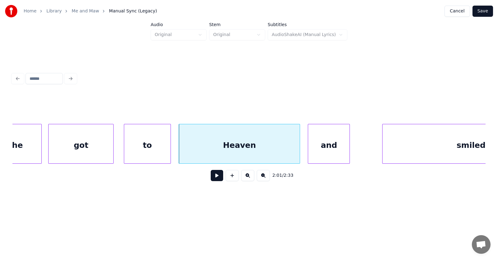
click at [337, 152] on div "and" at bounding box center [328, 145] width 41 height 42
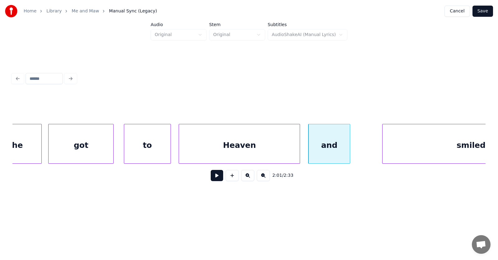
scroll to position [0, 28215]
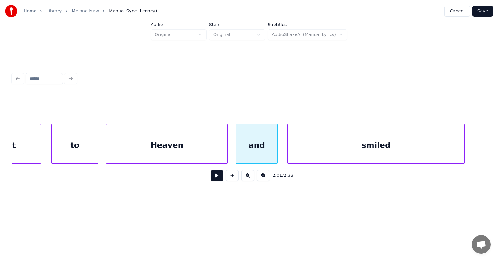
click at [380, 153] on div "smiled" at bounding box center [376, 145] width 177 height 42
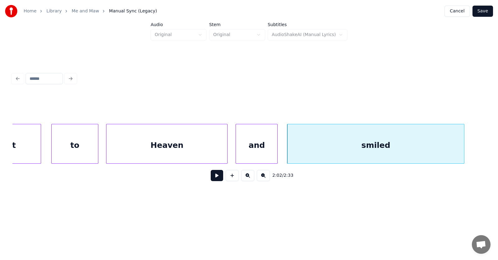
click at [215, 176] on button at bounding box center [217, 175] width 12 height 11
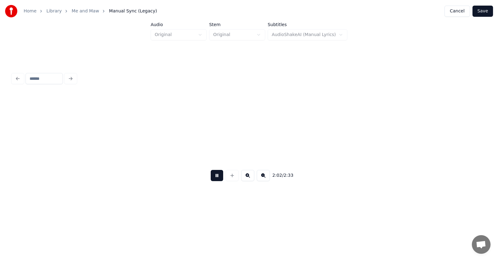
scroll to position [0, 28692]
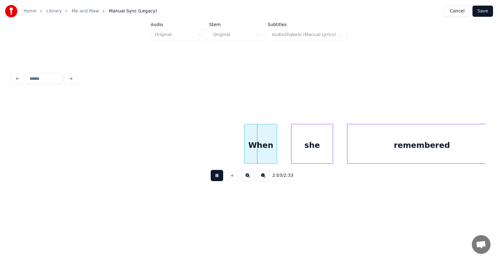
click at [215, 176] on button at bounding box center [217, 175] width 12 height 11
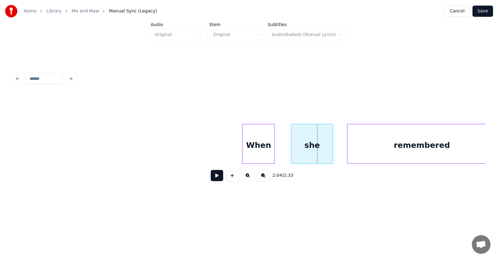
click at [259, 148] on div "When" at bounding box center [258, 145] width 32 height 42
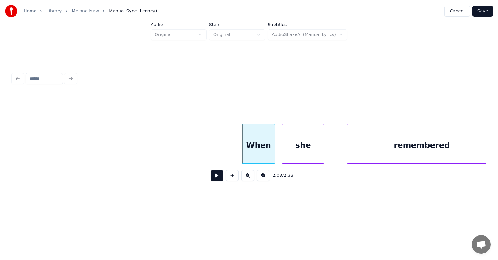
click at [296, 152] on div "she" at bounding box center [302, 145] width 41 height 42
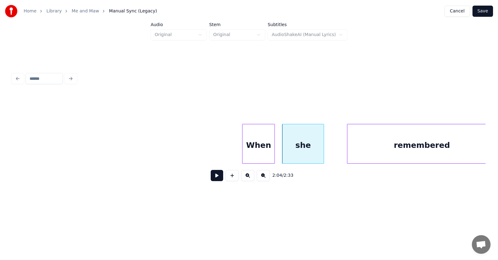
scroll to position [0, 28701]
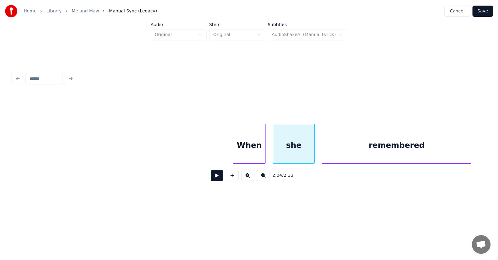
click at [367, 154] on div "remembered" at bounding box center [396, 145] width 149 height 42
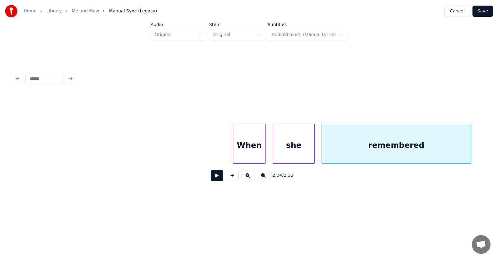
click at [212, 177] on button at bounding box center [217, 175] width 12 height 11
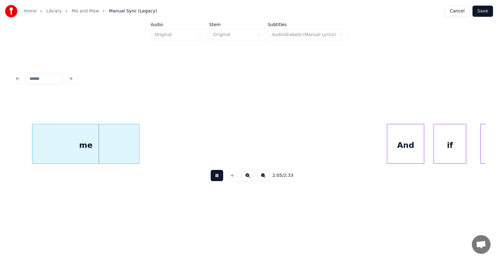
click at [212, 177] on button at bounding box center [217, 175] width 12 height 11
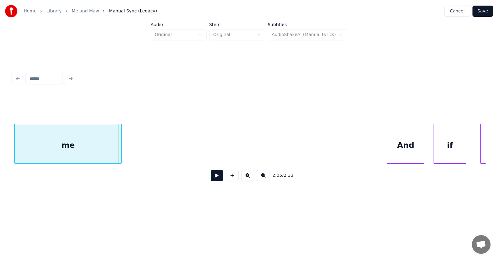
click at [82, 147] on div "me" at bounding box center [68, 145] width 107 height 42
click at [410, 150] on div "And" at bounding box center [400, 145] width 37 height 42
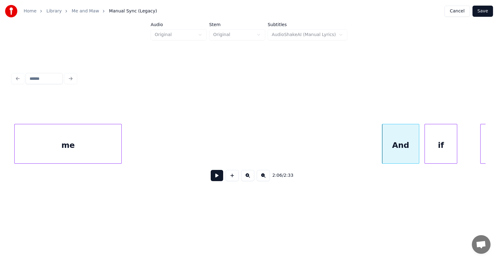
click at [440, 152] on div "if" at bounding box center [441, 145] width 32 height 42
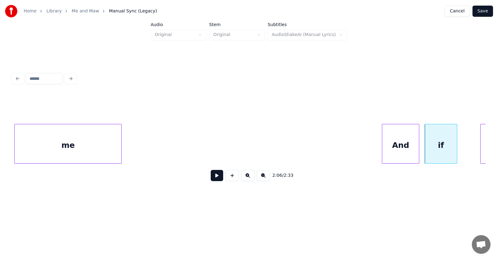
scroll to position [0, 29351]
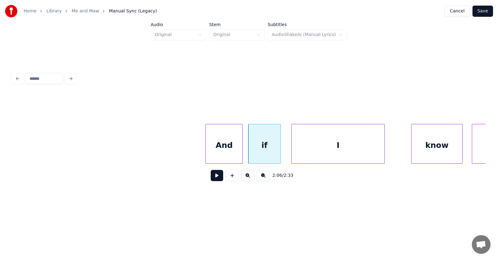
click at [355, 154] on div "I" at bounding box center [338, 145] width 93 height 42
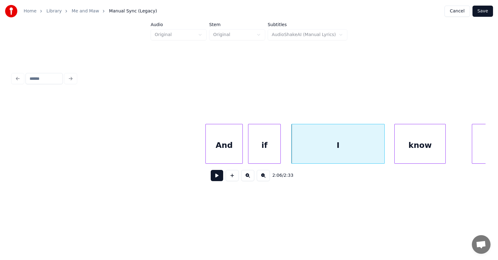
click at [429, 154] on div "know" at bounding box center [420, 145] width 51 height 42
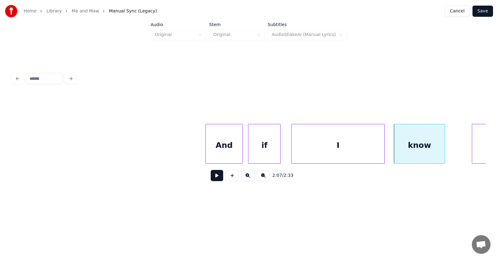
scroll to position [0, 29397]
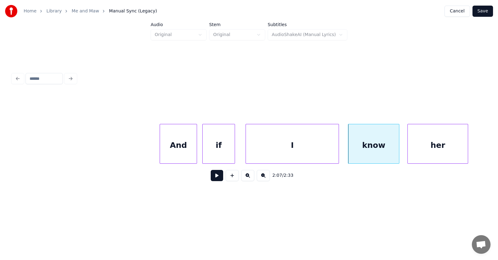
click at [466, 153] on div "her" at bounding box center [437, 144] width 61 height 40
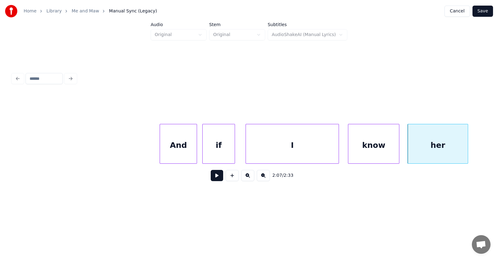
click at [213, 180] on button at bounding box center [217, 175] width 12 height 11
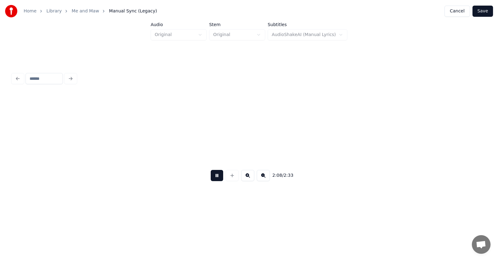
scroll to position [0, 29872]
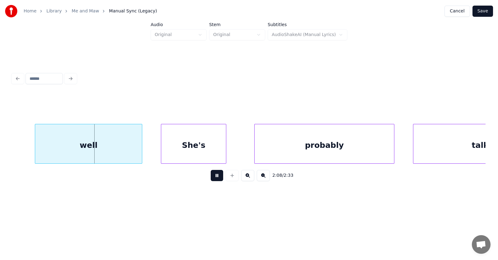
click at [213, 180] on button at bounding box center [217, 175] width 12 height 11
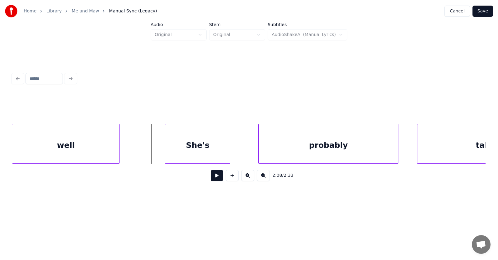
scroll to position [0, 29867]
click at [98, 152] on div "well" at bounding box center [66, 145] width 107 height 42
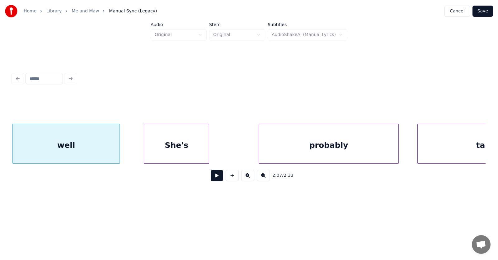
click at [163, 152] on div "She's" at bounding box center [176, 145] width 65 height 42
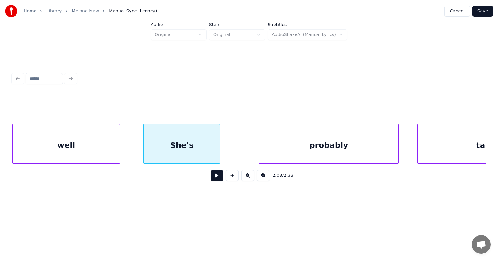
click at [218, 148] on div at bounding box center [219, 143] width 2 height 39
click at [270, 149] on div "probably" at bounding box center [317, 145] width 139 height 42
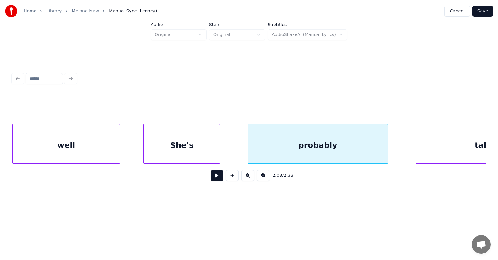
scroll to position [0, 29943]
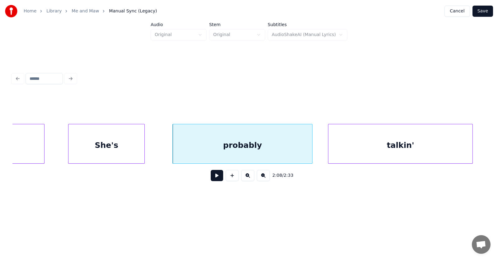
click at [434, 147] on div "talkin'" at bounding box center [400, 145] width 144 height 42
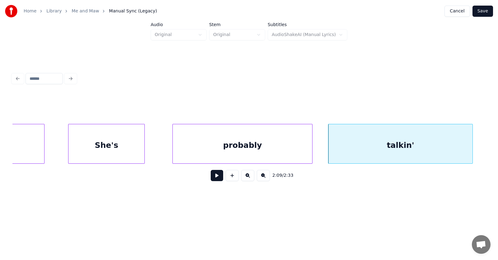
click at [211, 179] on button at bounding box center [217, 175] width 12 height 11
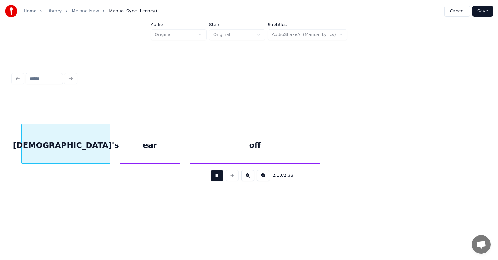
click at [211, 178] on button at bounding box center [217, 175] width 12 height 11
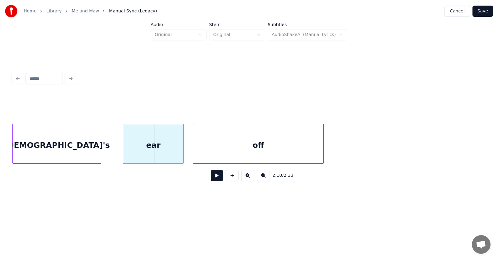
click at [69, 148] on div "[DEMOGRAPHIC_DATA]'s" at bounding box center [57, 145] width 88 height 42
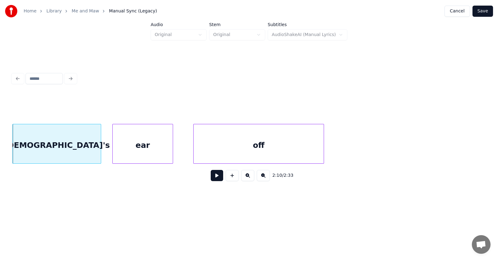
click at [130, 152] on div "ear" at bounding box center [143, 145] width 60 height 42
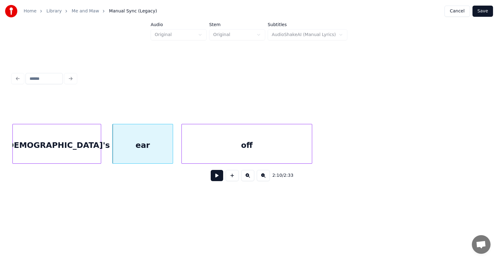
click at [199, 152] on div "off" at bounding box center [247, 145] width 130 height 42
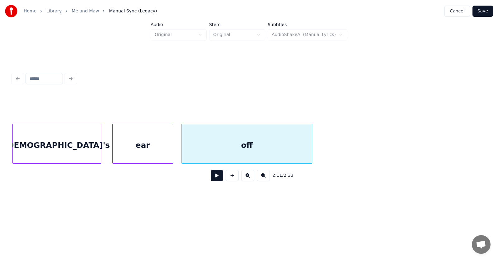
click at [220, 178] on button at bounding box center [217, 175] width 12 height 11
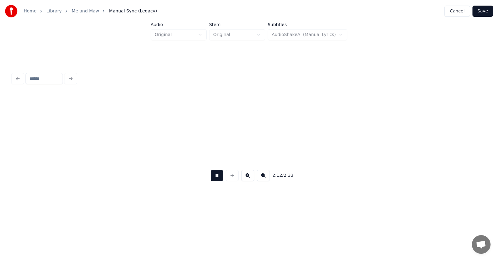
scroll to position [0, 30887]
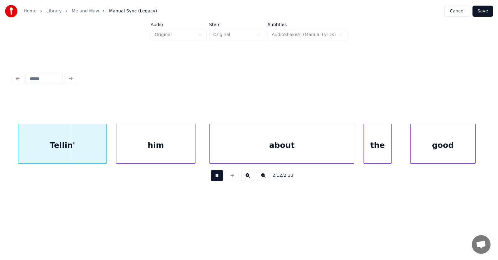
click at [220, 178] on button at bounding box center [217, 175] width 12 height 11
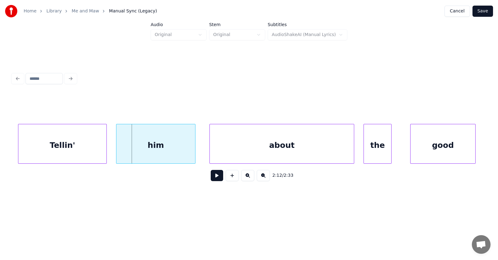
scroll to position [0, 30849]
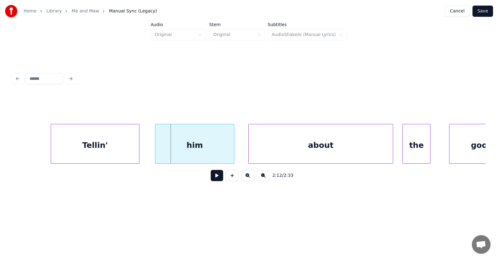
click at [124, 146] on div "Tellin'" at bounding box center [95, 145] width 88 height 42
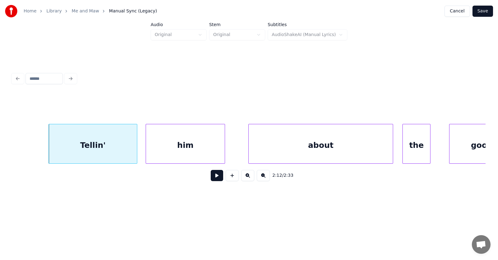
click at [189, 147] on div "him" at bounding box center [185, 145] width 79 height 42
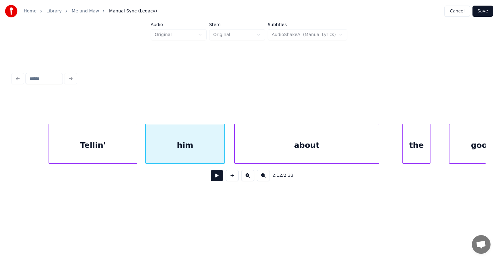
click at [263, 148] on div "about" at bounding box center [307, 145] width 144 height 42
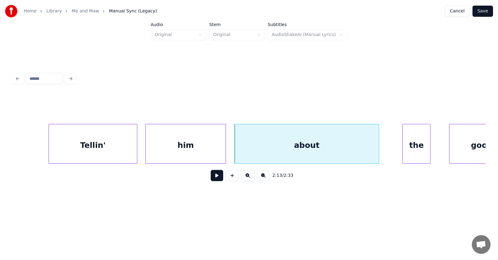
click at [226, 149] on div at bounding box center [225, 143] width 2 height 39
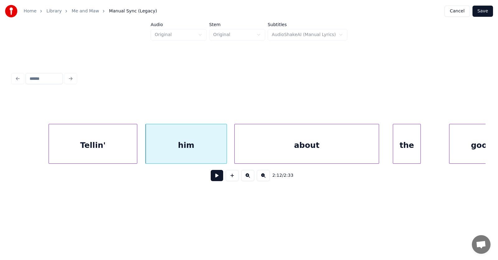
click at [411, 152] on div "the" at bounding box center [406, 145] width 27 height 42
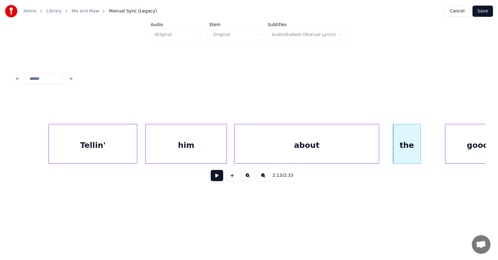
scroll to position [0, 30876]
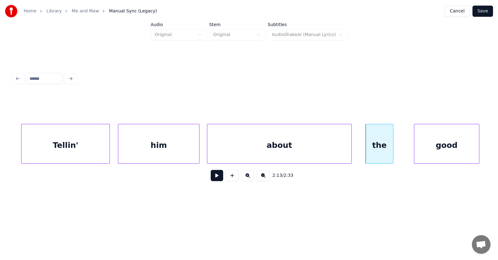
click at [445, 147] on div "good" at bounding box center [446, 145] width 65 height 42
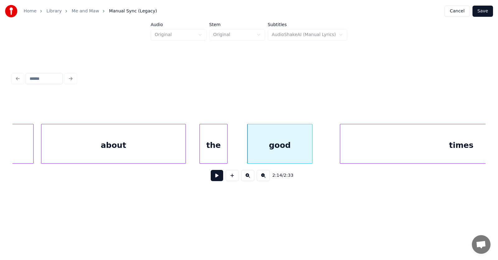
scroll to position [0, 31137]
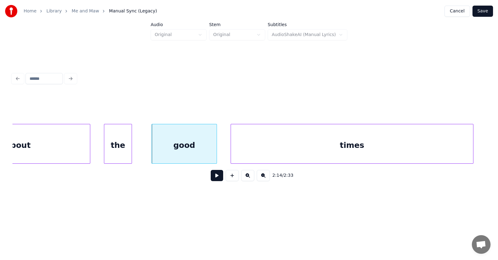
click at [398, 150] on div "times" at bounding box center [352, 145] width 242 height 42
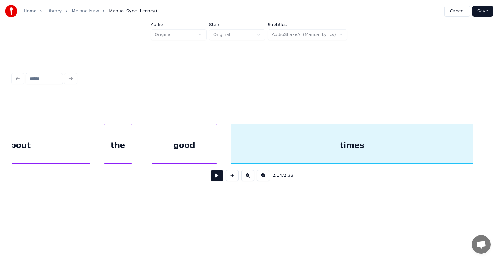
click at [211, 179] on button at bounding box center [217, 175] width 12 height 11
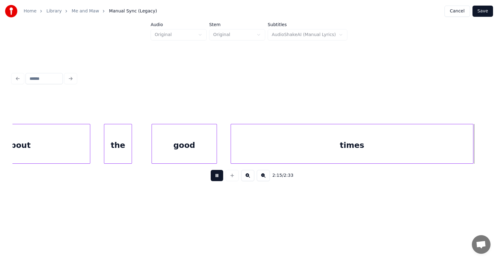
scroll to position [0, 31614]
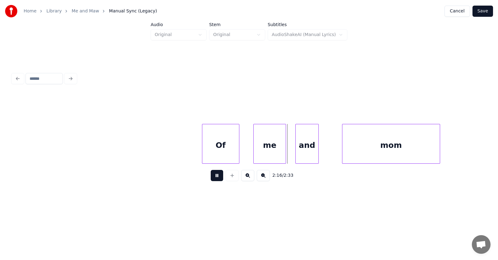
click at [211, 179] on button at bounding box center [217, 175] width 12 height 11
click at [211, 148] on div "Of" at bounding box center [217, 145] width 37 height 42
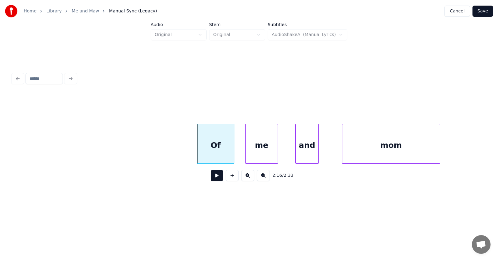
click at [266, 154] on div "me" at bounding box center [262, 145] width 32 height 42
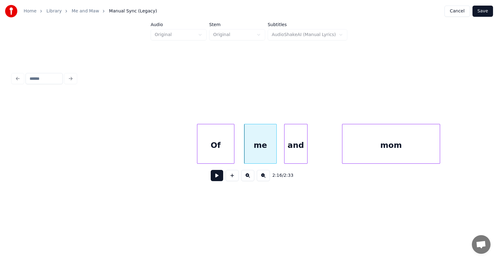
click at [293, 156] on div "and" at bounding box center [295, 145] width 23 height 42
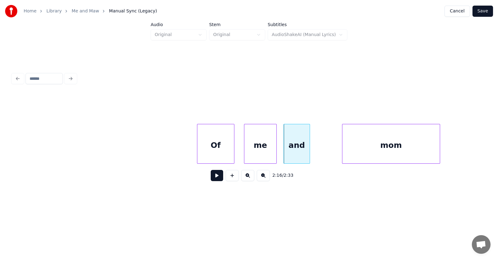
click at [310, 153] on div at bounding box center [309, 143] width 2 height 39
click at [338, 154] on div "mom" at bounding box center [374, 145] width 97 height 42
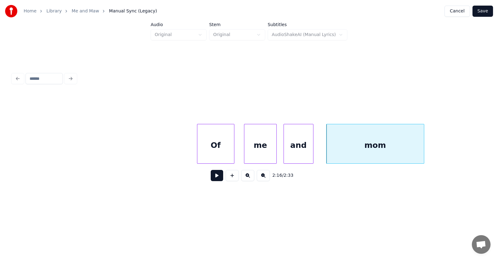
click at [222, 157] on div "Of" at bounding box center [215, 145] width 37 height 42
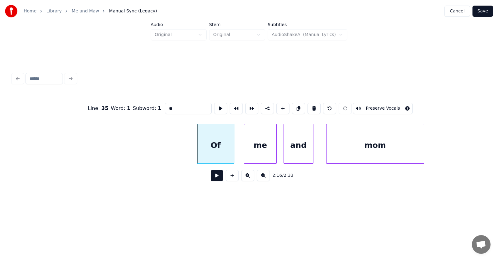
click at [213, 177] on button at bounding box center [217, 175] width 12 height 11
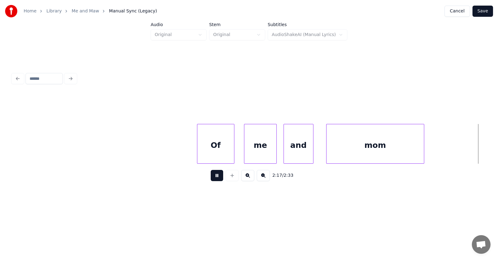
scroll to position [0, 32088]
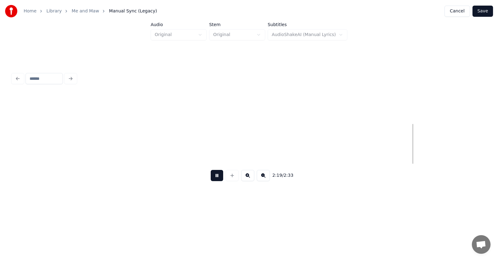
click at [213, 177] on button at bounding box center [217, 175] width 12 height 11
click at [214, 177] on button at bounding box center [217, 175] width 12 height 11
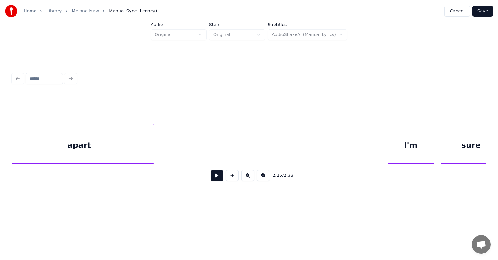
scroll to position [0, 2561]
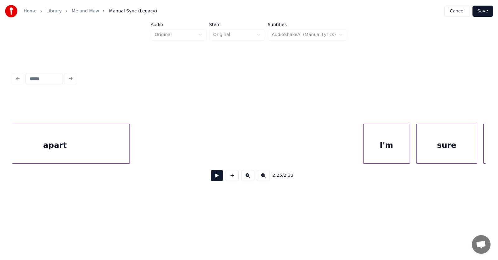
click at [211, 179] on button at bounding box center [217, 175] width 12 height 11
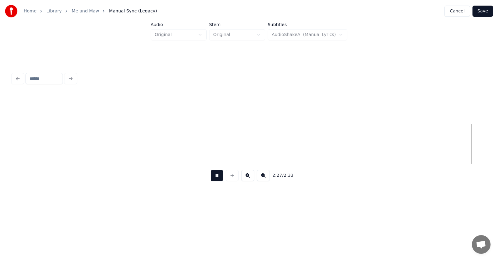
scroll to position [0, 34352]
click at [211, 179] on button at bounding box center [217, 175] width 12 height 11
click at [211, 176] on button at bounding box center [217, 175] width 12 height 11
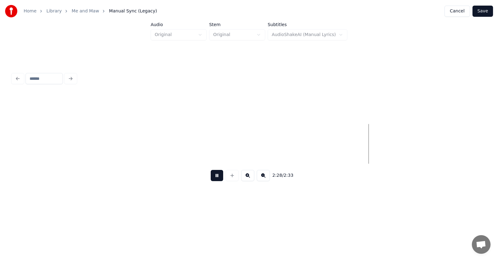
click at [212, 180] on button at bounding box center [217, 175] width 12 height 11
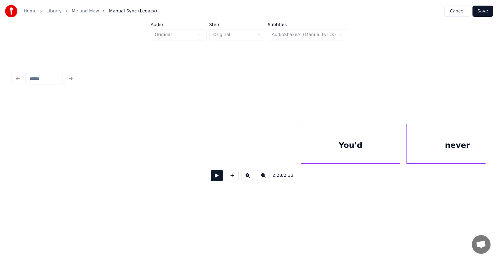
scroll to position [0, 1232]
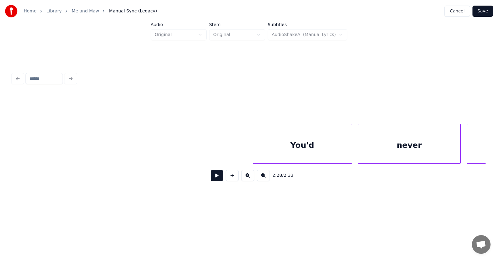
click at [213, 180] on button at bounding box center [217, 175] width 12 height 11
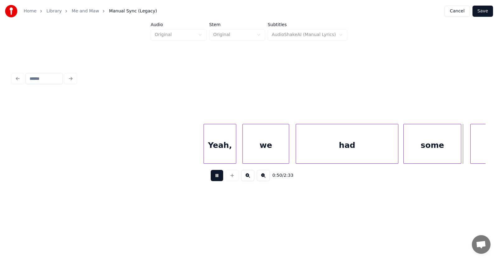
scroll to position [0, 11695]
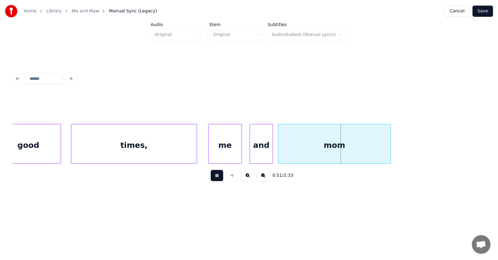
click at [213, 180] on button at bounding box center [217, 175] width 12 height 11
click at [327, 151] on div "mom" at bounding box center [334, 145] width 112 height 42
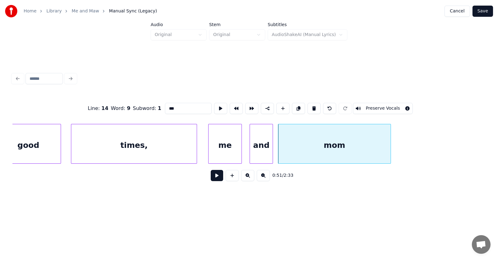
drag, startPoint x: 167, startPoint y: 107, endPoint x: 157, endPoint y: 107, distance: 10.0
click at [165, 107] on input "***" at bounding box center [188, 108] width 47 height 11
type input "***"
click at [212, 180] on button at bounding box center [217, 175] width 12 height 11
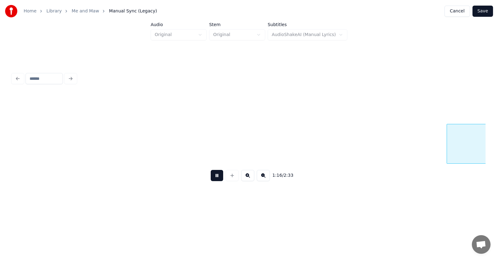
scroll to position [0, 17876]
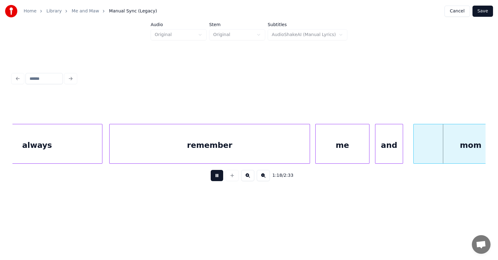
click at [212, 180] on button at bounding box center [217, 175] width 12 height 11
click at [447, 148] on div "mom" at bounding box center [471, 145] width 114 height 42
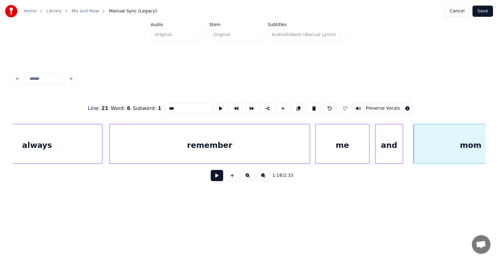
drag, startPoint x: 167, startPoint y: 106, endPoint x: 159, endPoint y: 106, distance: 7.8
click at [165, 106] on input "***" at bounding box center [188, 108] width 47 height 11
type input "***"
click at [213, 180] on button at bounding box center [217, 175] width 12 height 11
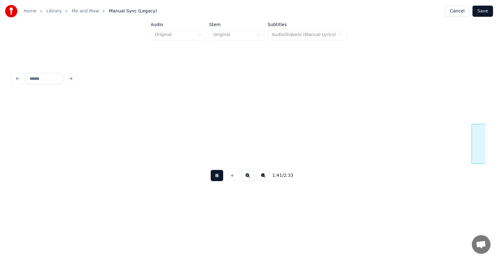
scroll to position [0, 23583]
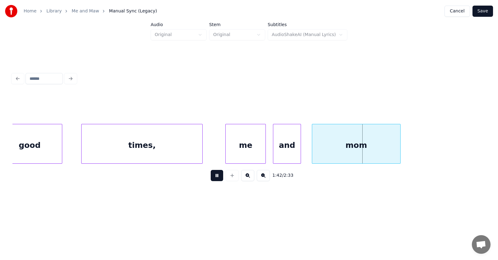
click at [213, 180] on button at bounding box center [217, 175] width 12 height 11
click at [352, 147] on div "mom" at bounding box center [356, 145] width 88 height 42
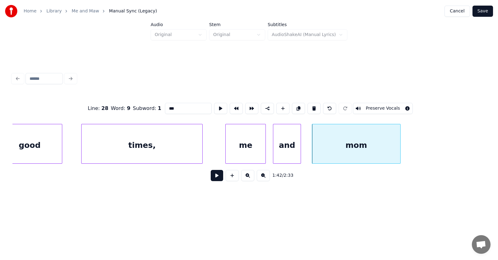
drag, startPoint x: 165, startPoint y: 106, endPoint x: 160, endPoint y: 107, distance: 5.7
click at [165, 107] on input "***" at bounding box center [188, 108] width 47 height 11
type input "***"
click at [213, 175] on button at bounding box center [217, 175] width 12 height 11
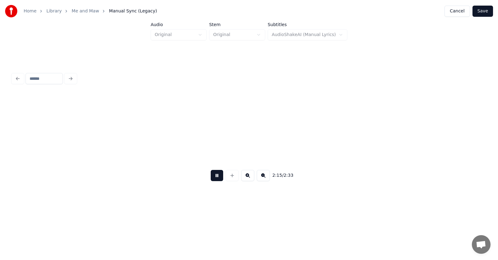
scroll to position [0, 31665]
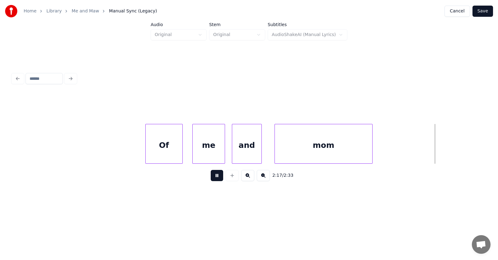
click at [213, 179] on button at bounding box center [217, 175] width 12 height 11
click at [315, 147] on div "mom" at bounding box center [323, 145] width 97 height 42
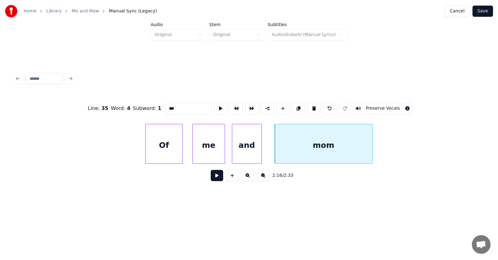
drag, startPoint x: 173, startPoint y: 107, endPoint x: 160, endPoint y: 107, distance: 13.1
click at [165, 107] on input "***" at bounding box center [188, 108] width 47 height 11
click at [270, 149] on div at bounding box center [271, 143] width 2 height 39
type input "***"
click at [479, 11] on button "Save" at bounding box center [482, 11] width 21 height 11
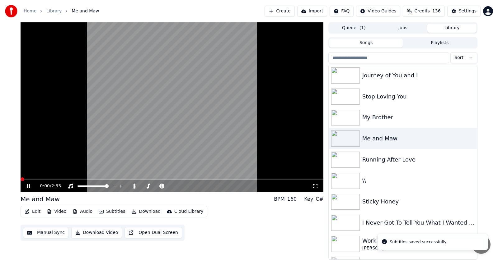
click at [82, 213] on button "Audio" at bounding box center [82, 212] width 25 height 9
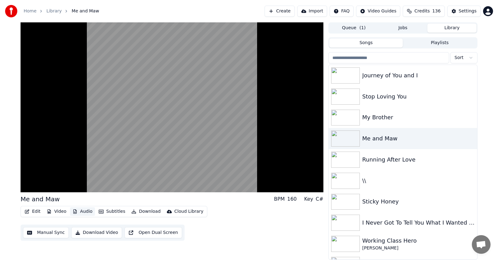
click at [83, 213] on button "Audio" at bounding box center [82, 212] width 25 height 9
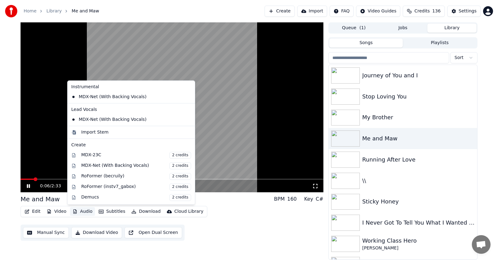
click at [4, 168] on div "0:06 / 2:33 Me and Maw BPM 160 Key C# Edit Video Audio Subtitles Download Cloud…" at bounding box center [249, 141] width 498 height 238
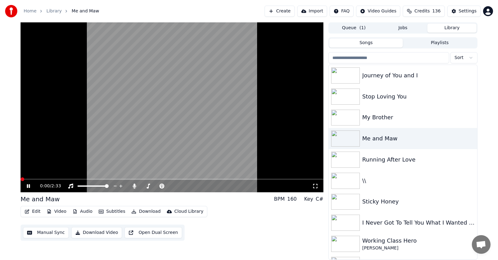
click at [21, 181] on span at bounding box center [23, 180] width 4 height 4
click at [27, 188] on icon at bounding box center [28, 187] width 3 height 4
click at [105, 213] on button "Subtitles" at bounding box center [111, 212] width 31 height 9
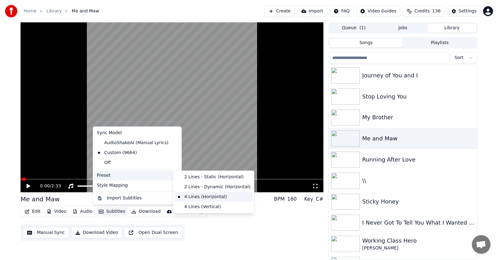
click at [190, 199] on div "4 Lines (Horizontal)" at bounding box center [213, 197] width 78 height 10
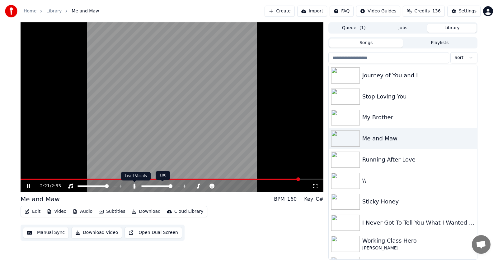
click at [134, 185] on icon at bounding box center [134, 186] width 3 height 5
click at [98, 179] on video at bounding box center [172, 107] width 303 height 170
click at [98, 179] on span at bounding box center [166, 179] width 290 height 1
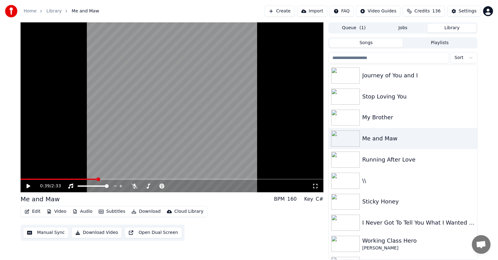
click at [30, 186] on icon at bounding box center [33, 186] width 15 height 5
click at [29, 186] on icon at bounding box center [28, 187] width 3 height 4
click at [145, 212] on button "Download" at bounding box center [146, 212] width 34 height 9
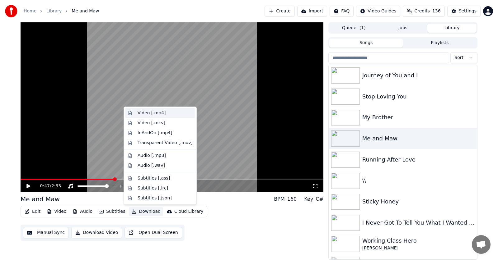
click at [146, 112] on div "Video [.mp4]" at bounding box center [152, 113] width 28 height 6
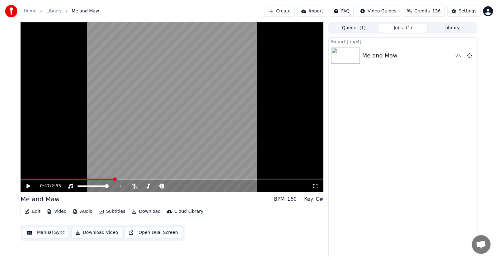
click at [453, 28] on button "Library" at bounding box center [451, 28] width 49 height 9
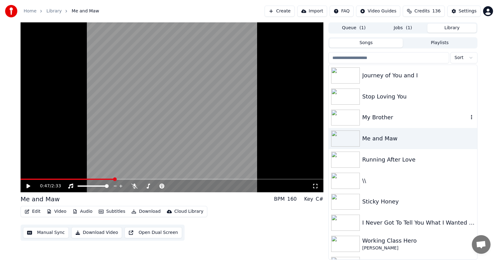
click at [369, 118] on div "My Brother" at bounding box center [415, 117] width 106 height 9
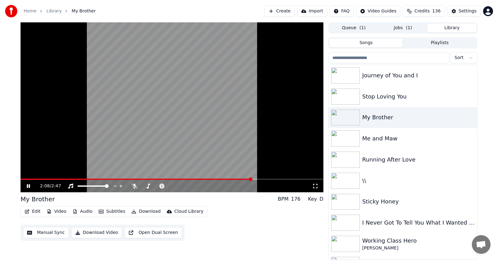
click at [252, 178] on span at bounding box center [251, 180] width 4 height 4
click at [134, 187] on icon at bounding box center [134, 186] width 6 height 5
click at [272, 180] on span at bounding box center [270, 180] width 4 height 4
click at [29, 185] on icon at bounding box center [28, 187] width 3 height 4
click at [29, 185] on icon at bounding box center [33, 186] width 15 height 5
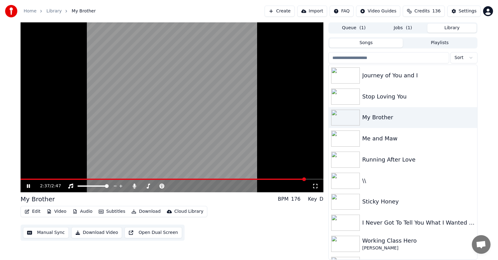
click at [28, 186] on icon at bounding box center [28, 187] width 3 height 4
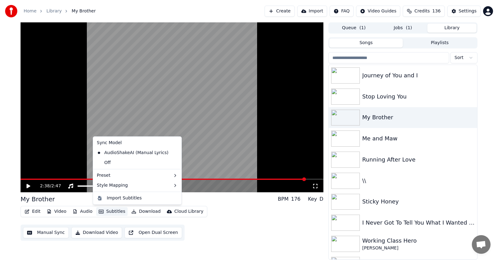
click at [112, 213] on button "Subtitles" at bounding box center [111, 212] width 31 height 9
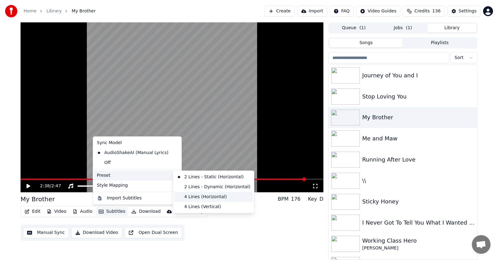
click at [206, 197] on div "4 Lines (Horizontal)" at bounding box center [213, 197] width 78 height 10
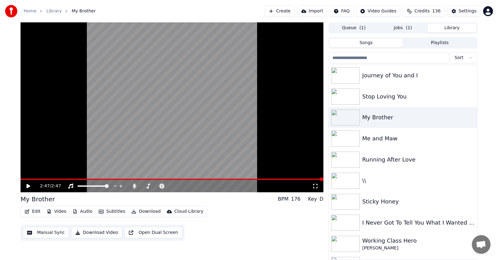
click at [81, 210] on button "Audio" at bounding box center [82, 212] width 25 height 9
click at [31, 213] on button "Edit" at bounding box center [32, 212] width 21 height 9
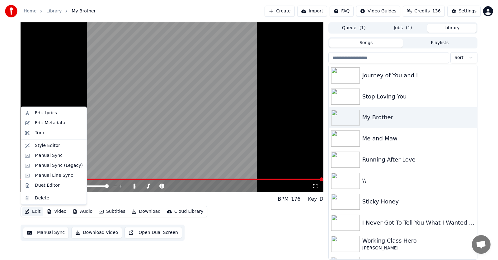
click at [31, 213] on button "Edit" at bounding box center [32, 212] width 21 height 9
click at [46, 166] on div "Manual Sync (Legacy)" at bounding box center [59, 166] width 48 height 6
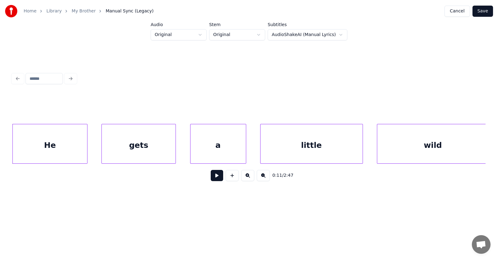
scroll to position [0, 2687]
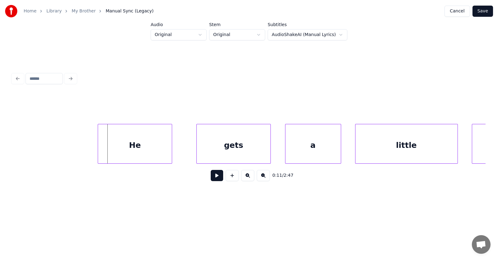
click at [126, 148] on div "He" at bounding box center [135, 145] width 74 height 42
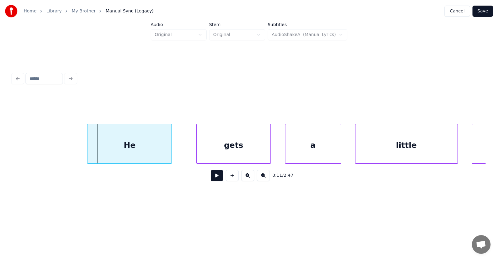
click at [87, 149] on div at bounding box center [88, 143] width 2 height 39
click at [198, 152] on div "gets" at bounding box center [221, 145] width 74 height 42
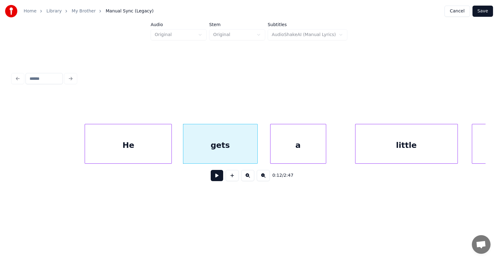
click at [296, 155] on div "a" at bounding box center [297, 145] width 55 height 42
click at [384, 157] on div "little" at bounding box center [406, 145] width 102 height 42
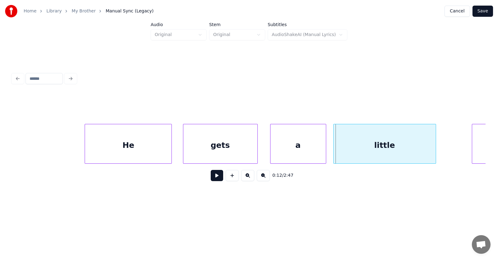
click at [391, 152] on div "little" at bounding box center [385, 145] width 102 height 42
click at [125, 145] on div "He" at bounding box center [128, 145] width 87 height 42
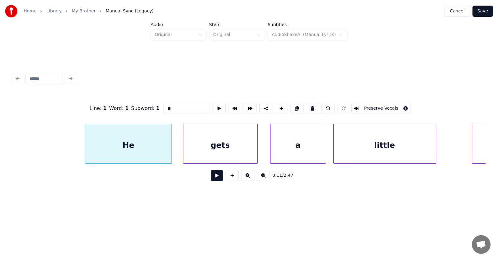
click at [213, 178] on button at bounding box center [217, 175] width 12 height 11
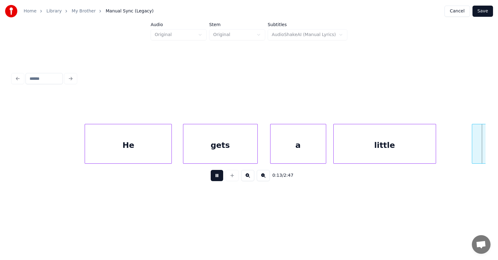
scroll to position [0, 3163]
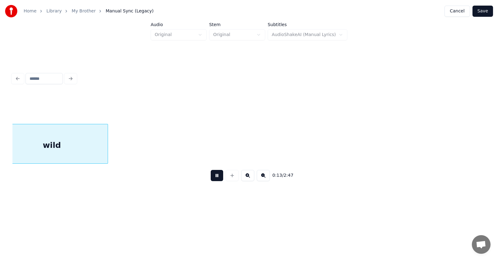
click at [213, 178] on button at bounding box center [217, 175] width 12 height 11
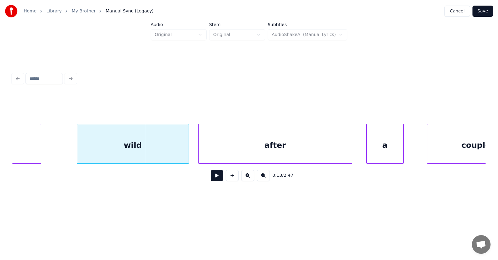
scroll to position [0, 3029]
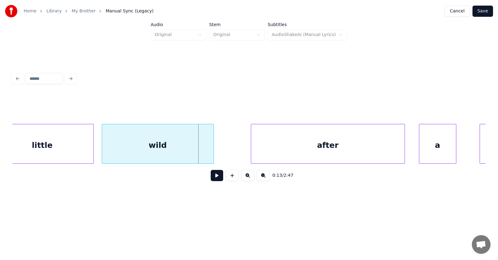
click at [145, 149] on div "wild" at bounding box center [157, 145] width 111 height 42
click at [225, 144] on div at bounding box center [226, 143] width 2 height 39
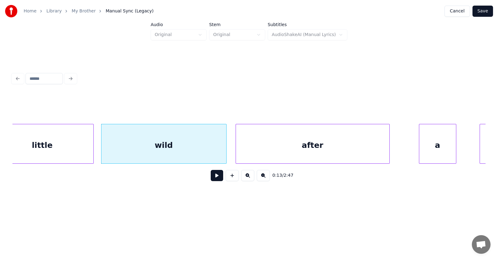
click at [266, 151] on div "after" at bounding box center [312, 145] width 153 height 42
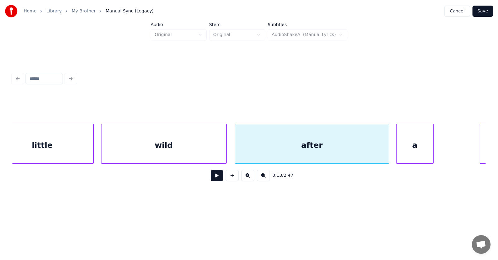
click at [407, 154] on div "a" at bounding box center [414, 145] width 37 height 42
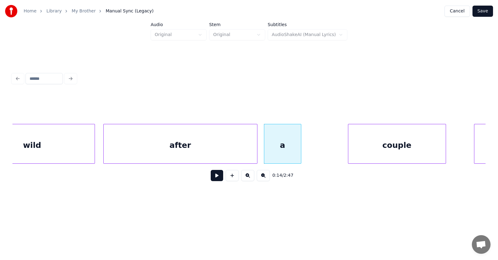
scroll to position [0, 3293]
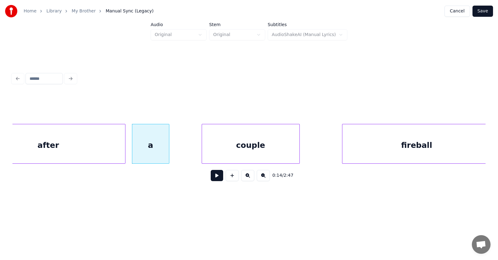
click at [239, 153] on div "couple" at bounding box center [250, 145] width 97 height 42
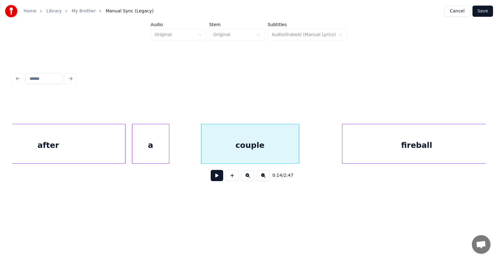
scroll to position [0, 3296]
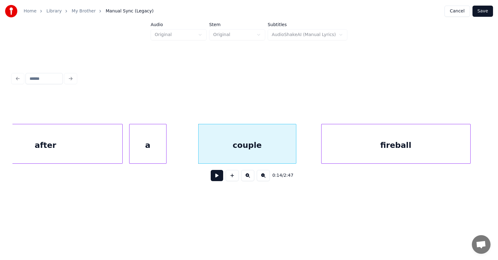
click at [380, 152] on div "fireball" at bounding box center [395, 145] width 149 height 42
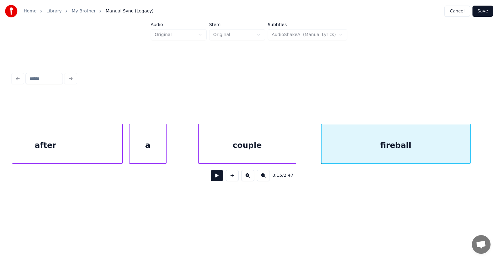
click at [214, 180] on button at bounding box center [217, 175] width 12 height 11
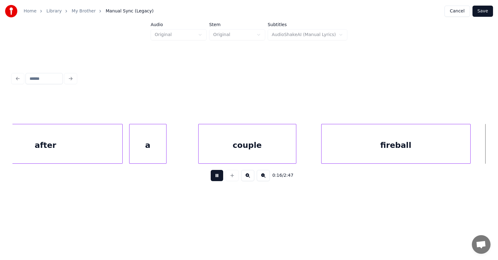
scroll to position [0, 3773]
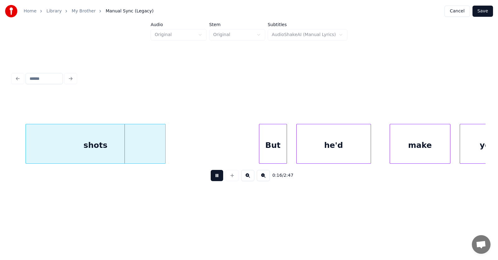
click at [214, 180] on button at bounding box center [217, 175] width 12 height 11
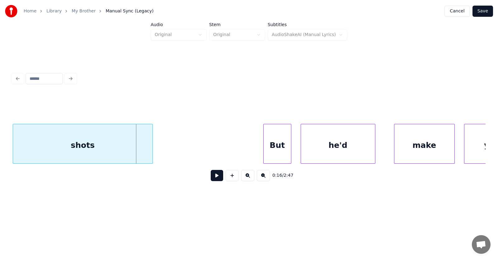
scroll to position [0, 3767]
click at [108, 150] on div "shots" at bounding box center [82, 145] width 139 height 42
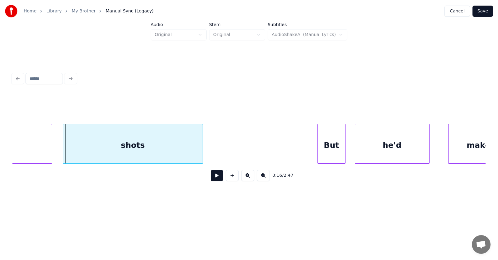
click at [107, 152] on div "shots" at bounding box center [132, 145] width 139 height 42
click at [223, 145] on div at bounding box center [223, 143] width 2 height 39
click at [331, 152] on div "But" at bounding box center [328, 145] width 27 height 42
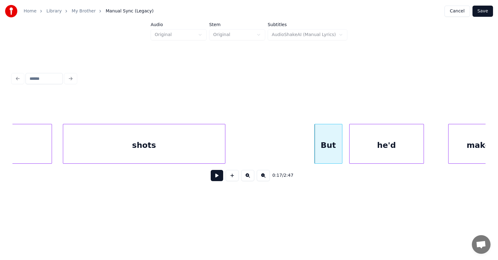
click at [383, 151] on div "he'd" at bounding box center [386, 145] width 74 height 42
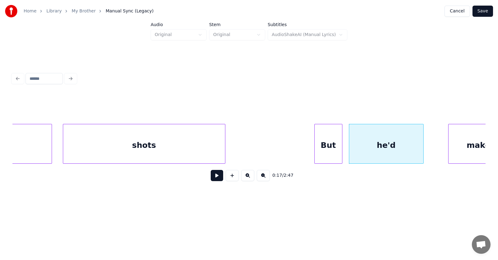
scroll to position [0, 3735]
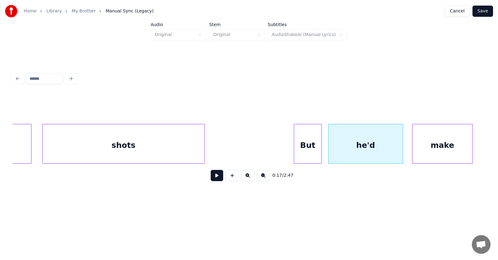
click at [466, 148] on div "make" at bounding box center [442, 145] width 60 height 42
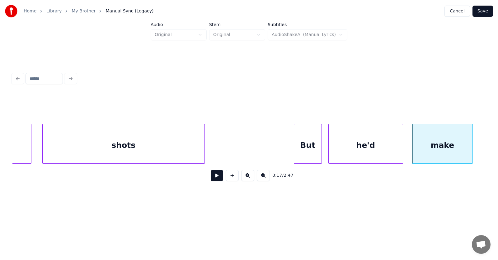
click at [310, 147] on div "But" at bounding box center [307, 145] width 27 height 42
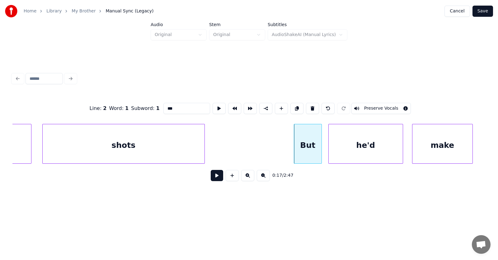
click at [211, 176] on button at bounding box center [217, 175] width 12 height 11
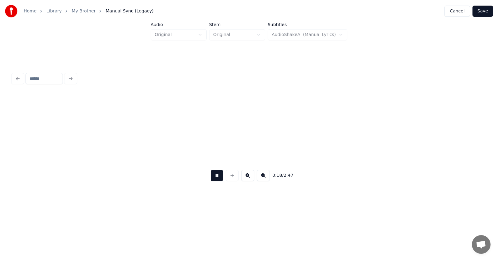
scroll to position [0, 4210]
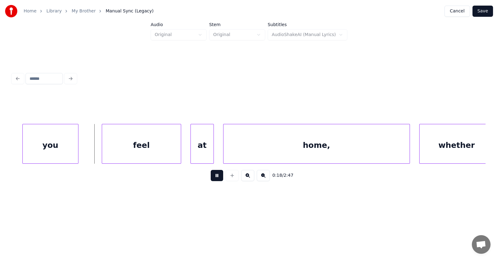
click at [211, 176] on button at bounding box center [217, 175] width 12 height 11
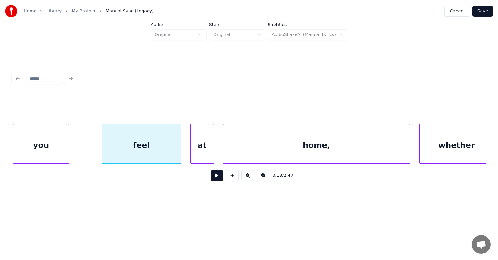
click at [34, 154] on div "you" at bounding box center [40, 145] width 55 height 42
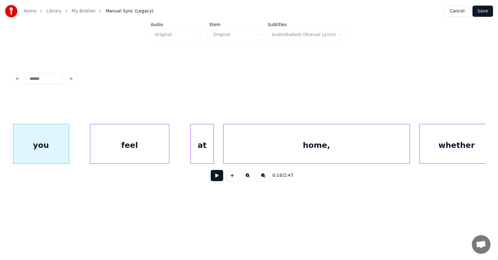
click at [108, 154] on div "feel" at bounding box center [129, 145] width 79 height 42
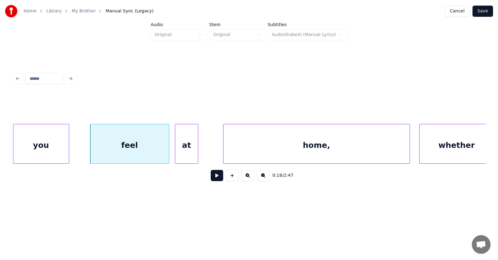
click at [190, 153] on div "at" at bounding box center [186, 145] width 23 height 42
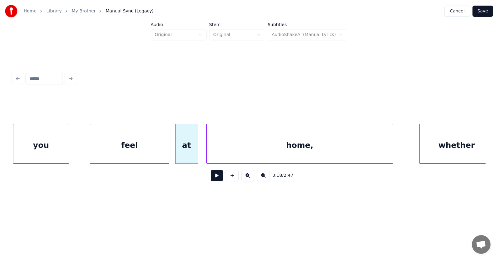
click at [236, 149] on div "home," at bounding box center [300, 145] width 186 height 42
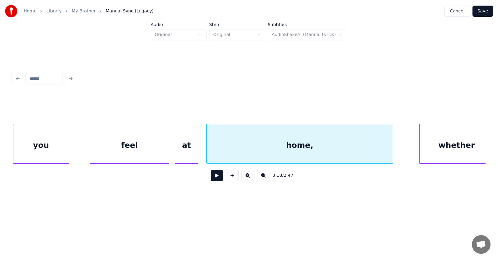
scroll to position [0, 4215]
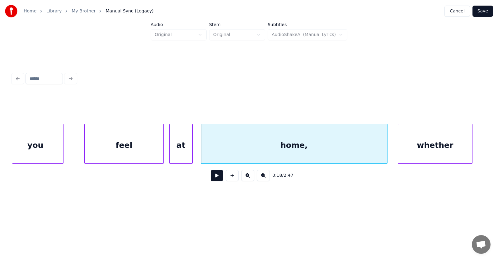
click at [422, 148] on div "whether" at bounding box center [435, 145] width 74 height 42
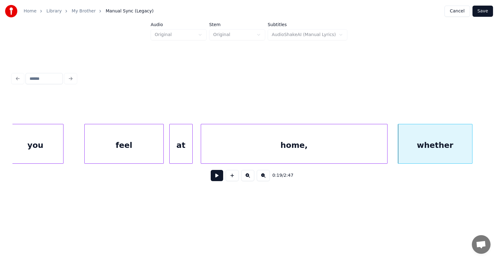
click at [211, 179] on button at bounding box center [217, 175] width 12 height 11
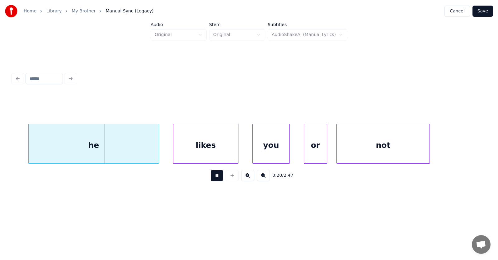
click at [211, 179] on button at bounding box center [217, 175] width 12 height 11
click at [79, 150] on div "he" at bounding box center [79, 145] width 130 height 42
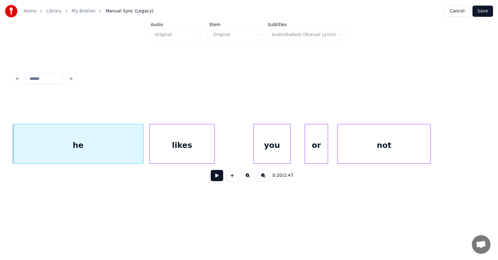
click at [174, 152] on div "likes" at bounding box center [182, 145] width 65 height 42
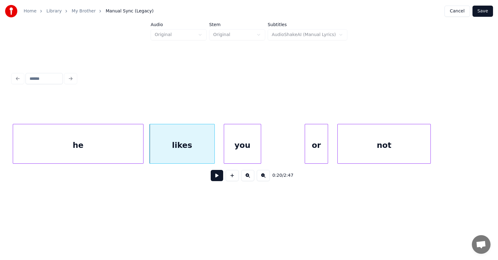
click at [244, 153] on div "you" at bounding box center [242, 145] width 37 height 42
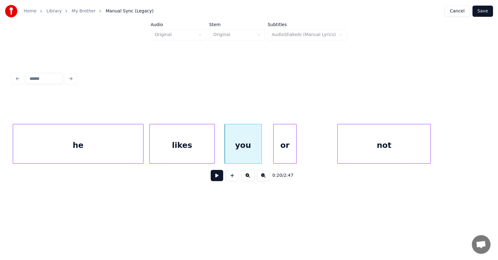
click at [275, 155] on div "or" at bounding box center [285, 145] width 23 height 42
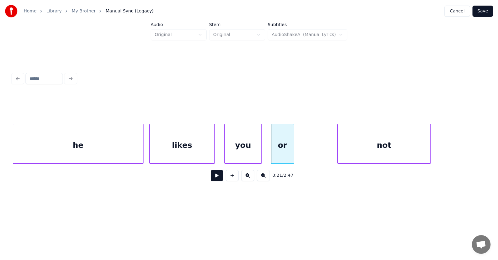
click at [293, 153] on div "or" at bounding box center [282, 145] width 23 height 42
click at [286, 152] on div "or" at bounding box center [282, 145] width 23 height 42
click at [302, 151] on div at bounding box center [302, 143] width 2 height 39
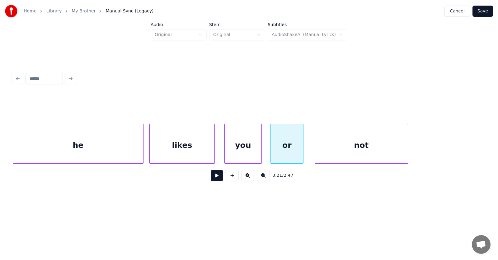
click at [331, 153] on div "not" at bounding box center [361, 145] width 93 height 42
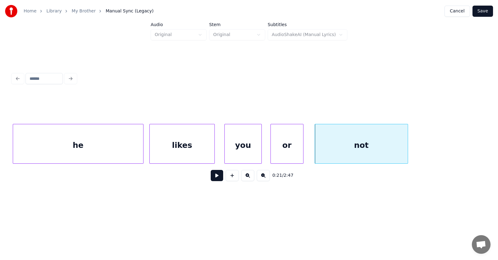
click at [303, 151] on div at bounding box center [302, 143] width 2 height 39
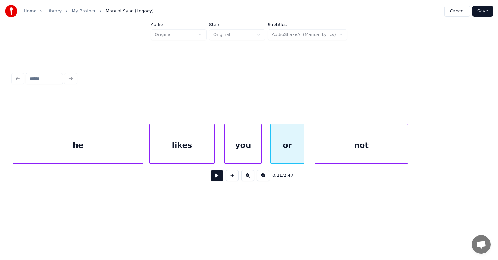
click at [255, 149] on div "you" at bounding box center [243, 145] width 37 height 42
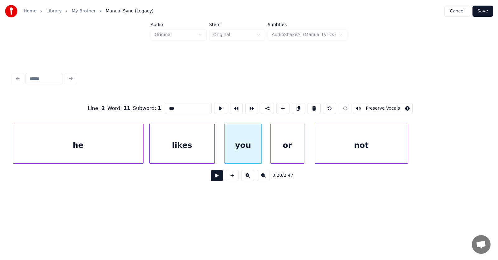
click at [211, 179] on button at bounding box center [217, 175] width 12 height 11
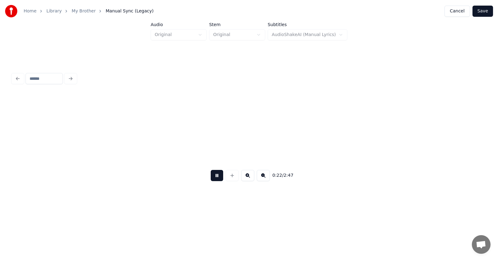
scroll to position [0, 5164]
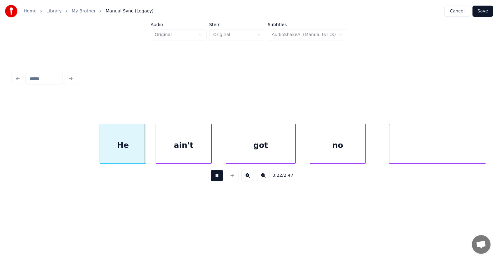
click at [211, 179] on button at bounding box center [217, 175] width 12 height 11
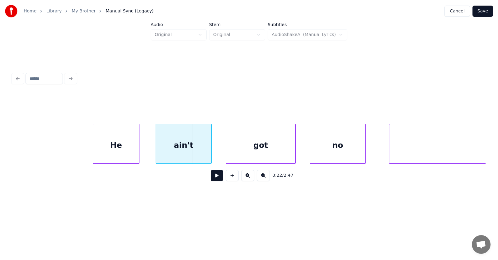
click at [122, 147] on div "He" at bounding box center [116, 145] width 46 height 42
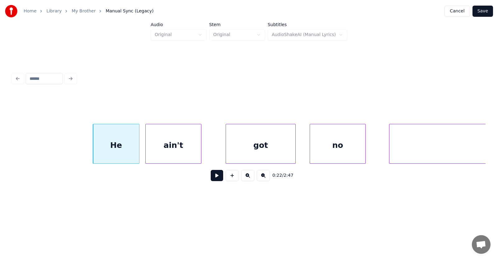
click at [155, 151] on div "ain't" at bounding box center [173, 145] width 55 height 42
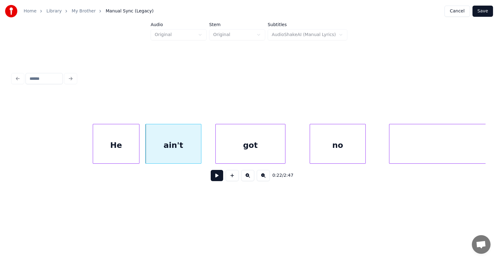
click at [242, 148] on div "got" at bounding box center [250, 145] width 69 height 42
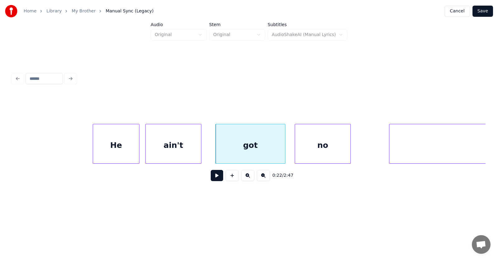
click at [316, 153] on div "no" at bounding box center [322, 145] width 55 height 42
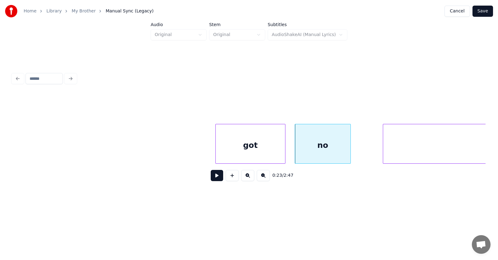
scroll to position [0, 5356]
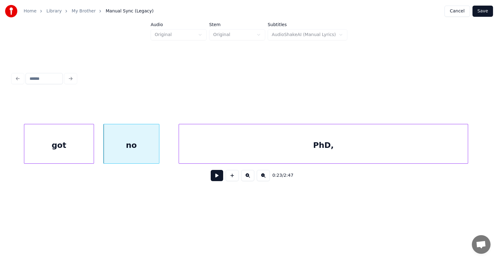
click at [389, 152] on div "PhD," at bounding box center [323, 145] width 289 height 42
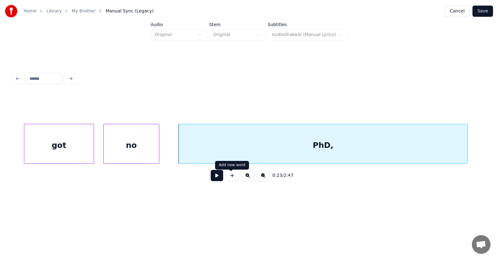
click at [218, 179] on button at bounding box center [217, 175] width 12 height 11
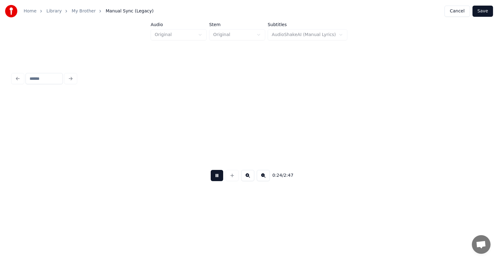
scroll to position [0, 5831]
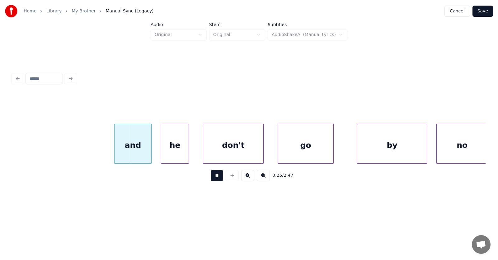
click at [218, 179] on button at bounding box center [217, 175] width 12 height 11
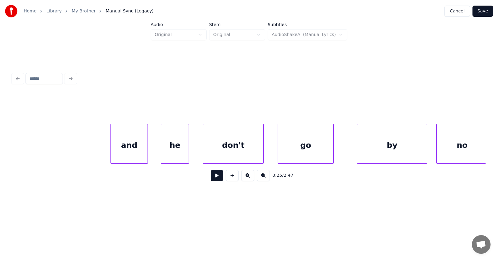
click at [133, 151] on div "and" at bounding box center [129, 145] width 37 height 42
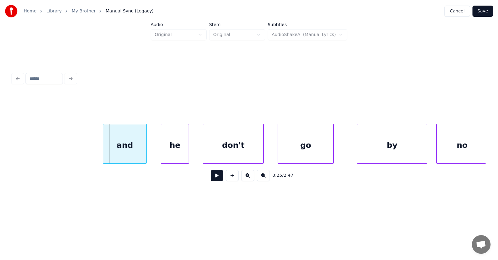
click at [105, 148] on div at bounding box center [104, 143] width 2 height 39
click at [167, 150] on div "he" at bounding box center [165, 145] width 27 height 42
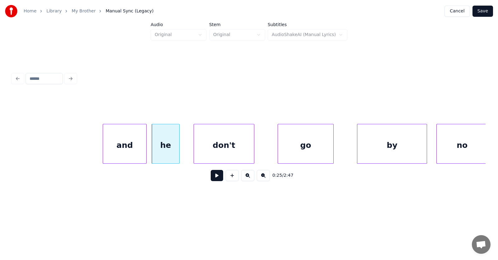
click at [224, 144] on div "don't" at bounding box center [224, 145] width 60 height 42
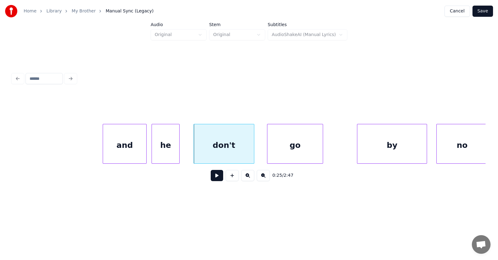
click at [288, 144] on div "go" at bounding box center [294, 145] width 55 height 42
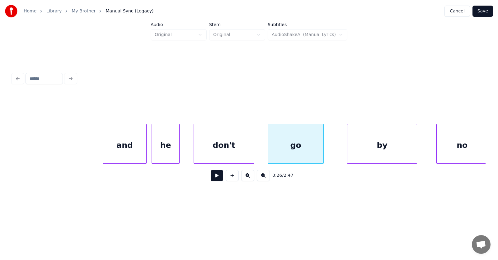
click at [379, 145] on div "by" at bounding box center [381, 145] width 69 height 42
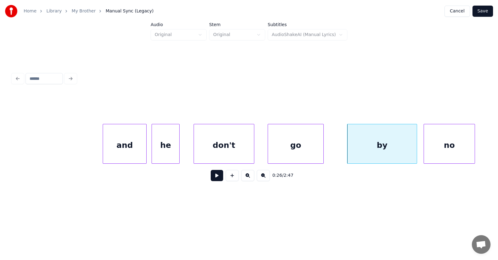
click at [450, 144] on div "no" at bounding box center [449, 145] width 51 height 42
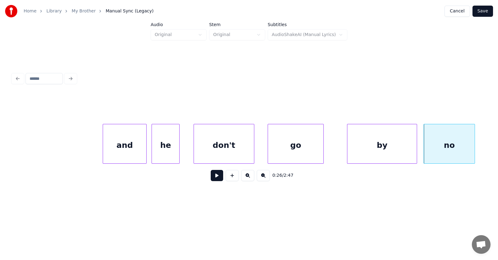
click at [215, 179] on button at bounding box center [217, 175] width 12 height 11
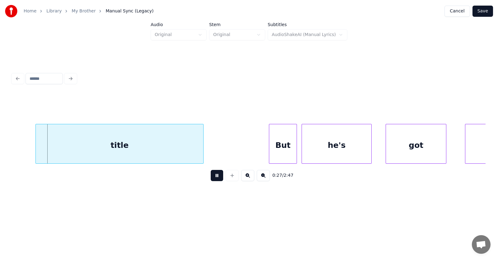
click at [214, 178] on button at bounding box center [217, 175] width 12 height 11
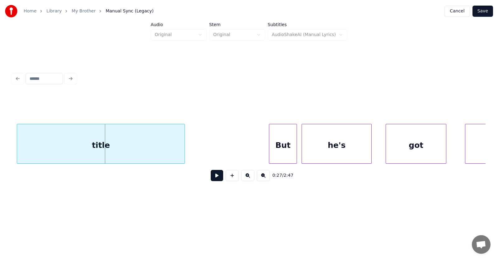
click at [130, 152] on div "title" at bounding box center [100, 145] width 167 height 42
click at [273, 150] on div "But" at bounding box center [279, 145] width 27 height 42
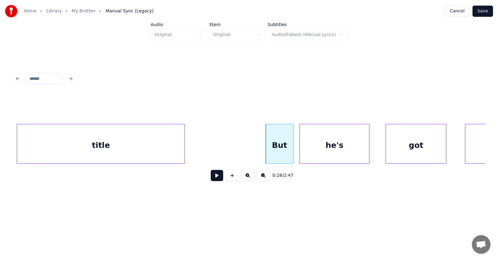
click at [321, 148] on div "he's" at bounding box center [334, 145] width 69 height 42
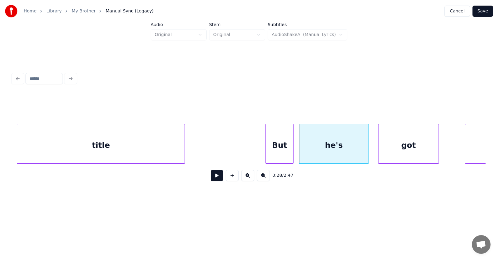
click at [397, 147] on div "got" at bounding box center [408, 145] width 60 height 42
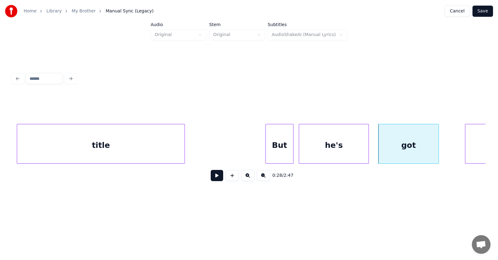
scroll to position [0, 6345]
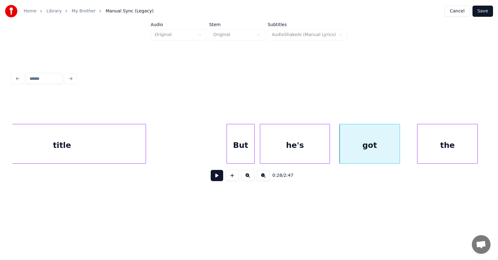
click at [462, 141] on div "the" at bounding box center [447, 145] width 60 height 42
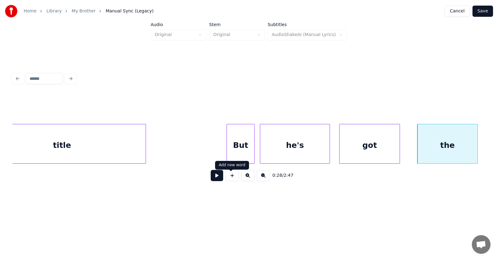
click at [211, 180] on button at bounding box center [217, 175] width 12 height 11
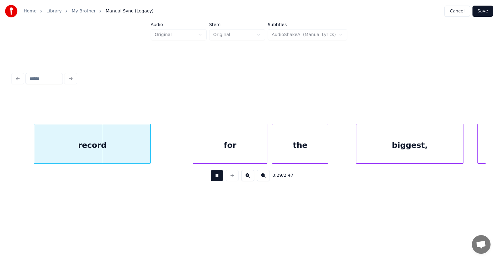
click at [211, 180] on button at bounding box center [217, 175] width 12 height 11
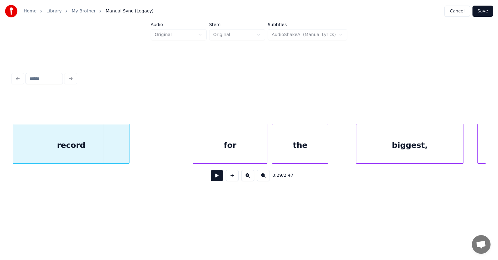
click at [88, 153] on div "record" at bounding box center [71, 145] width 116 height 42
click at [129, 147] on div "record" at bounding box center [71, 144] width 117 height 40
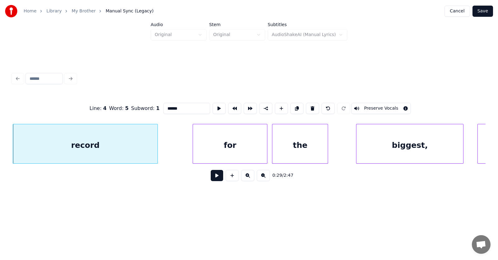
click at [156, 147] on div at bounding box center [157, 143] width 2 height 39
click at [195, 148] on div "for" at bounding box center [222, 145] width 74 height 42
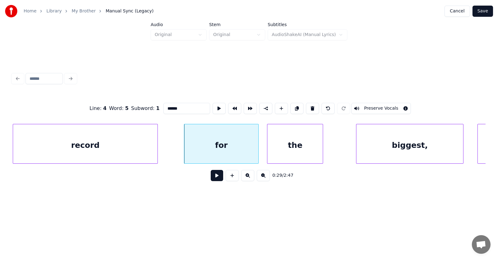
click at [279, 148] on div "the" at bounding box center [294, 145] width 55 height 42
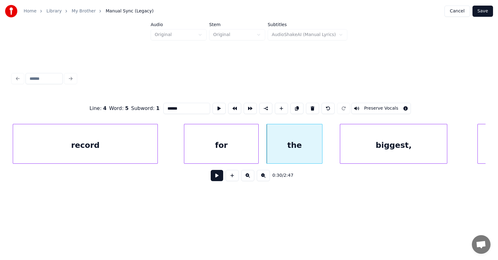
click at [355, 150] on div "biggest," at bounding box center [393, 145] width 107 height 42
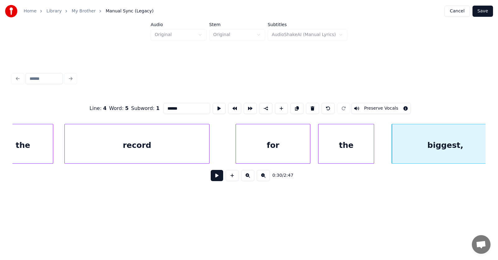
scroll to position [0, 6717]
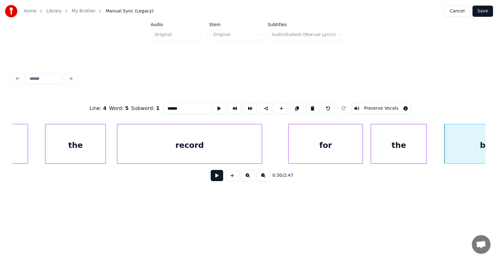
click at [88, 146] on div "the" at bounding box center [75, 145] width 60 height 42
type input "***"
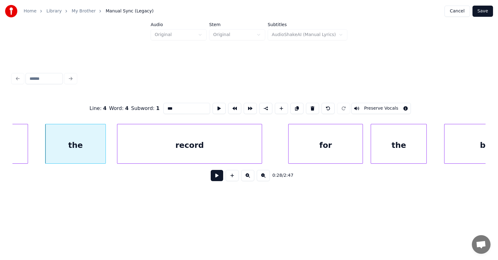
click at [211, 180] on button at bounding box center [217, 175] width 12 height 11
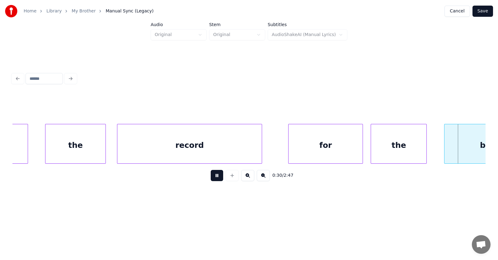
scroll to position [0, 7194]
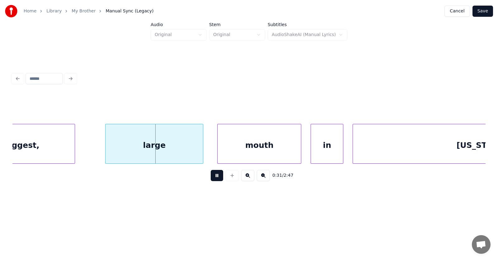
click at [211, 180] on button at bounding box center [217, 175] width 12 height 11
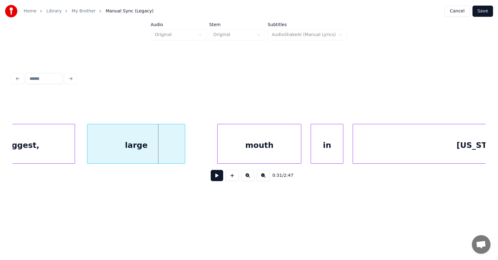
click at [146, 153] on div "large" at bounding box center [135, 145] width 97 height 42
click at [242, 155] on div "mouth" at bounding box center [241, 145] width 83 height 42
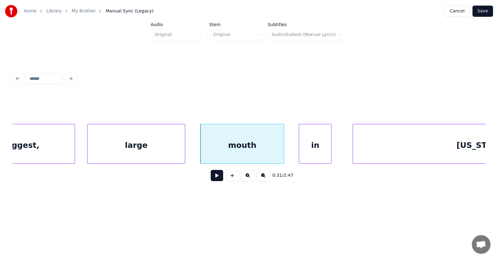
click at [309, 156] on div "in" at bounding box center [315, 145] width 32 height 42
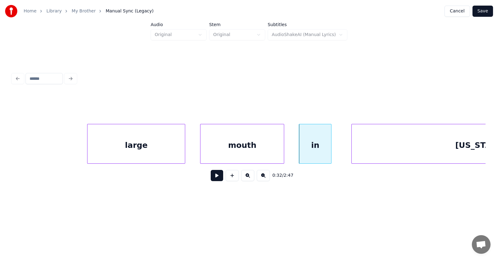
scroll to position [0, 7316]
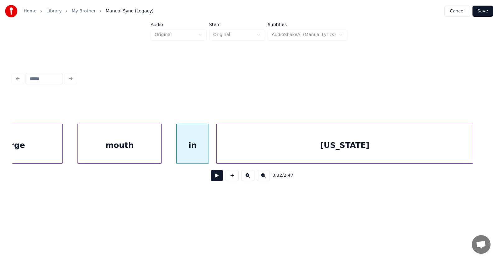
click at [349, 158] on div "[US_STATE]" at bounding box center [345, 145] width 256 height 42
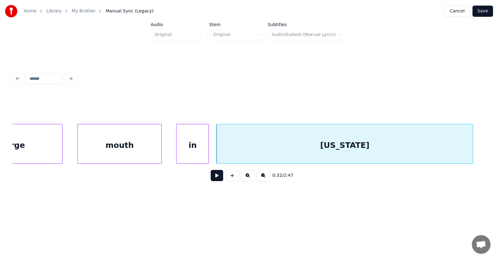
click at [211, 179] on button at bounding box center [217, 175] width 12 height 11
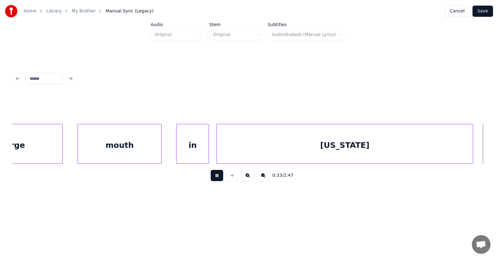
scroll to position [0, 7791]
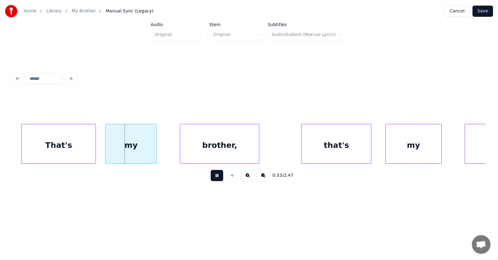
click at [211, 179] on button at bounding box center [217, 175] width 12 height 11
click at [67, 147] on div "That's" at bounding box center [50, 145] width 74 height 42
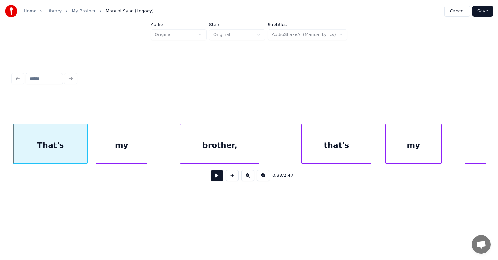
click at [116, 153] on div "my" at bounding box center [121, 145] width 51 height 42
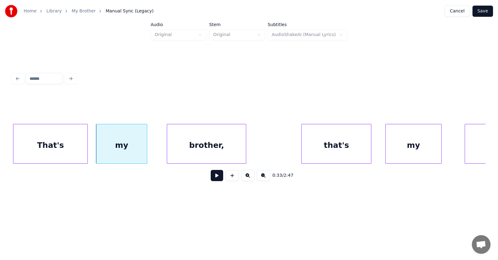
click at [187, 152] on div "brother," at bounding box center [206, 145] width 79 height 42
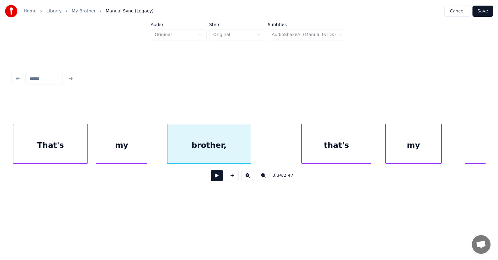
click at [251, 148] on div at bounding box center [250, 143] width 2 height 39
click at [331, 150] on div "that's" at bounding box center [330, 145] width 69 height 42
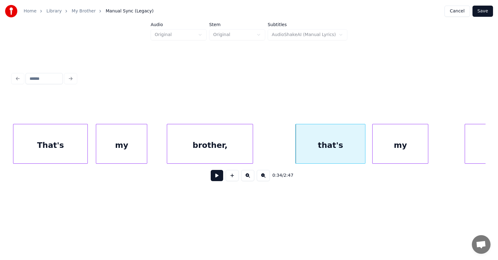
click at [390, 152] on div "my" at bounding box center [399, 145] width 55 height 42
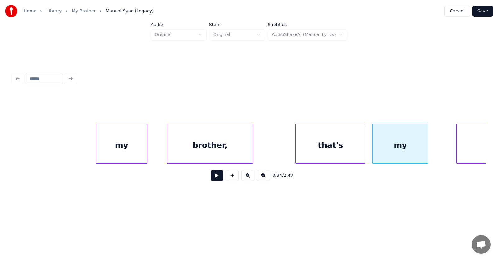
scroll to position [0, 7881]
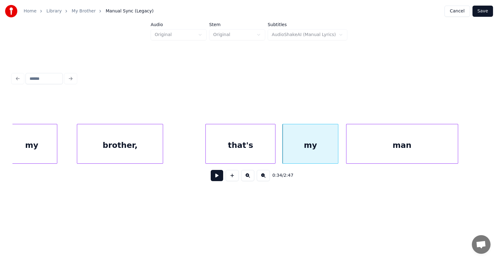
click at [440, 150] on div "man" at bounding box center [401, 145] width 111 height 42
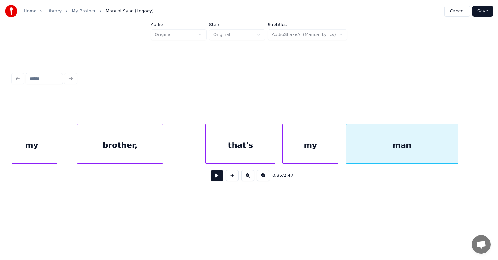
click at [244, 144] on div "that's" at bounding box center [240, 145] width 69 height 42
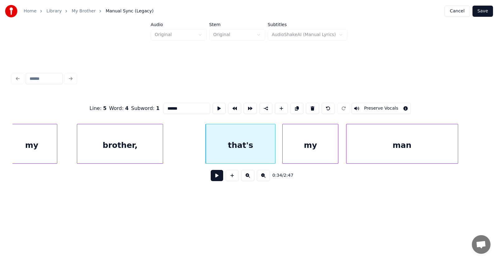
click at [213, 178] on button at bounding box center [217, 175] width 12 height 11
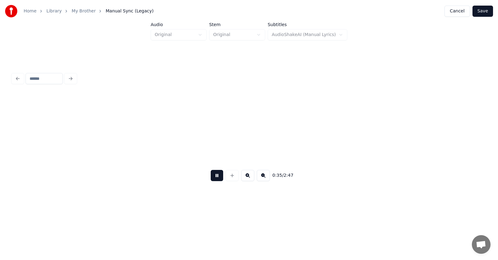
scroll to position [0, 8358]
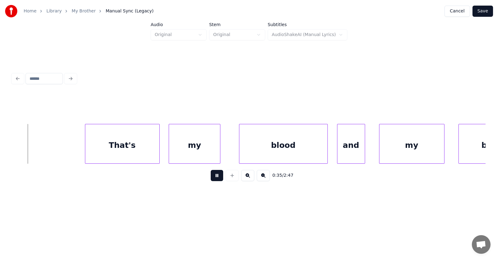
click at [213, 178] on button at bounding box center [217, 175] width 12 height 11
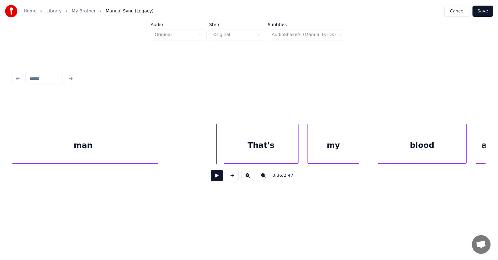
click at [158, 148] on div at bounding box center [157, 143] width 2 height 39
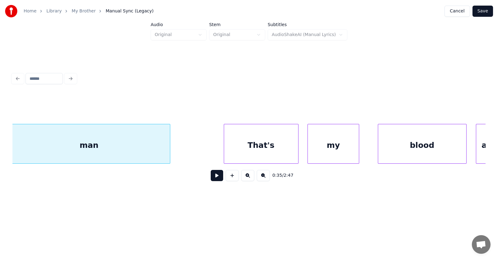
scroll to position [0, 8215]
click at [252, 150] on div "That's" at bounding box center [261, 145] width 74 height 42
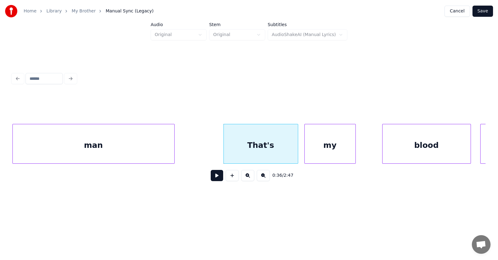
click at [326, 150] on div "my" at bounding box center [330, 145] width 51 height 42
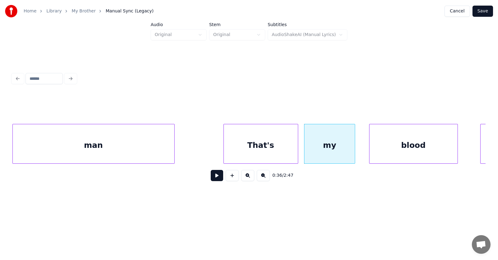
click at [392, 148] on div "blood" at bounding box center [413, 145] width 88 height 42
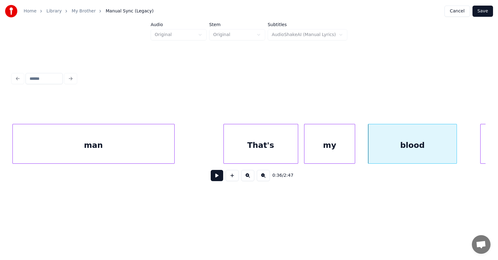
scroll to position [0, 8377]
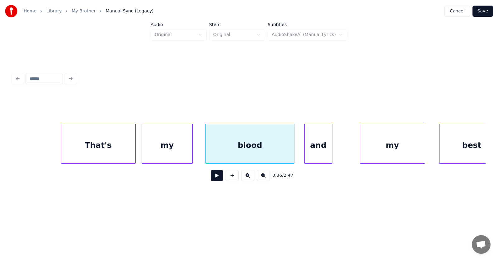
click at [311, 151] on div "and" at bounding box center [318, 145] width 27 height 42
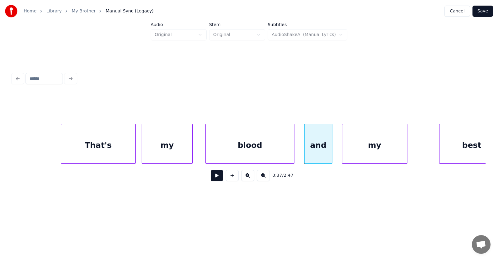
click at [363, 151] on div "my" at bounding box center [374, 145] width 65 height 42
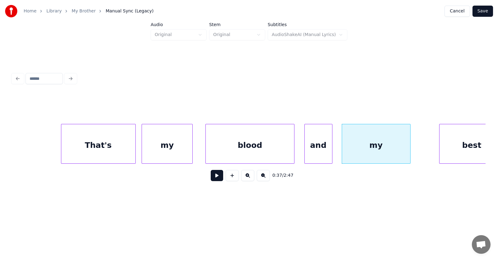
click at [410, 147] on div at bounding box center [409, 143] width 2 height 39
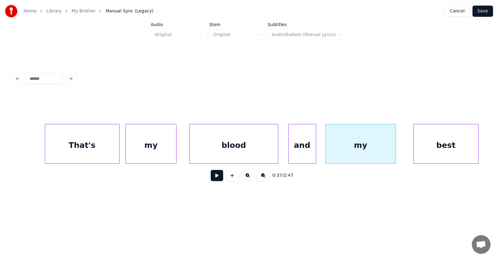
click at [449, 151] on div "best" at bounding box center [446, 145] width 65 height 42
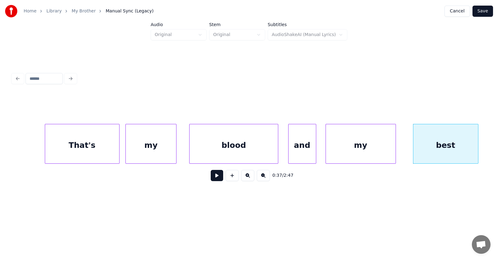
scroll to position [0, 8588]
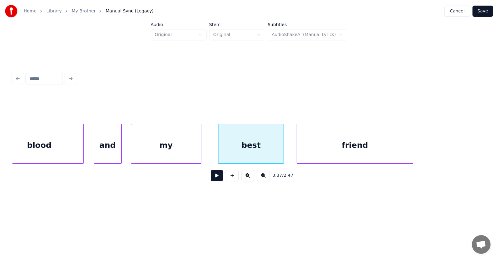
click at [344, 150] on div "friend" at bounding box center [355, 145] width 116 height 42
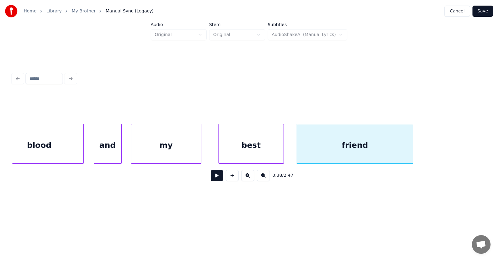
click at [212, 177] on button at bounding box center [217, 175] width 12 height 11
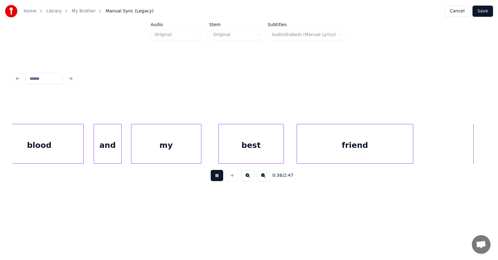
scroll to position [0, 9064]
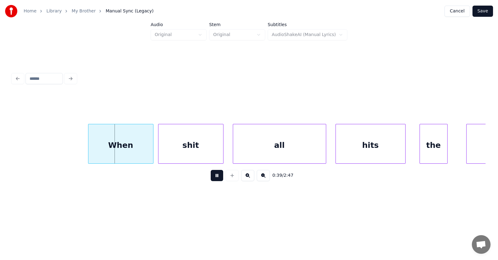
click at [212, 176] on button at bounding box center [217, 175] width 12 height 11
click at [117, 141] on div "When" at bounding box center [113, 145] width 65 height 42
click at [169, 151] on div "shit" at bounding box center [185, 145] width 65 height 42
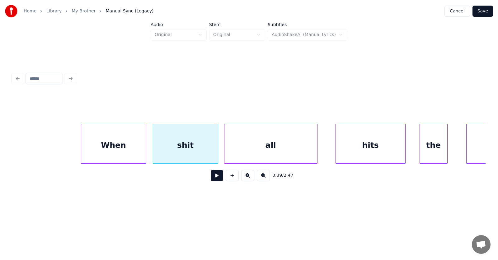
click at [248, 147] on div "all" at bounding box center [270, 145] width 93 height 42
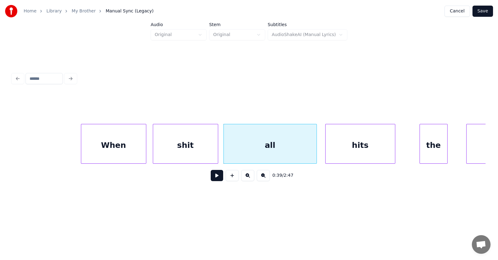
click at [372, 152] on div "hits" at bounding box center [359, 145] width 69 height 42
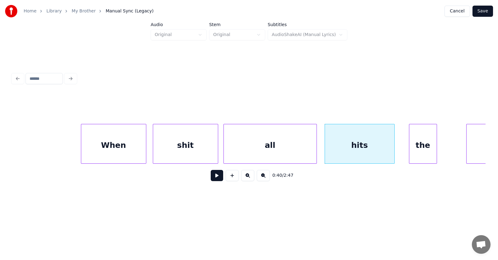
click at [419, 154] on div "the" at bounding box center [422, 145] width 27 height 42
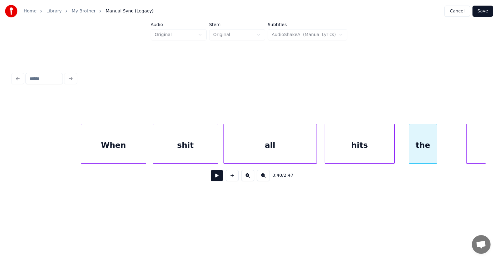
scroll to position [0, 9146]
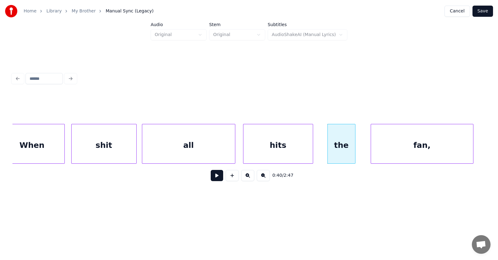
click at [458, 148] on div "fan," at bounding box center [422, 145] width 102 height 42
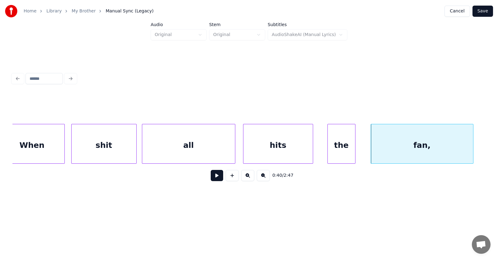
click at [214, 180] on button at bounding box center [217, 175] width 12 height 11
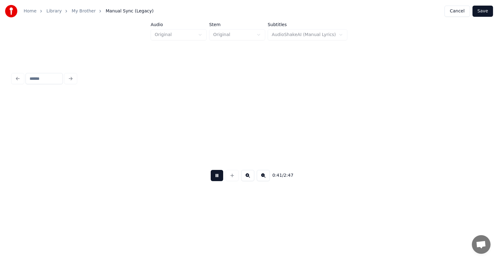
scroll to position [0, 9623]
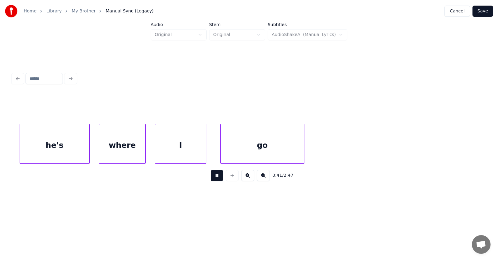
click at [214, 180] on button at bounding box center [217, 175] width 12 height 11
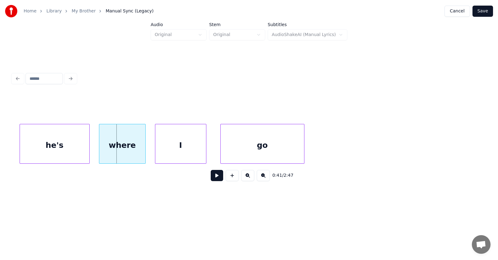
scroll to position [0, 9483]
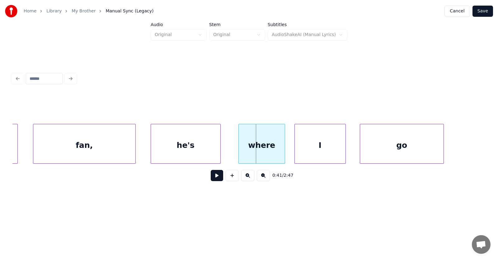
click at [193, 149] on div "he's" at bounding box center [185, 145] width 69 height 42
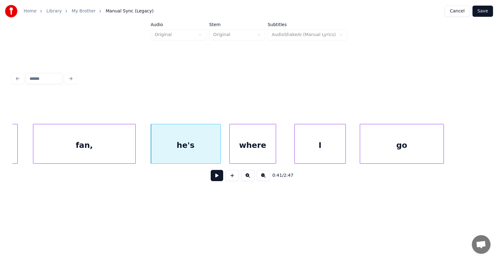
click at [255, 150] on div "where" at bounding box center [253, 145] width 46 height 42
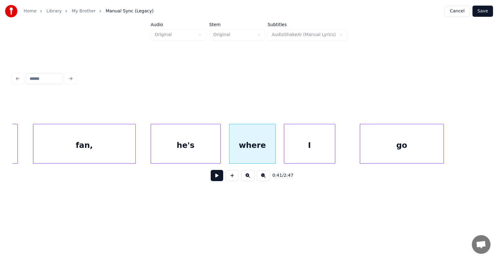
click at [307, 151] on div "I" at bounding box center [309, 145] width 51 height 42
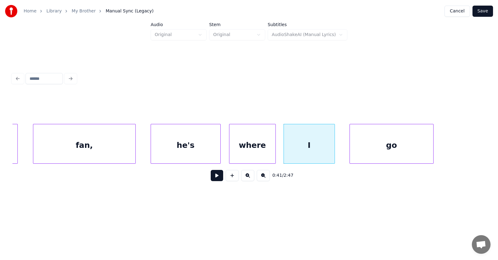
click at [380, 149] on div "go" at bounding box center [391, 145] width 83 height 42
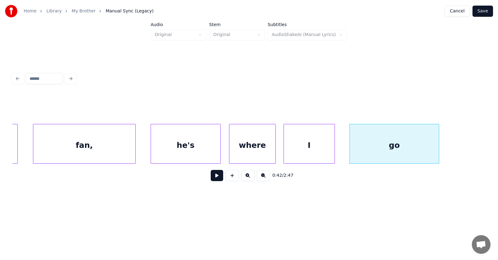
click at [439, 146] on div at bounding box center [438, 143] width 2 height 39
click at [216, 177] on button at bounding box center [217, 175] width 12 height 11
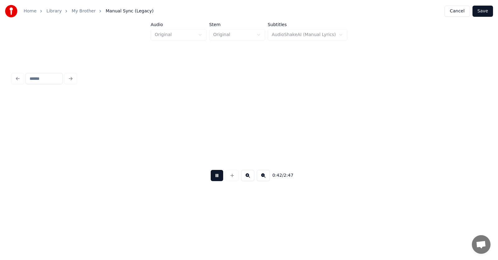
scroll to position [0, 9957]
click at [216, 177] on button at bounding box center [217, 175] width 12 height 11
click at [432, 139] on div "What's" at bounding box center [424, 145] width 74 height 42
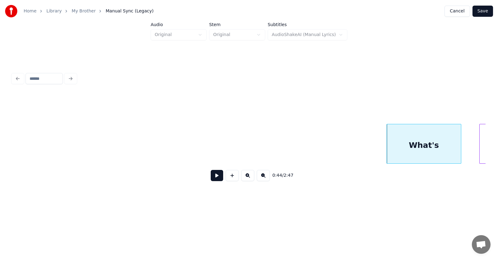
click at [212, 177] on button at bounding box center [217, 175] width 12 height 11
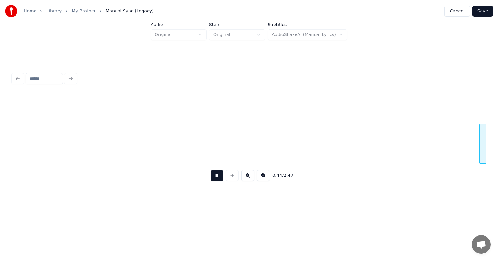
click at [212, 177] on button at bounding box center [217, 175] width 12 height 11
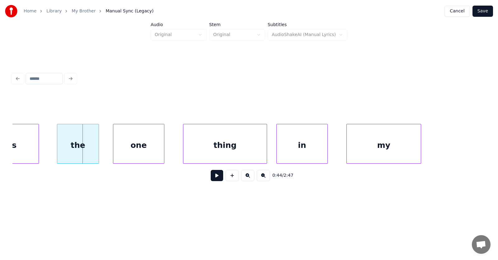
scroll to position [0, 10274]
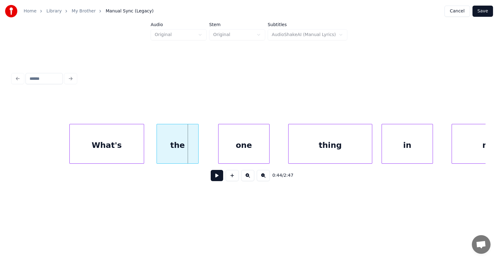
click at [176, 152] on div "the" at bounding box center [177, 145] width 41 height 42
click at [224, 155] on div "one" at bounding box center [233, 145] width 51 height 42
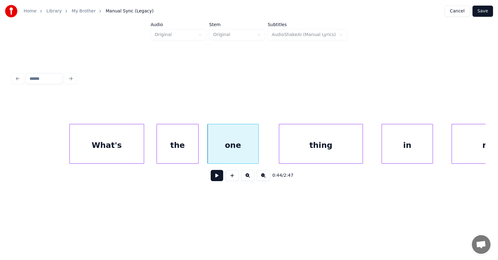
click at [295, 156] on div "thing" at bounding box center [320, 145] width 83 height 42
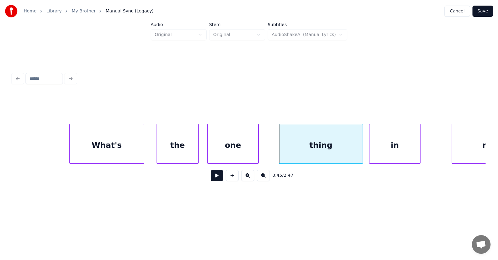
click at [385, 154] on div "in" at bounding box center [394, 145] width 51 height 42
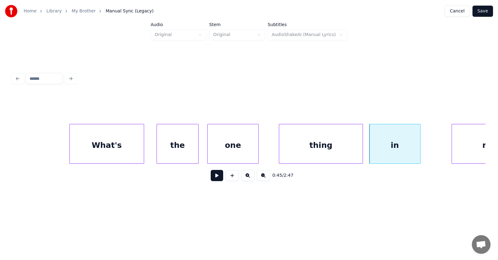
scroll to position [0, 10313]
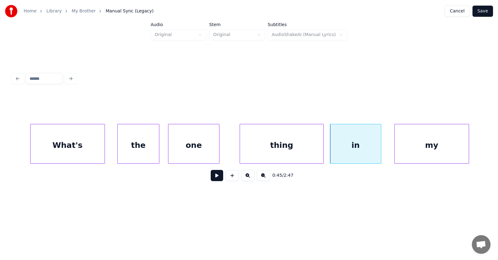
click at [437, 148] on div "my" at bounding box center [432, 145] width 74 height 42
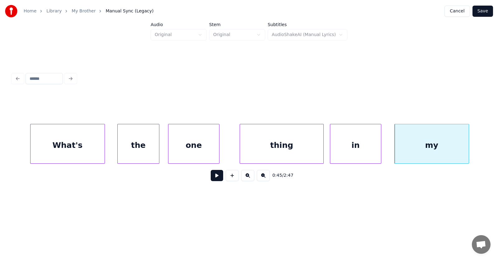
click at [217, 179] on button at bounding box center [217, 175] width 12 height 11
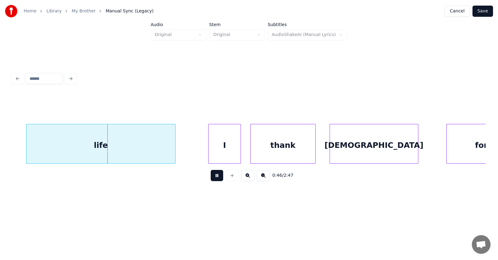
click at [217, 179] on button at bounding box center [217, 175] width 12 height 11
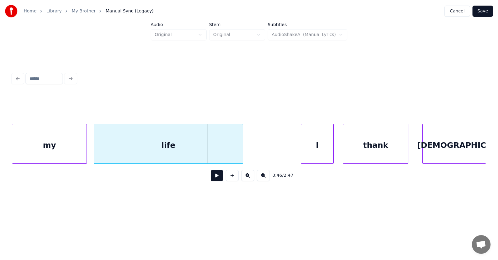
click at [171, 155] on div "life" at bounding box center [168, 145] width 149 height 42
click at [313, 147] on div "I" at bounding box center [309, 145] width 32 height 42
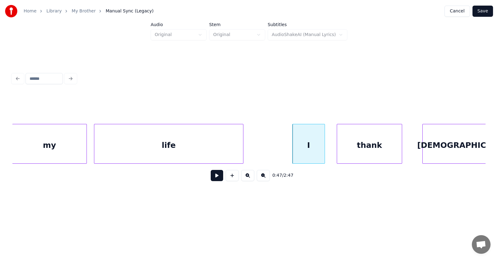
click at [361, 149] on div "thank" at bounding box center [369, 145] width 65 height 42
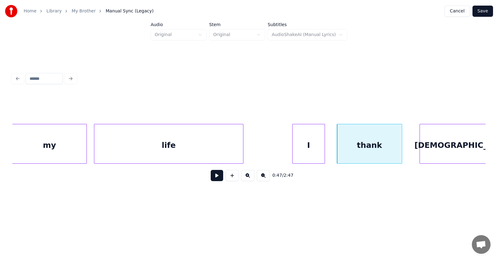
scroll to position [0, 10719]
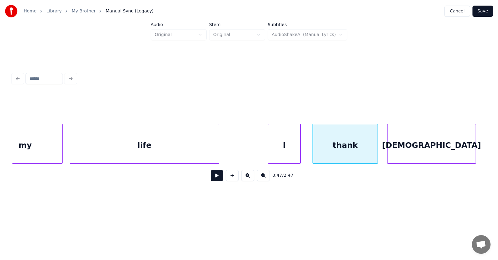
click at [421, 151] on div "[DEMOGRAPHIC_DATA]" at bounding box center [431, 145] width 88 height 42
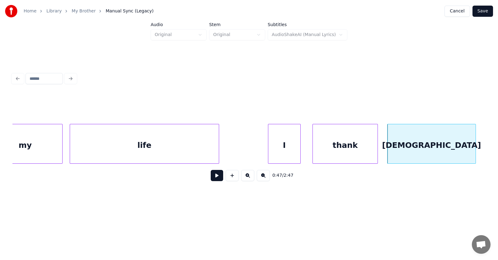
click at [213, 180] on button at bounding box center [217, 175] width 12 height 11
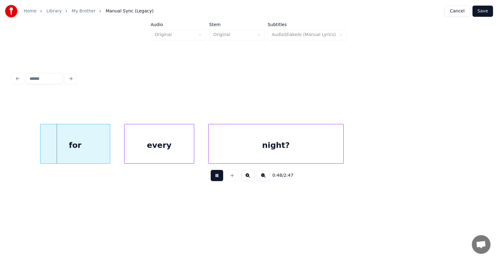
click at [213, 180] on button at bounding box center [217, 175] width 12 height 11
click at [62, 151] on div "for" at bounding box center [65, 145] width 69 height 42
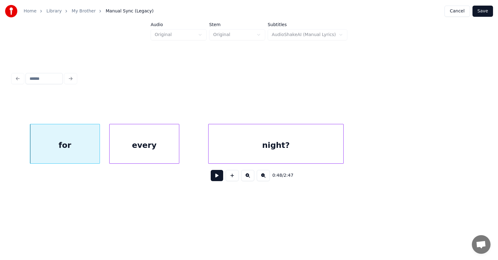
click at [133, 154] on div "every" at bounding box center [144, 145] width 69 height 42
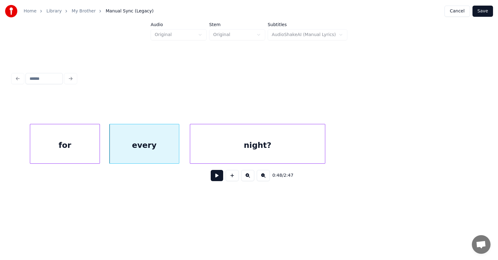
click at [209, 154] on div "night?" at bounding box center [257, 145] width 135 height 42
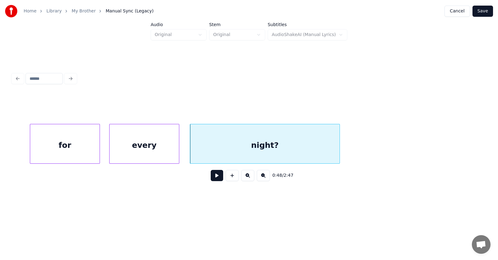
click at [339, 147] on div at bounding box center [339, 143] width 2 height 39
click at [211, 178] on button at bounding box center [217, 175] width 12 height 11
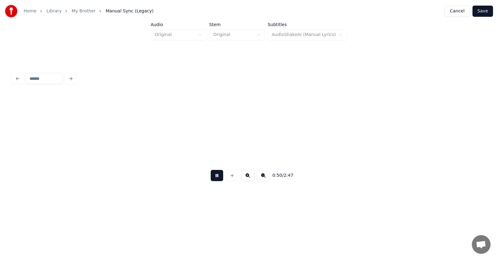
scroll to position [0, 11669]
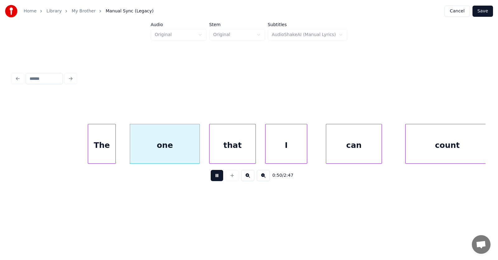
click at [213, 180] on button at bounding box center [217, 175] width 12 height 11
click at [100, 149] on div "The" at bounding box center [99, 145] width 27 height 42
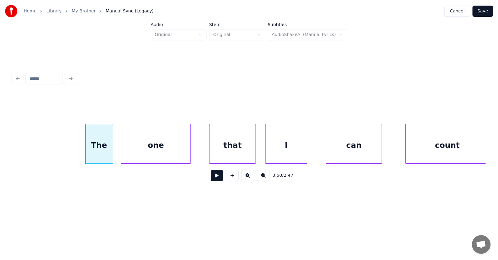
click at [134, 150] on div "one" at bounding box center [155, 145] width 69 height 42
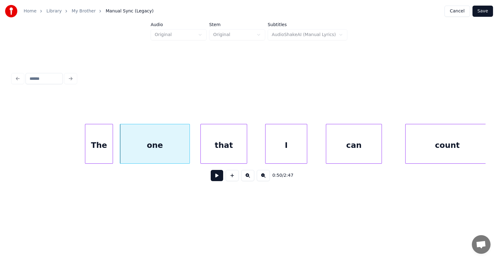
click at [218, 154] on div "that" at bounding box center [224, 145] width 46 height 42
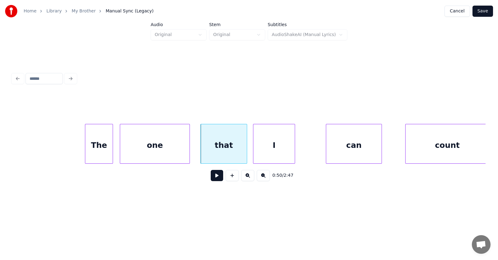
click at [267, 153] on div "I" at bounding box center [273, 145] width 41 height 42
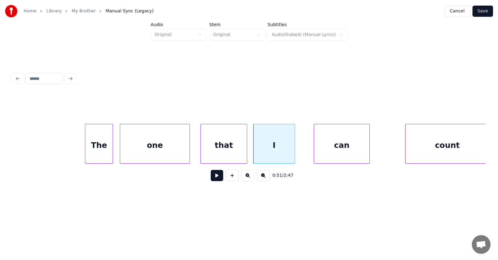
click at [332, 152] on div "can" at bounding box center [341, 145] width 55 height 42
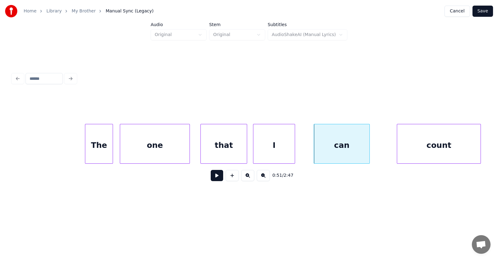
scroll to position [0, 11671]
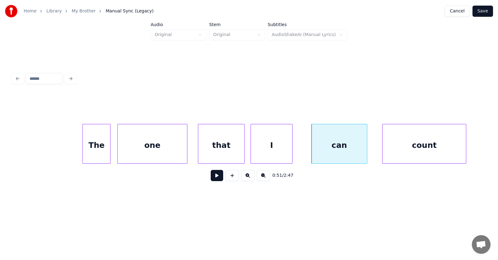
click at [406, 148] on div "count" at bounding box center [423, 145] width 83 height 42
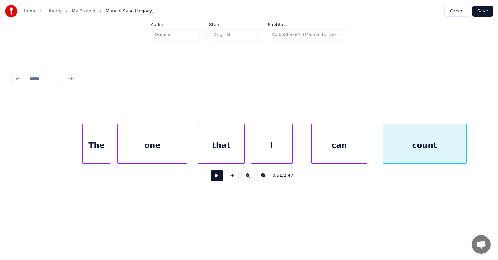
click at [212, 178] on button at bounding box center [217, 175] width 12 height 11
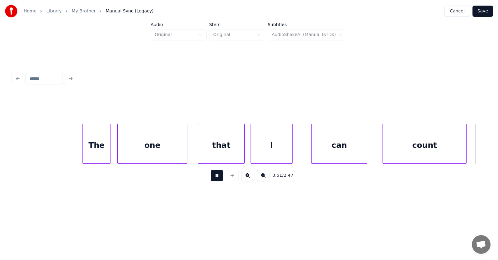
scroll to position [0, 12147]
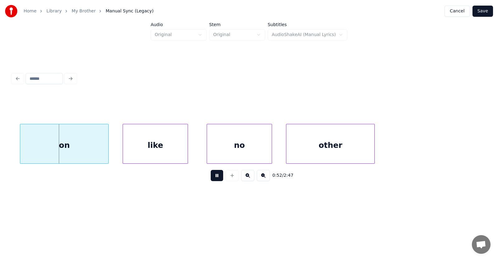
click at [212, 178] on button at bounding box center [217, 175] width 12 height 11
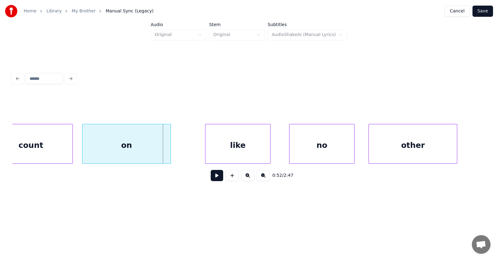
click at [129, 147] on div "on" at bounding box center [126, 145] width 88 height 42
click at [203, 150] on div "like" at bounding box center [212, 145] width 65 height 42
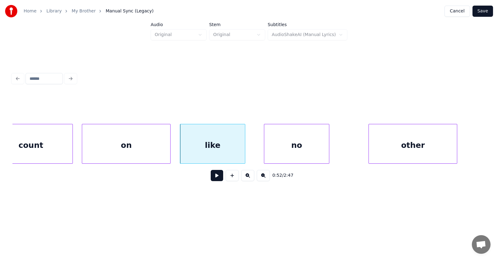
click at [285, 152] on div "no" at bounding box center [296, 145] width 65 height 42
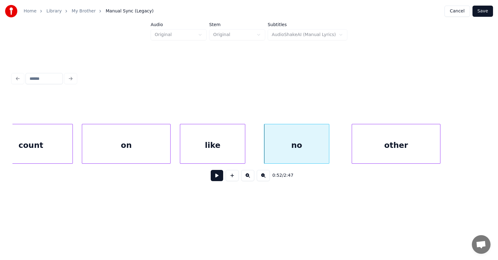
click at [373, 152] on div "other" at bounding box center [396, 145] width 88 height 42
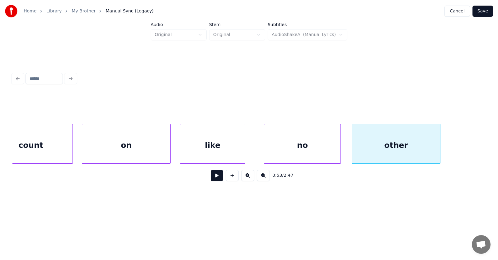
click at [339, 146] on div at bounding box center [340, 143] width 2 height 39
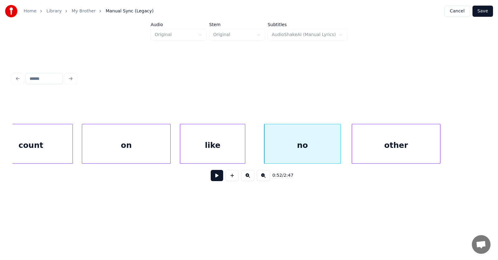
click at [216, 180] on button at bounding box center [217, 175] width 12 height 11
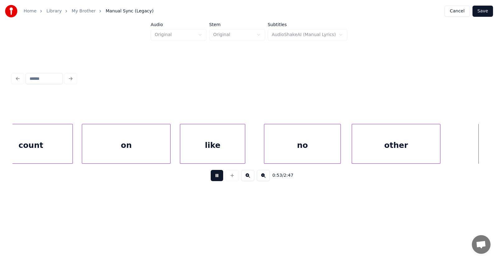
scroll to position [0, 12540]
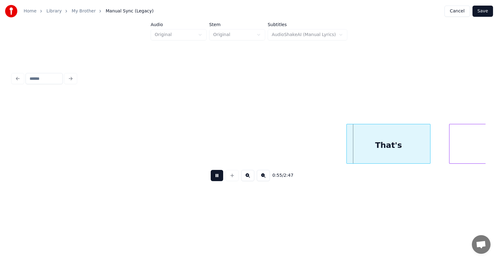
click at [217, 180] on button at bounding box center [217, 175] width 12 height 11
click at [363, 151] on div "That's" at bounding box center [383, 145] width 83 height 42
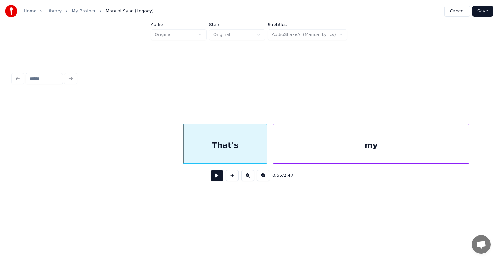
click at [440, 149] on div "my" at bounding box center [370, 145] width 195 height 42
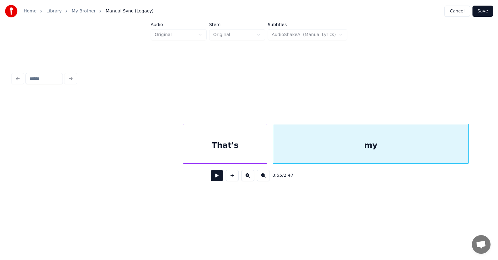
click at [214, 180] on button at bounding box center [217, 175] width 12 height 11
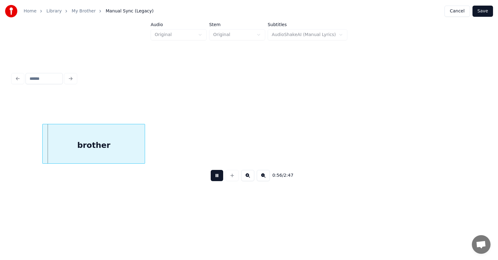
click at [214, 180] on button at bounding box center [217, 175] width 12 height 11
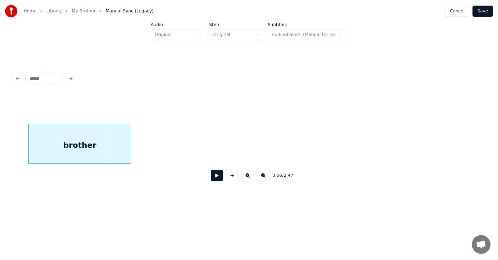
click at [77, 145] on div "brother" at bounding box center [80, 145] width 102 height 42
click at [144, 148] on div at bounding box center [143, 143] width 2 height 39
click at [211, 179] on button at bounding box center [217, 175] width 12 height 11
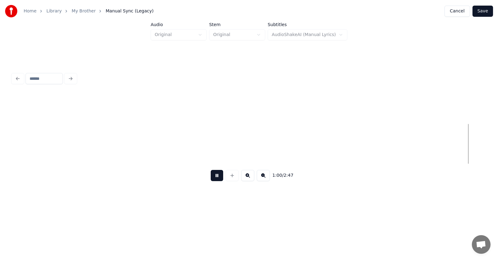
scroll to position [0, 14124]
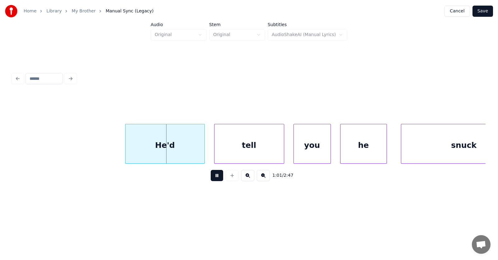
click at [211, 179] on button at bounding box center [217, 175] width 12 height 11
click at [166, 149] on div "He'd" at bounding box center [157, 145] width 79 height 42
click at [110, 147] on div at bounding box center [111, 143] width 2 height 39
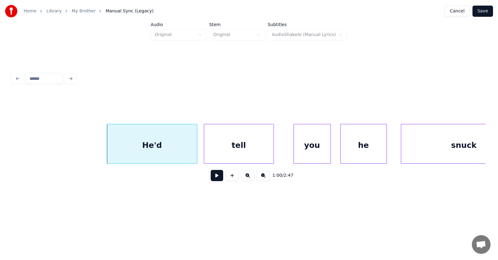
click at [240, 153] on div "tell" at bounding box center [238, 145] width 69 height 42
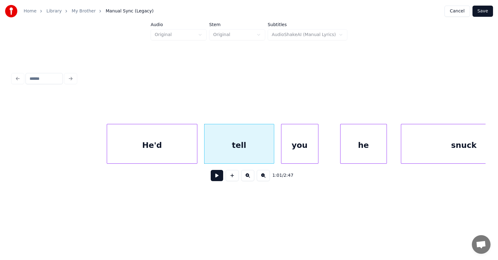
click at [290, 155] on div "you" at bounding box center [299, 145] width 37 height 42
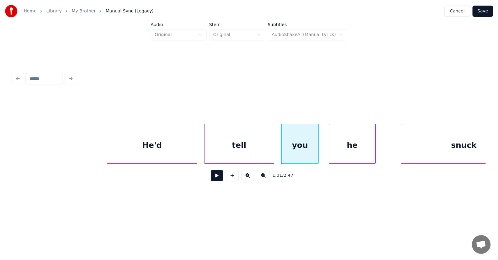
click at [352, 153] on div "he" at bounding box center [352, 145] width 46 height 42
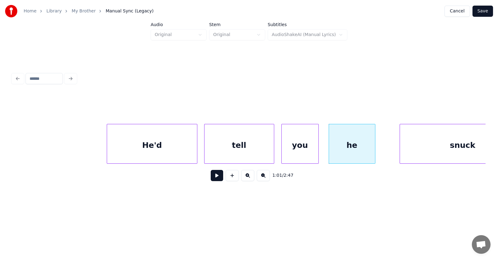
scroll to position [0, 14164]
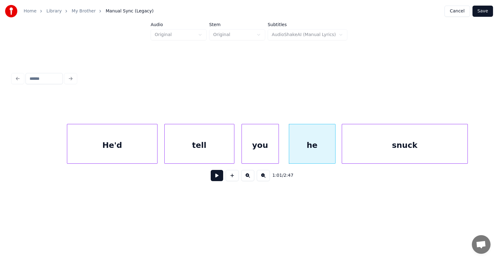
click at [403, 150] on div "snuck" at bounding box center [404, 145] width 125 height 42
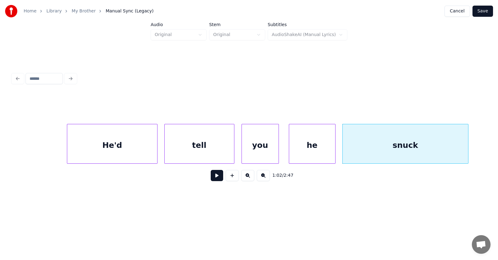
click at [214, 179] on button at bounding box center [217, 175] width 12 height 11
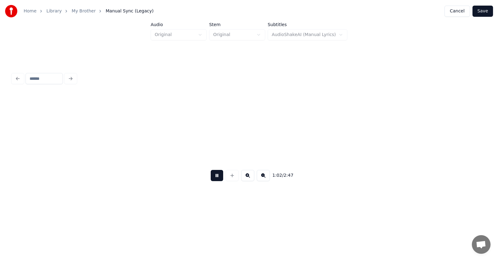
scroll to position [0, 14638]
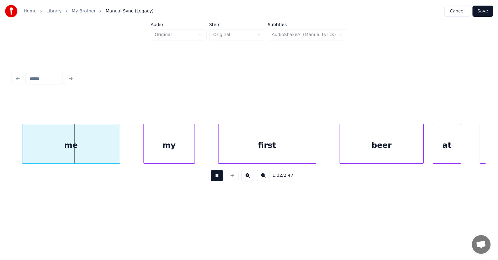
click at [214, 179] on button at bounding box center [217, 175] width 12 height 11
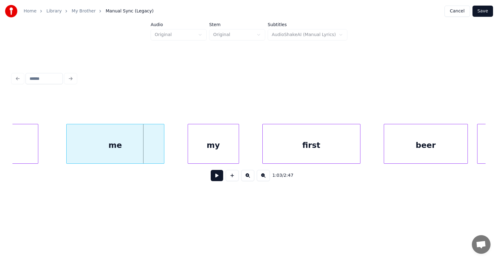
scroll to position [0, 14541]
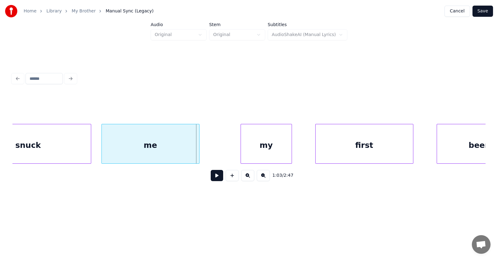
click at [161, 148] on div "me" at bounding box center [150, 145] width 97 height 42
click at [228, 156] on div "my" at bounding box center [235, 145] width 51 height 42
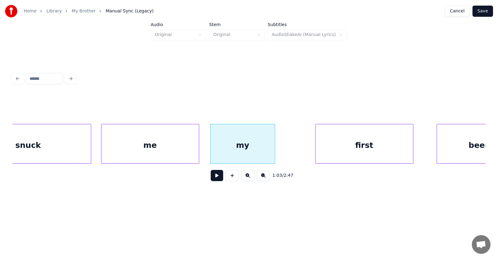
click at [275, 151] on div at bounding box center [274, 143] width 2 height 39
click at [331, 156] on div "first" at bounding box center [348, 145] width 97 height 42
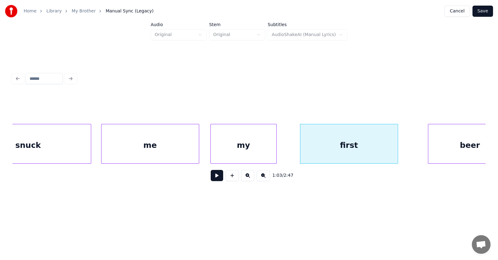
scroll to position [0, 14575]
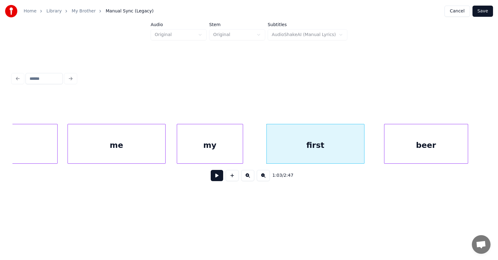
click at [430, 146] on div "beer" at bounding box center [425, 145] width 83 height 42
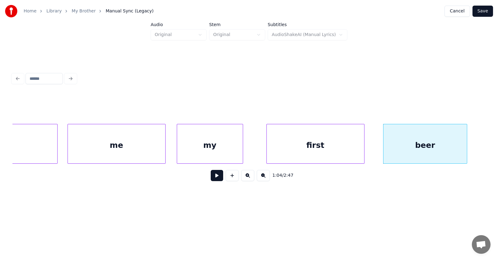
click at [213, 180] on button at bounding box center [217, 175] width 12 height 11
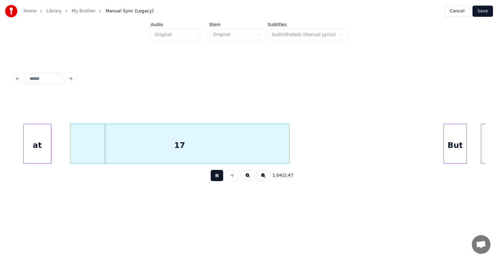
click at [213, 180] on button at bounding box center [217, 175] width 12 height 11
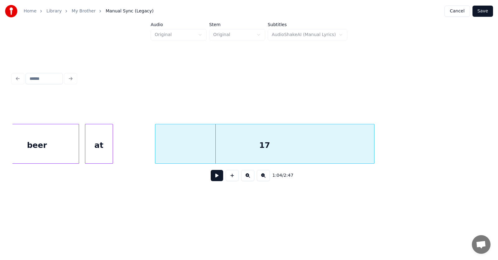
click at [101, 145] on div "at" at bounding box center [98, 145] width 27 height 42
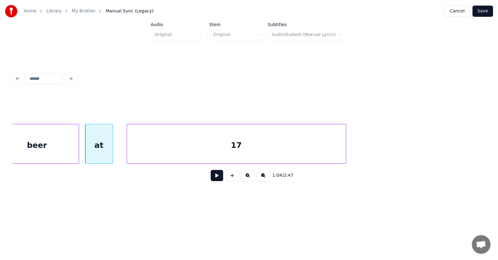
click at [170, 152] on div "17" at bounding box center [236, 145] width 219 height 42
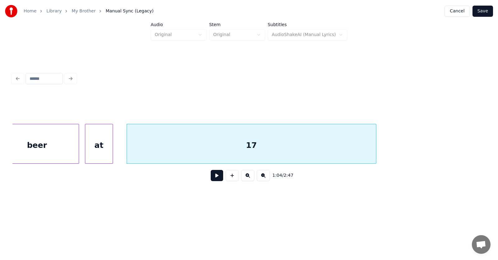
click at [374, 146] on div at bounding box center [375, 143] width 2 height 39
click at [306, 148] on div "17" at bounding box center [251, 145] width 249 height 42
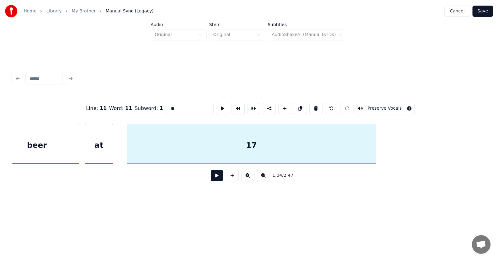
drag, startPoint x: 164, startPoint y: 109, endPoint x: 152, endPoint y: 109, distance: 11.8
click at [167, 109] on input "**" at bounding box center [190, 108] width 47 height 11
type input "*********"
click at [211, 179] on button at bounding box center [217, 175] width 12 height 11
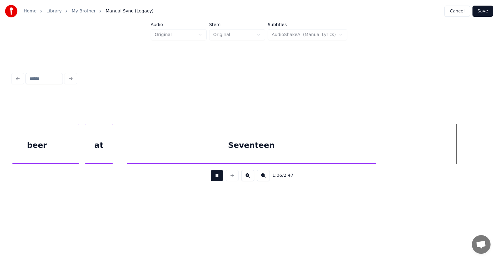
scroll to position [0, 15439]
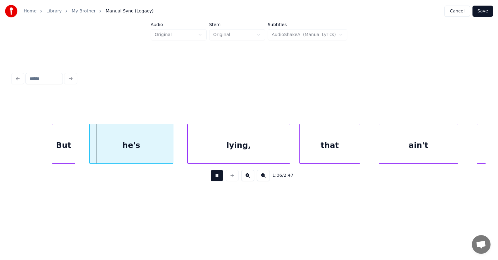
click at [212, 179] on button at bounding box center [217, 175] width 12 height 11
click at [58, 146] on div "But" at bounding box center [59, 145] width 23 height 42
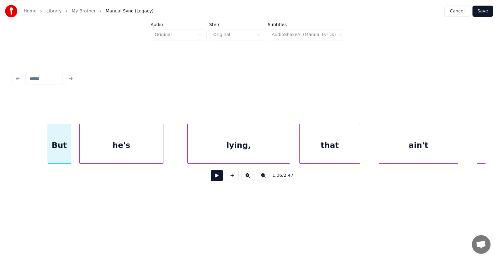
click at [111, 147] on div "he's" at bounding box center [121, 145] width 83 height 42
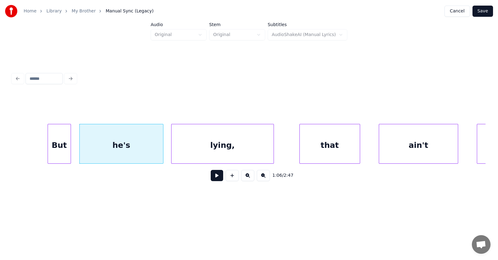
click at [220, 146] on div "lying," at bounding box center [222, 145] width 102 height 42
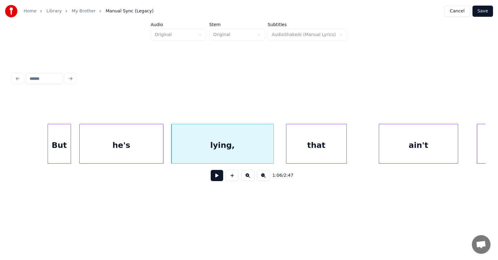
click at [308, 151] on div "that" at bounding box center [316, 145] width 60 height 42
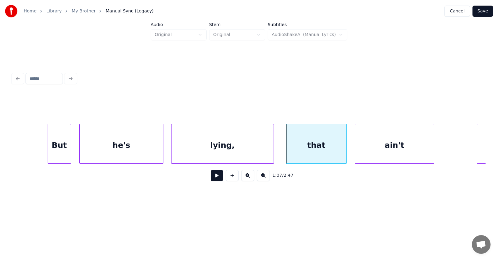
click at [372, 152] on div "ain't" at bounding box center [394, 145] width 79 height 42
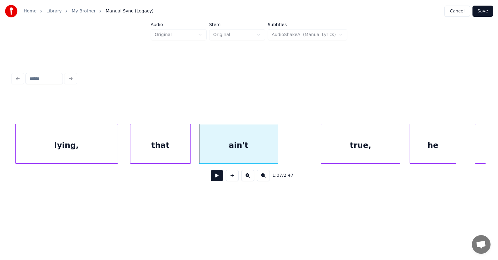
scroll to position [0, 15621]
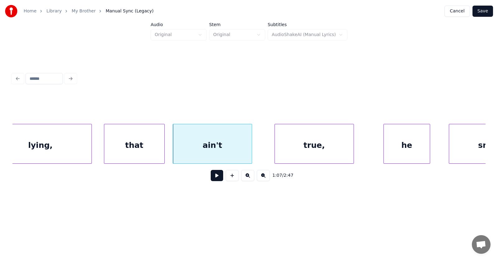
click at [307, 147] on div "true," at bounding box center [314, 145] width 79 height 42
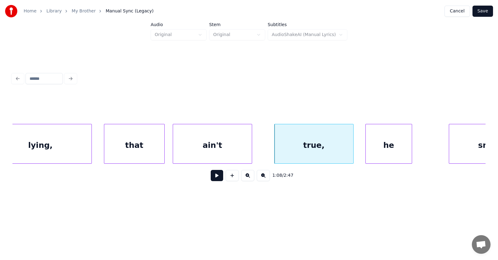
click at [384, 152] on div "he" at bounding box center [389, 145] width 46 height 42
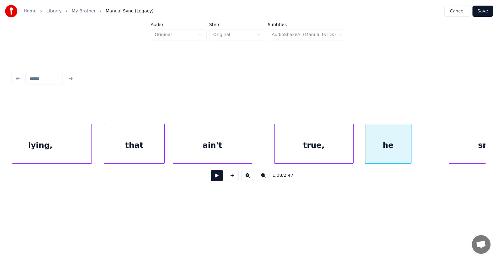
scroll to position [0, 15667]
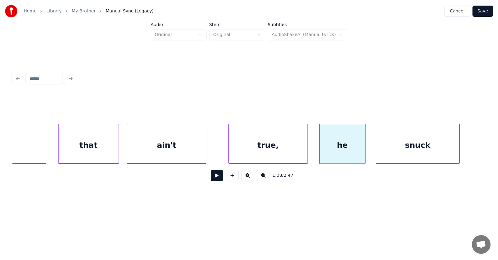
click at [438, 152] on div "snuck" at bounding box center [417, 145] width 83 height 42
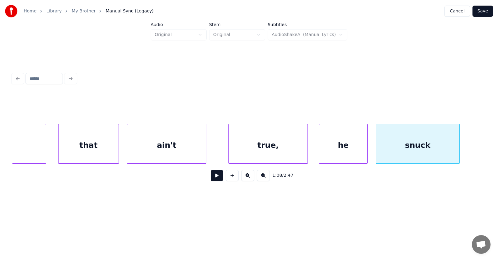
click at [366, 151] on div at bounding box center [366, 143] width 2 height 39
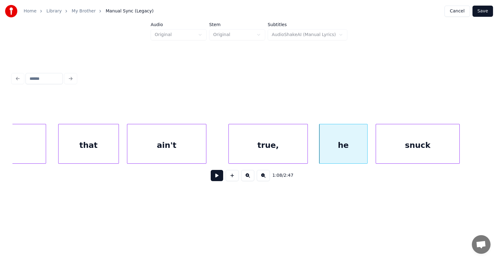
click at [214, 178] on button at bounding box center [217, 175] width 12 height 11
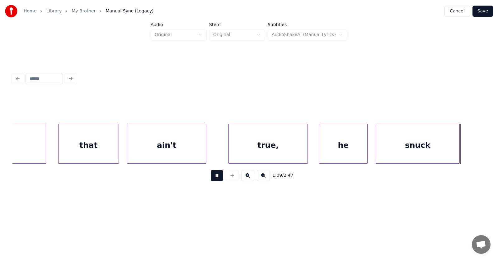
scroll to position [0, 16141]
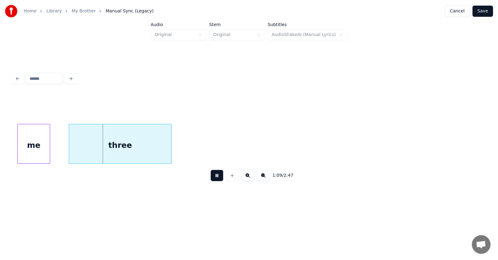
click at [214, 177] on button at bounding box center [217, 175] width 12 height 11
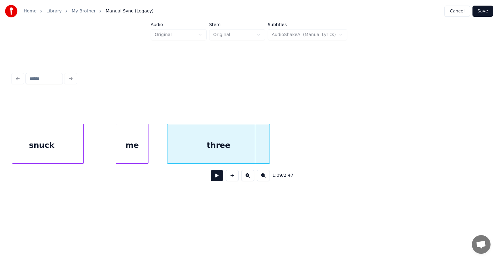
scroll to position [0, 15990]
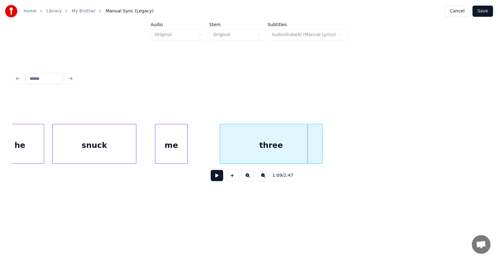
click at [178, 146] on div "me" at bounding box center [171, 145] width 32 height 42
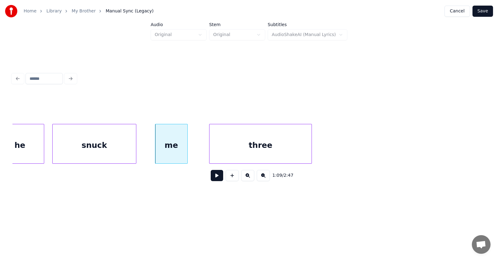
click at [236, 148] on div "three" at bounding box center [260, 145] width 102 height 42
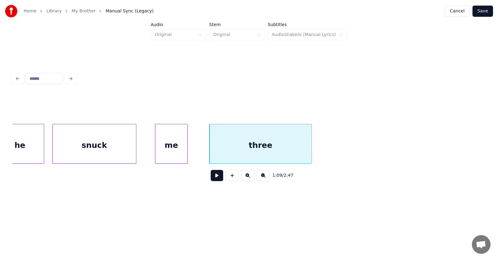
click at [217, 179] on button at bounding box center [217, 175] width 12 height 11
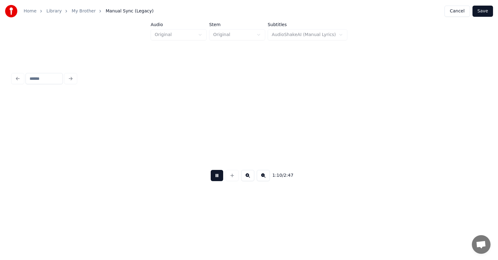
scroll to position [0, 16466]
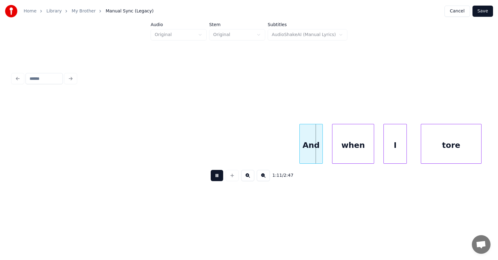
click at [217, 179] on button at bounding box center [217, 175] width 12 height 11
click at [297, 147] on div "And" at bounding box center [304, 145] width 23 height 42
click at [345, 149] on div "when" at bounding box center [345, 145] width 41 height 42
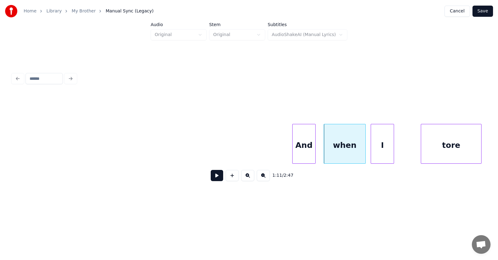
click at [385, 154] on div "I" at bounding box center [382, 145] width 23 height 42
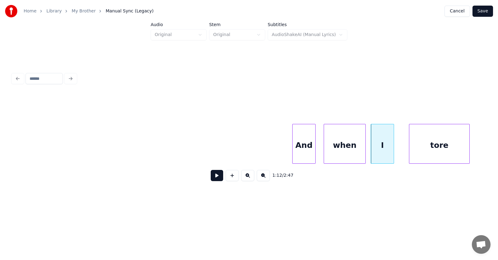
click at [427, 152] on div "tore" at bounding box center [439, 145] width 60 height 42
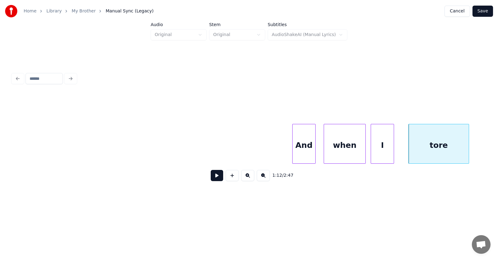
click at [215, 179] on button at bounding box center [217, 175] width 12 height 11
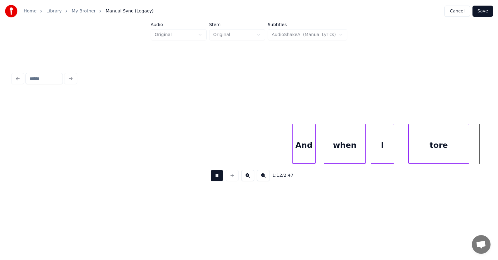
scroll to position [0, 16939]
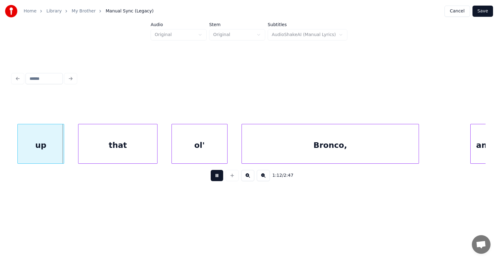
click at [215, 179] on button at bounding box center [217, 175] width 12 height 11
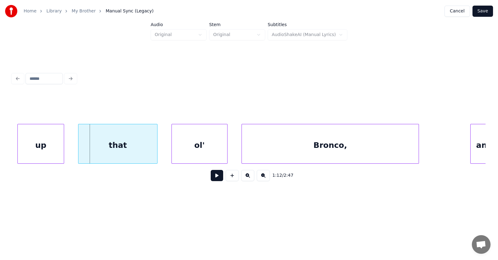
scroll to position [0, 16859]
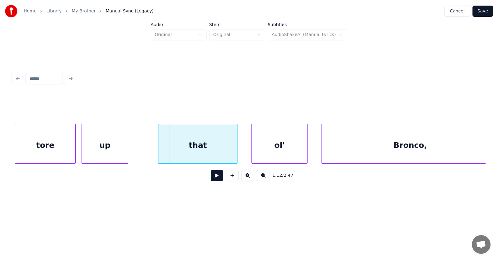
click at [109, 144] on div "up" at bounding box center [105, 145] width 46 height 42
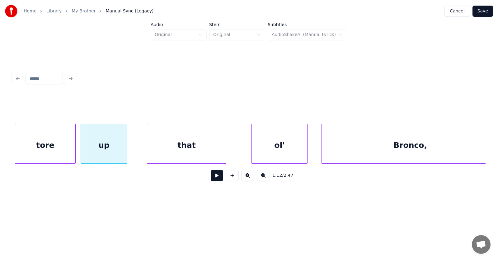
click at [183, 150] on div "that" at bounding box center [186, 145] width 79 height 42
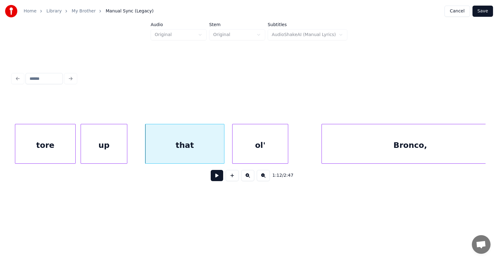
click at [247, 154] on div "ol'" at bounding box center [259, 145] width 55 height 42
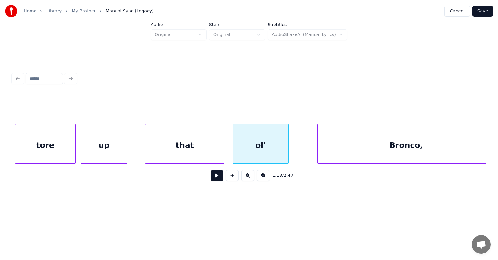
scroll to position [0, 16871]
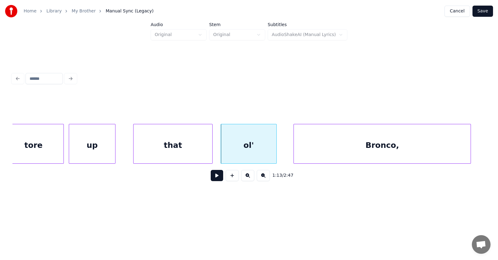
click at [315, 154] on div "Bronco," at bounding box center [382, 145] width 177 height 42
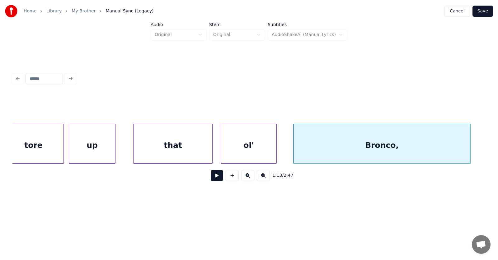
click at [217, 177] on button at bounding box center [217, 175] width 12 height 11
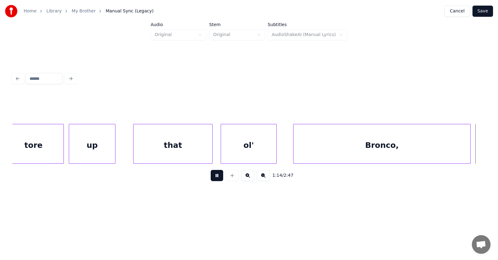
scroll to position [0, 17347]
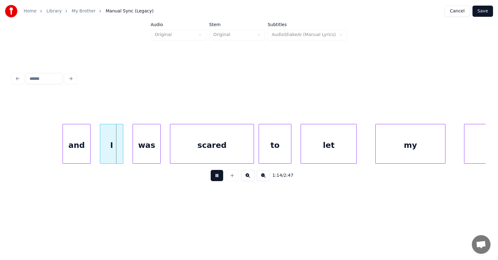
click at [217, 177] on button at bounding box center [217, 175] width 12 height 11
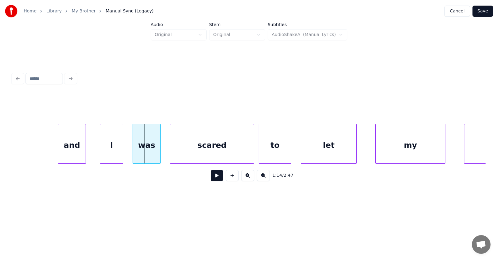
click at [76, 146] on div "and" at bounding box center [71, 145] width 27 height 42
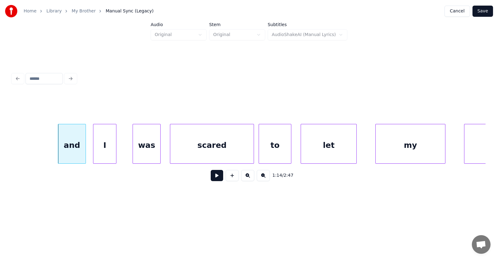
click at [110, 153] on div "I" at bounding box center [104, 145] width 23 height 42
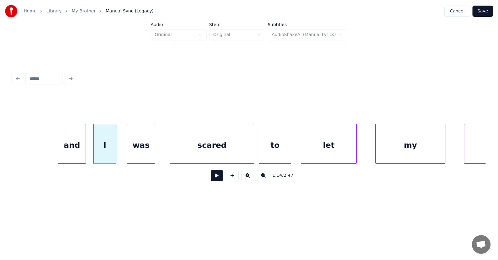
click at [141, 152] on div "was" at bounding box center [140, 145] width 27 height 42
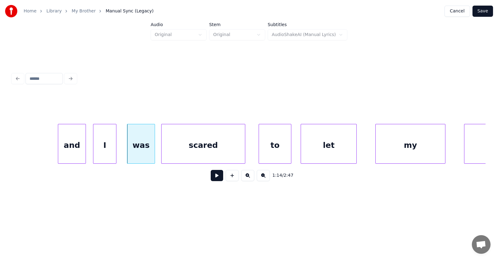
click at [196, 154] on div "scared" at bounding box center [202, 145] width 83 height 42
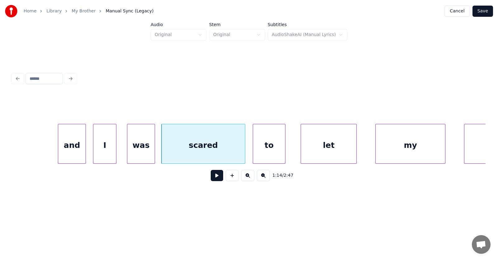
click at [268, 152] on div "to" at bounding box center [269, 145] width 32 height 42
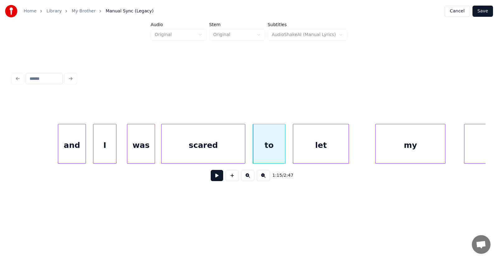
click at [317, 152] on div "let" at bounding box center [320, 145] width 55 height 42
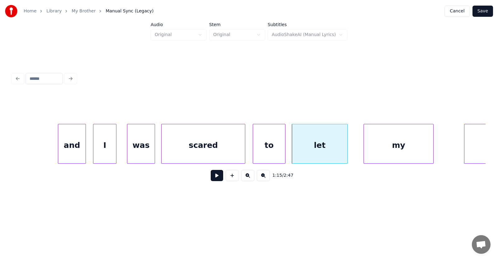
click at [382, 152] on div "my" at bounding box center [398, 145] width 69 height 42
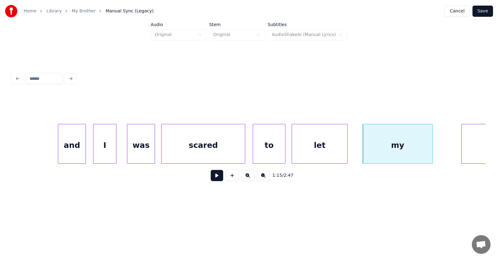
scroll to position [0, 17417]
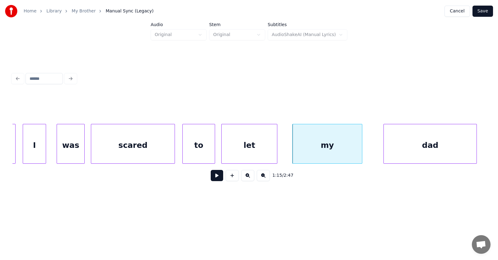
click at [462, 145] on div "dad" at bounding box center [430, 145] width 93 height 42
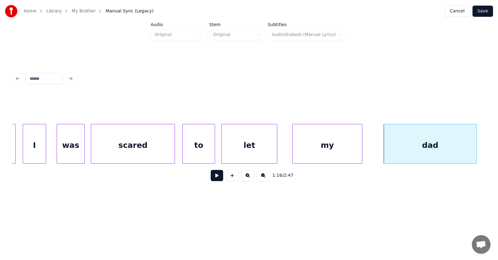
click at [213, 177] on button at bounding box center [217, 175] width 12 height 11
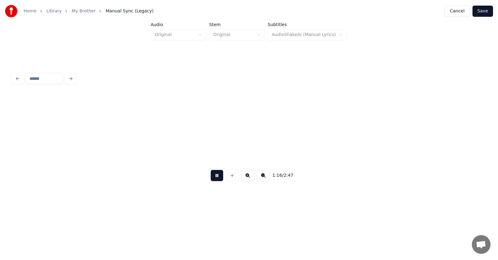
scroll to position [0, 17893]
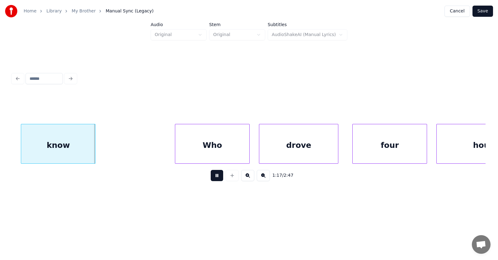
click at [213, 177] on button at bounding box center [217, 175] width 12 height 11
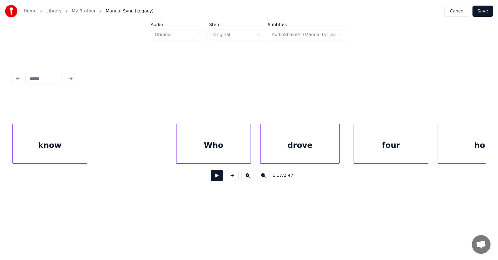
scroll to position [0, 17891]
click at [58, 141] on div "know" at bounding box center [50, 145] width 74 height 42
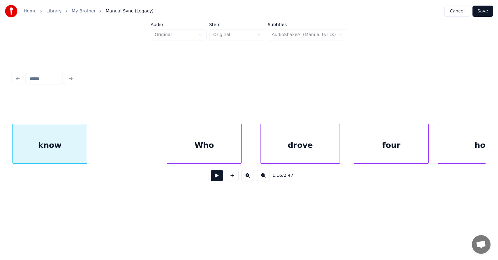
click at [189, 147] on div "Who" at bounding box center [204, 145] width 74 height 42
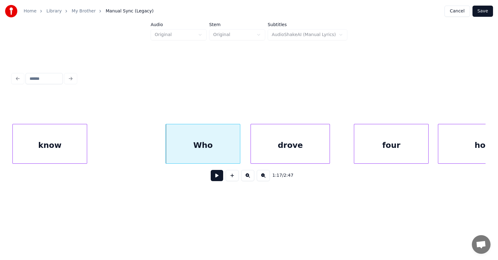
click at [266, 149] on div "drove" at bounding box center [290, 145] width 79 height 42
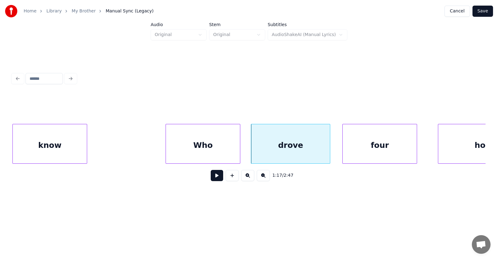
click at [365, 152] on div "four" at bounding box center [380, 145] width 74 height 42
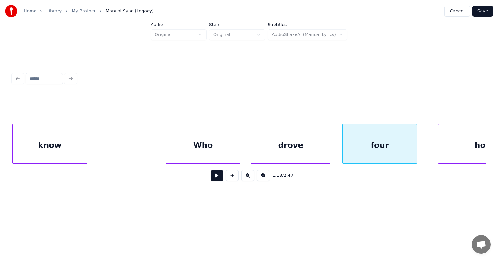
scroll to position [0, 17940]
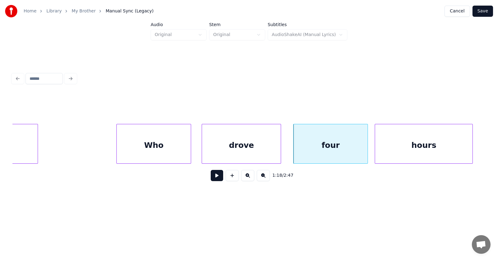
click at [433, 149] on div "hours" at bounding box center [423, 145] width 97 height 42
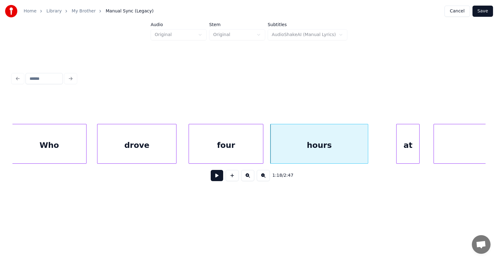
scroll to position [0, 18097]
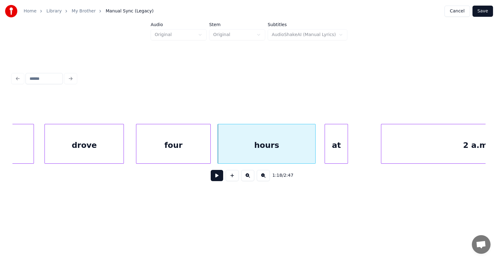
click at [331, 151] on div "at" at bounding box center [336, 145] width 23 height 42
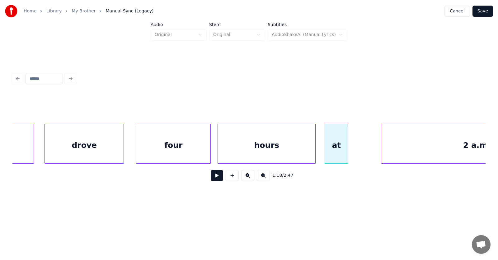
scroll to position [0, 18182]
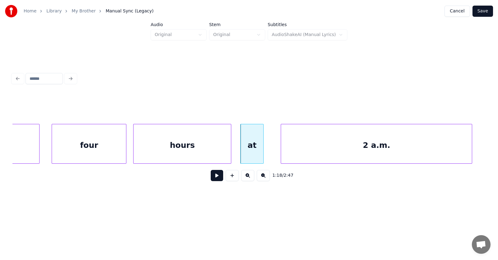
click at [389, 153] on div "2 a.m." at bounding box center [376, 145] width 191 height 42
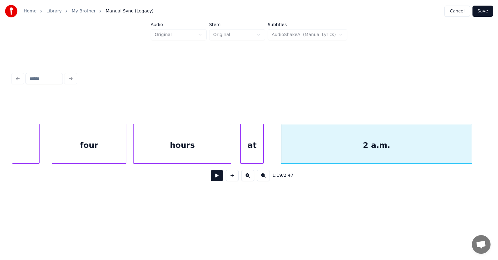
click at [182, 149] on div "hours" at bounding box center [181, 145] width 97 height 42
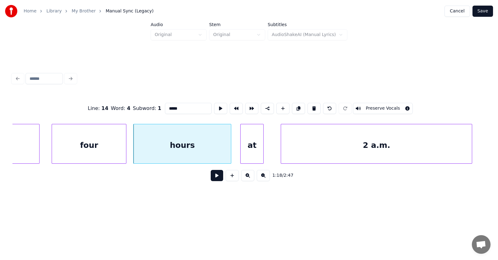
click at [211, 176] on button at bounding box center [217, 175] width 12 height 11
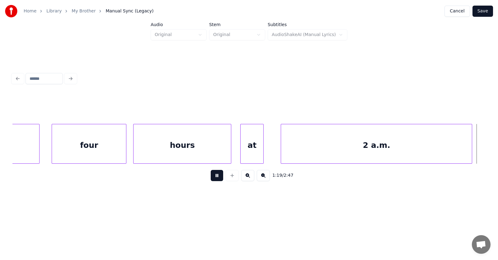
scroll to position [0, 18658]
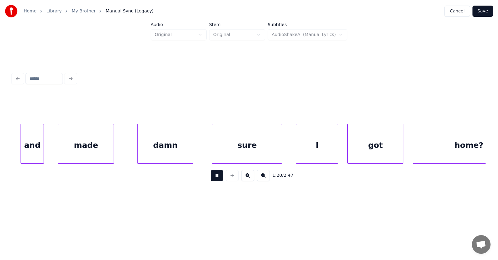
click at [211, 176] on button at bounding box center [217, 175] width 12 height 11
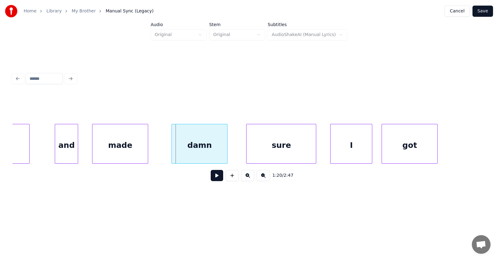
scroll to position [0, 18572]
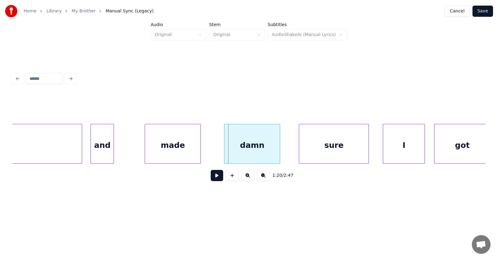
click at [104, 151] on div "and" at bounding box center [102, 145] width 23 height 42
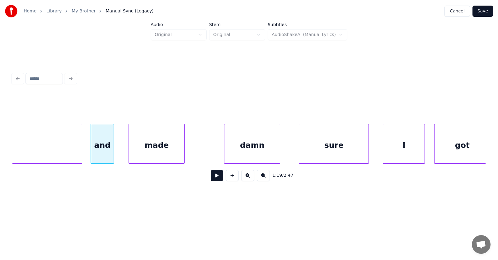
click at [153, 153] on div "made" at bounding box center [156, 145] width 55 height 42
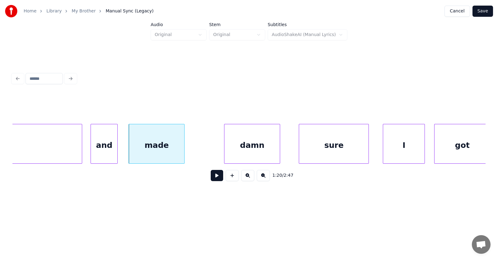
click at [117, 150] on div at bounding box center [116, 143] width 2 height 39
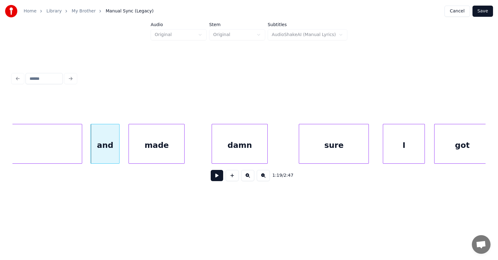
click at [222, 153] on div "damn" at bounding box center [239, 145] width 55 height 42
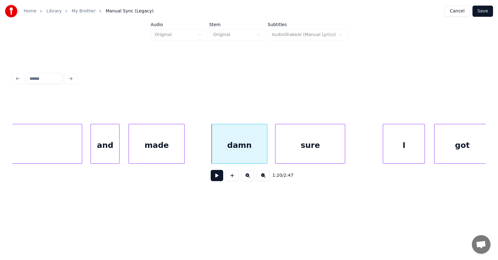
click at [322, 151] on div "sure" at bounding box center [309, 145] width 69 height 42
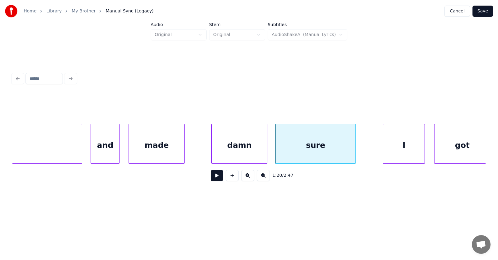
click at [355, 146] on div at bounding box center [354, 143] width 2 height 39
click at [395, 151] on div "I" at bounding box center [392, 145] width 41 height 42
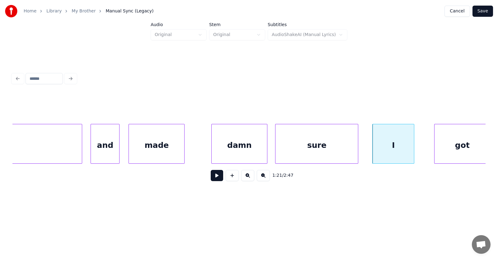
scroll to position [0, 18575]
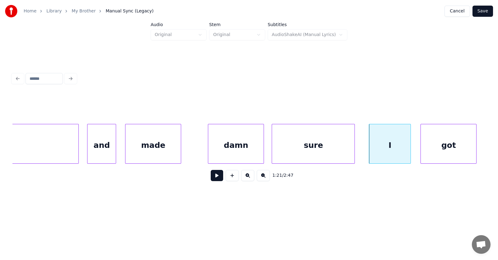
click at [433, 150] on div "got" at bounding box center [448, 145] width 55 height 42
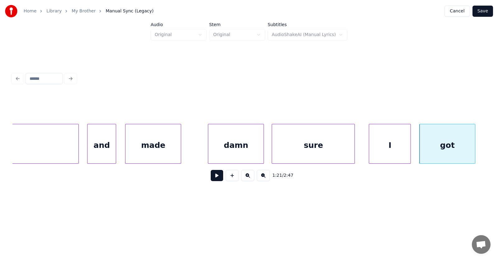
scroll to position [0, 18809]
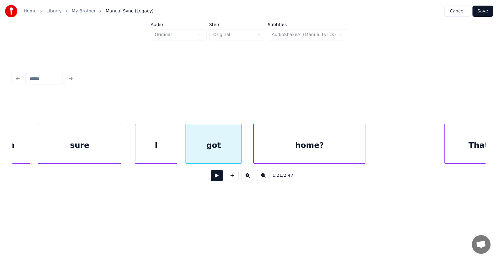
click at [298, 156] on div "home?" at bounding box center [309, 145] width 111 height 42
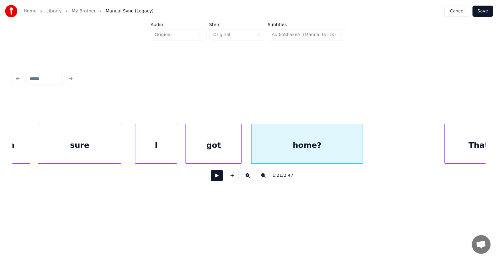
click at [213, 179] on button at bounding box center [217, 175] width 12 height 11
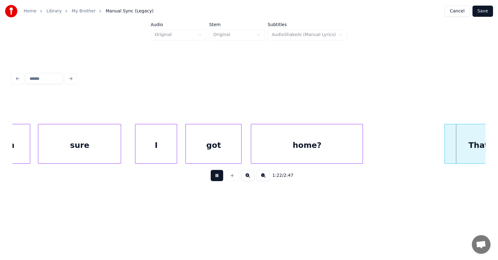
scroll to position [0, 19282]
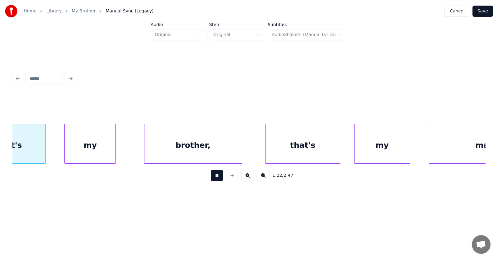
click at [213, 179] on button at bounding box center [217, 175] width 12 height 11
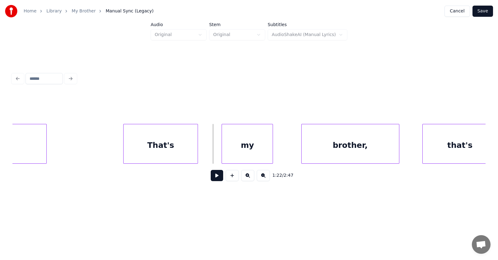
click at [175, 145] on div "That's" at bounding box center [161, 145] width 74 height 42
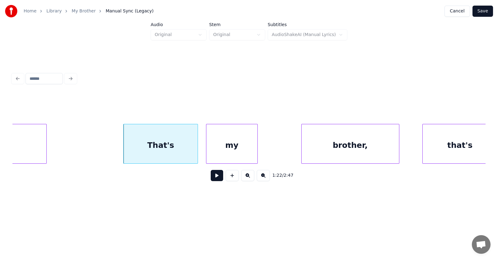
click at [231, 151] on div "my" at bounding box center [231, 145] width 51 height 42
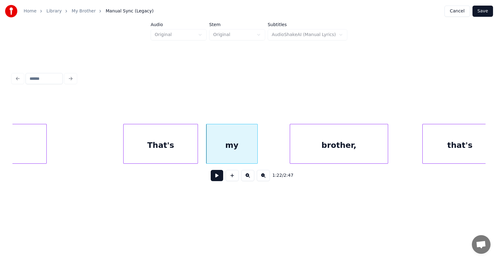
click at [309, 148] on div "brother," at bounding box center [338, 145] width 97 height 42
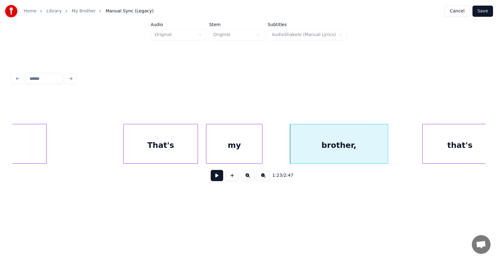
click at [261, 147] on div at bounding box center [261, 143] width 2 height 39
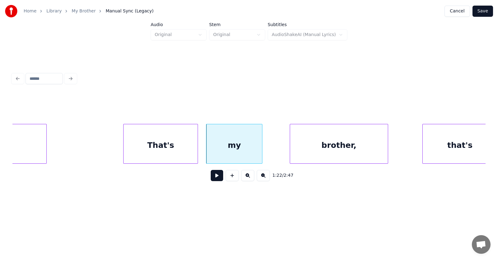
scroll to position [0, 19135]
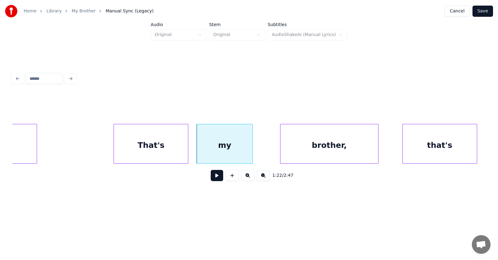
click at [432, 146] on div "that's" at bounding box center [440, 145] width 74 height 42
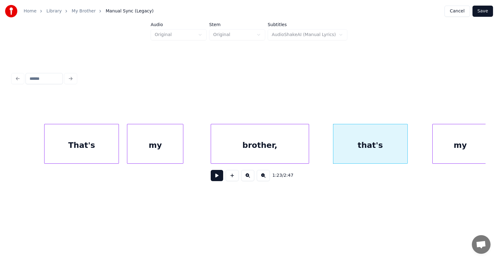
scroll to position [0, 19283]
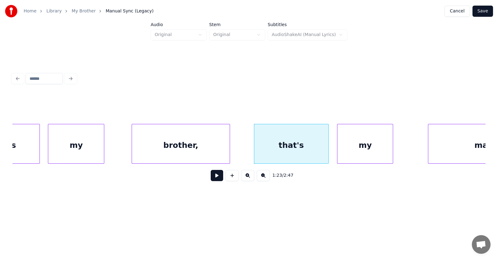
click at [357, 154] on div "my" at bounding box center [364, 145] width 55 height 42
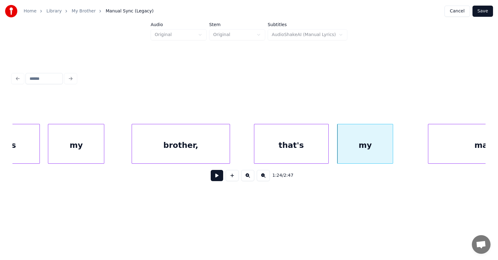
scroll to position [0, 19336]
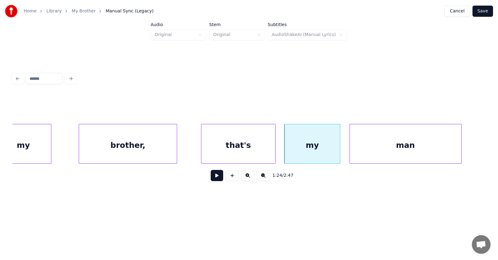
click at [412, 155] on div "man" at bounding box center [405, 145] width 111 height 42
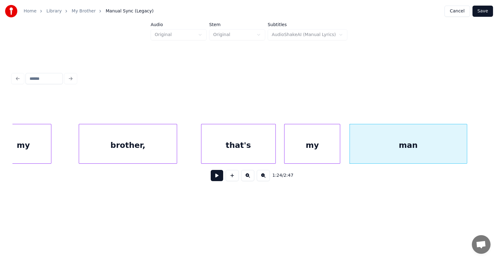
click at [466, 147] on div at bounding box center [466, 143] width 2 height 39
click at [468, 147] on div at bounding box center [469, 143] width 2 height 39
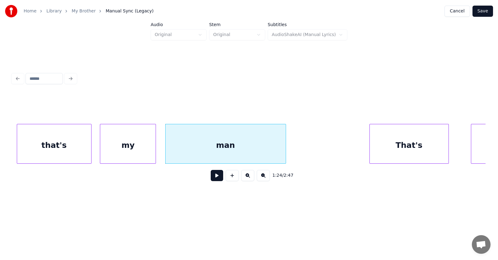
click at [400, 149] on div "That's" at bounding box center [409, 145] width 79 height 42
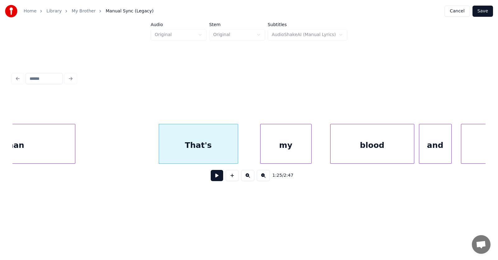
scroll to position [0, 19783]
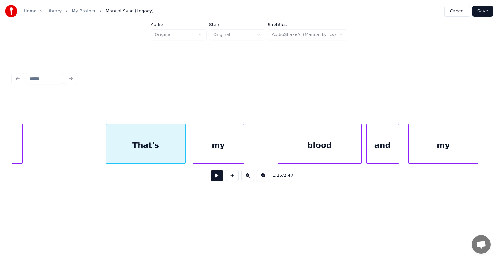
click at [223, 153] on div "my" at bounding box center [218, 145] width 51 height 42
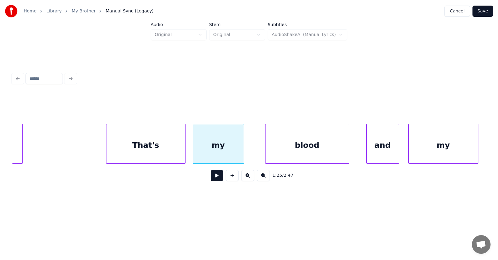
click at [280, 150] on div "blood" at bounding box center [306, 145] width 83 height 42
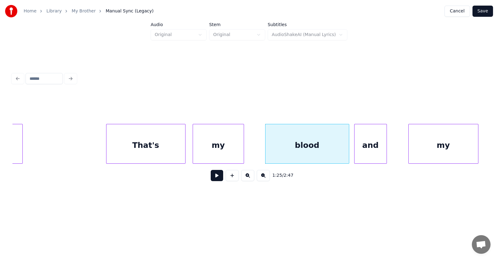
click at [368, 154] on div "and" at bounding box center [370, 145] width 32 height 42
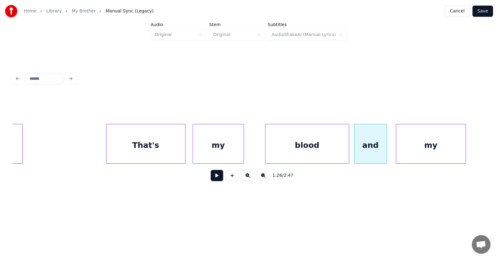
click at [428, 152] on div "my" at bounding box center [430, 145] width 69 height 42
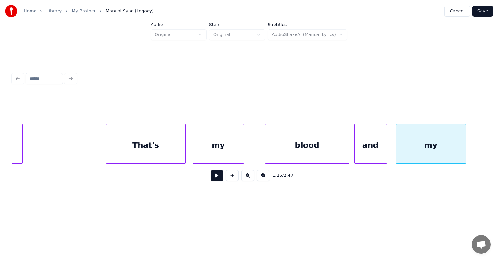
click at [214, 179] on button at bounding box center [217, 175] width 12 height 11
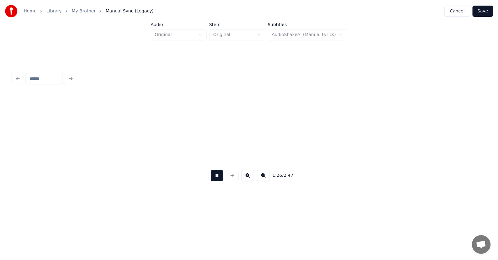
scroll to position [0, 20258]
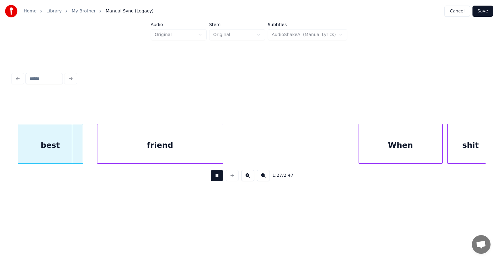
click
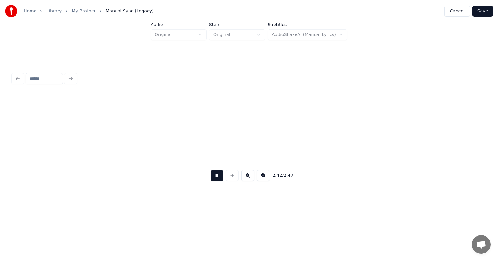
scroll to position [0, 37840]
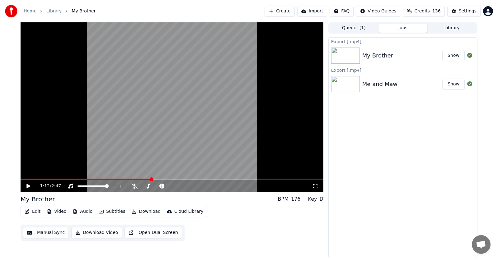
click at [243, 216] on div "Edit Video Audio Subtitles Download Cloud Library Manual Sync Download Video Op…" at bounding box center [172, 223] width 303 height 35
click at [454, 26] on button "Library" at bounding box center [451, 28] width 49 height 9
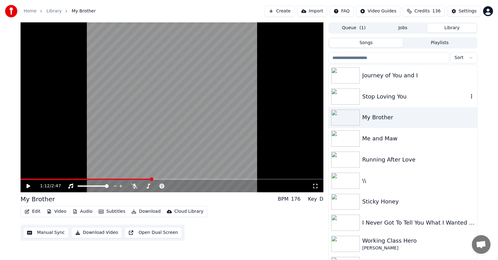
click at [378, 97] on div "Stop Loving You" at bounding box center [415, 96] width 106 height 9
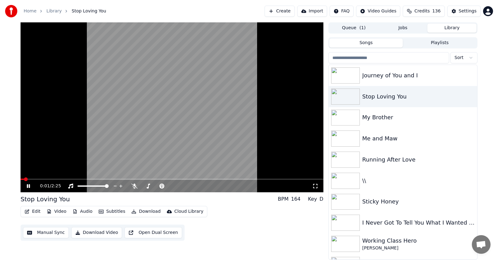
click at [27, 185] on icon at bounding box center [33, 186] width 15 height 5
click at [383, 77] on div "Journey of You and I" at bounding box center [415, 75] width 106 height 9
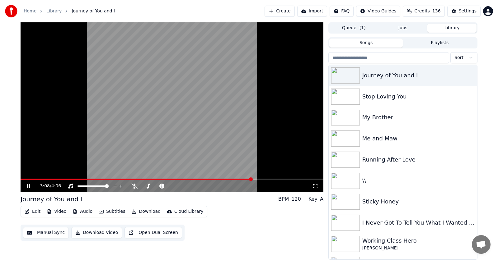
click at [253, 178] on span at bounding box center [251, 180] width 4 height 4
click at [135, 185] on icon at bounding box center [134, 186] width 6 height 5
click at [30, 186] on icon at bounding box center [28, 187] width 3 height 4
